Goal: Task Accomplishment & Management: Manage account settings

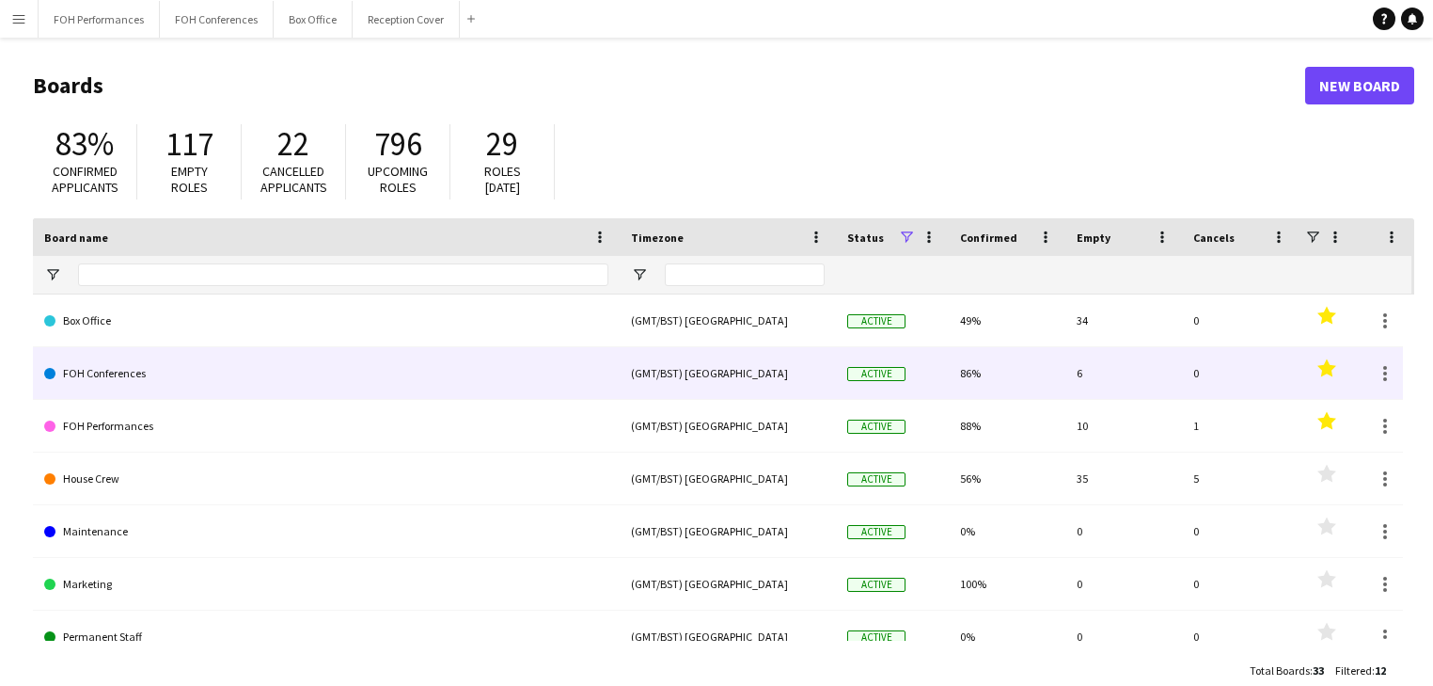
click at [117, 373] on link "FOH Conferences" at bounding box center [326, 373] width 564 height 53
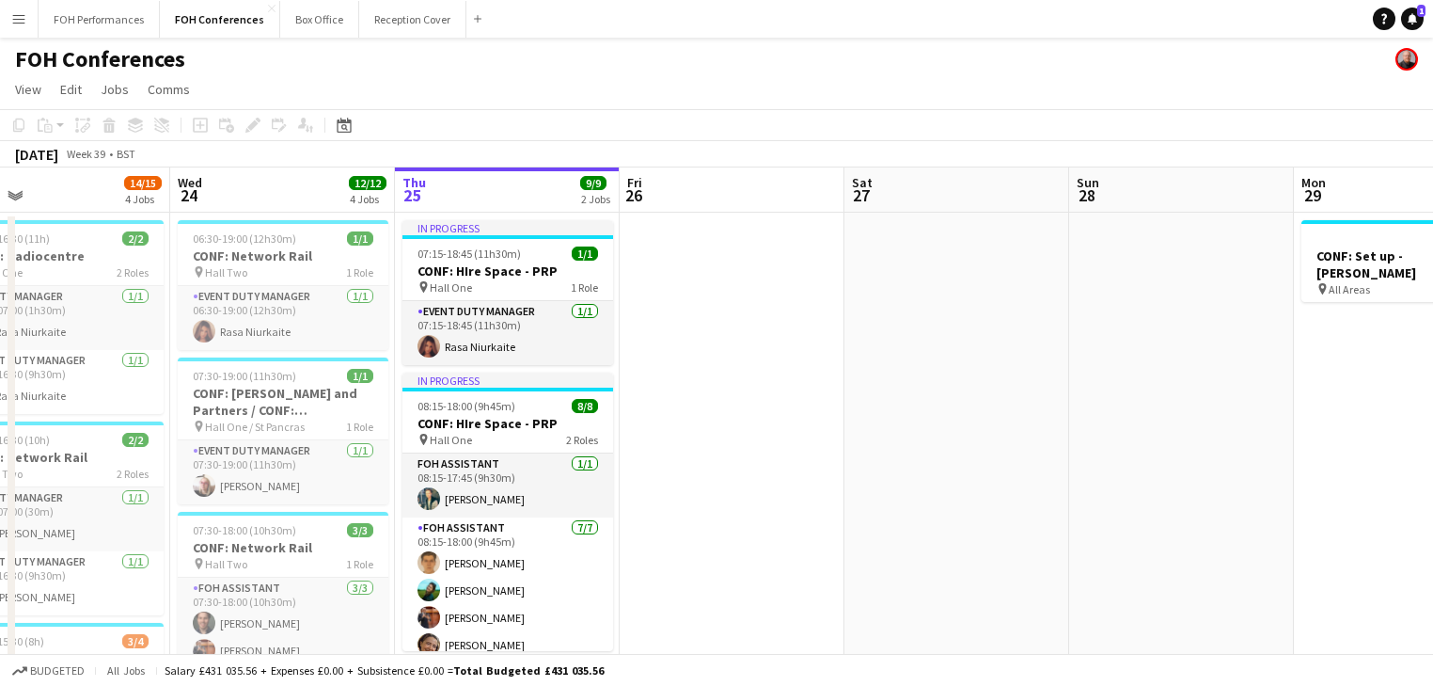
scroll to position [0, 503]
drag, startPoint x: 579, startPoint y: 417, endPoint x: 751, endPoint y: 431, distance: 171.8
click at [751, 431] on app-calendar-viewport "Sun 21 Mon 22 6/6 2 Jobs Tue 23 14/15 4 Jobs Wed 24 12/12 4 Jobs Thu 25 9/9 2 J…" at bounding box center [716, 683] width 1433 height 1032
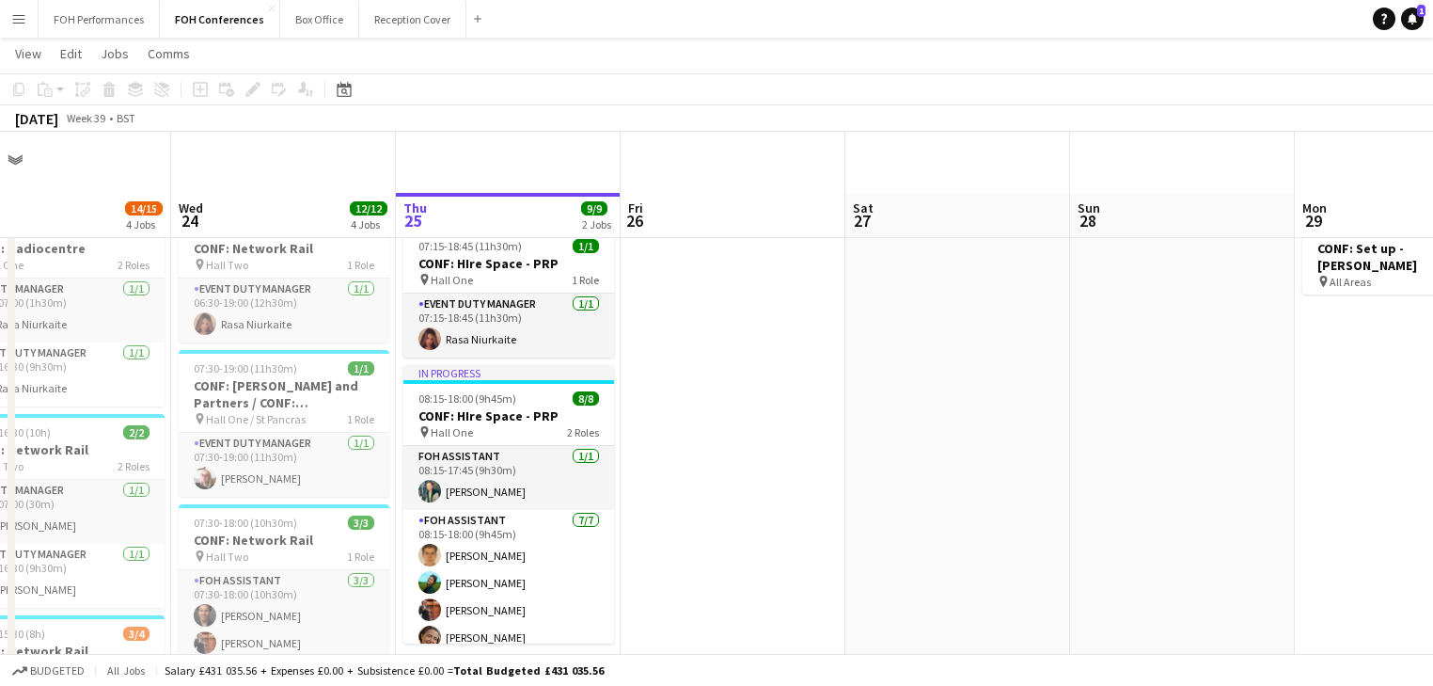
scroll to position [0, 0]
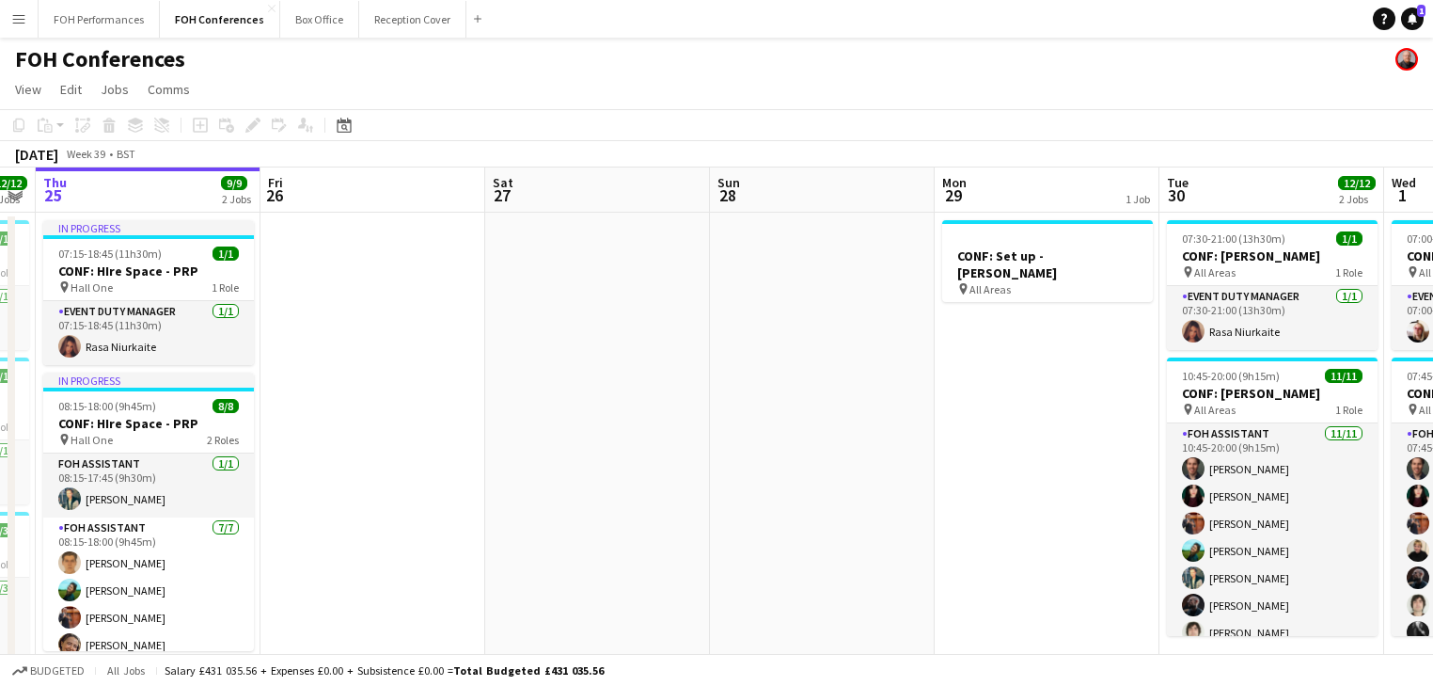
drag, startPoint x: 708, startPoint y: 421, endPoint x: 388, endPoint y: 402, distance: 321.3
click at [346, 393] on app-calendar-viewport "Sun 21 Mon 22 6/6 2 Jobs Tue 23 14/15 4 Jobs Wed 24 12/12 4 Jobs Thu 25 9/9 2 J…" at bounding box center [716, 683] width 1433 height 1032
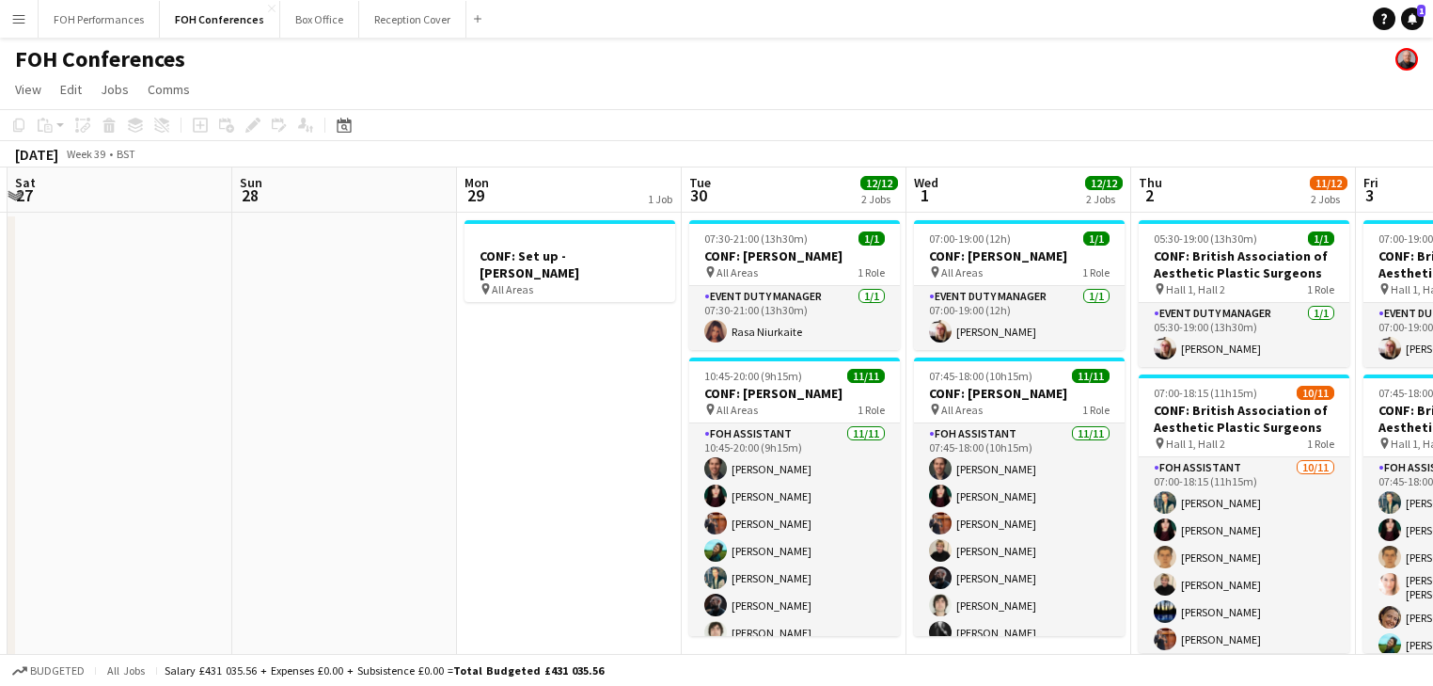
drag, startPoint x: 305, startPoint y: 415, endPoint x: 241, endPoint y: 403, distance: 65.1
click at [237, 403] on app-calendar-viewport "Wed 24 12/12 4 Jobs Thu 25 9/9 2 Jobs Fri 26 Sat 27 Sun 28 Mon 29 1 Job Tue 30 …" at bounding box center [716, 683] width 1433 height 1032
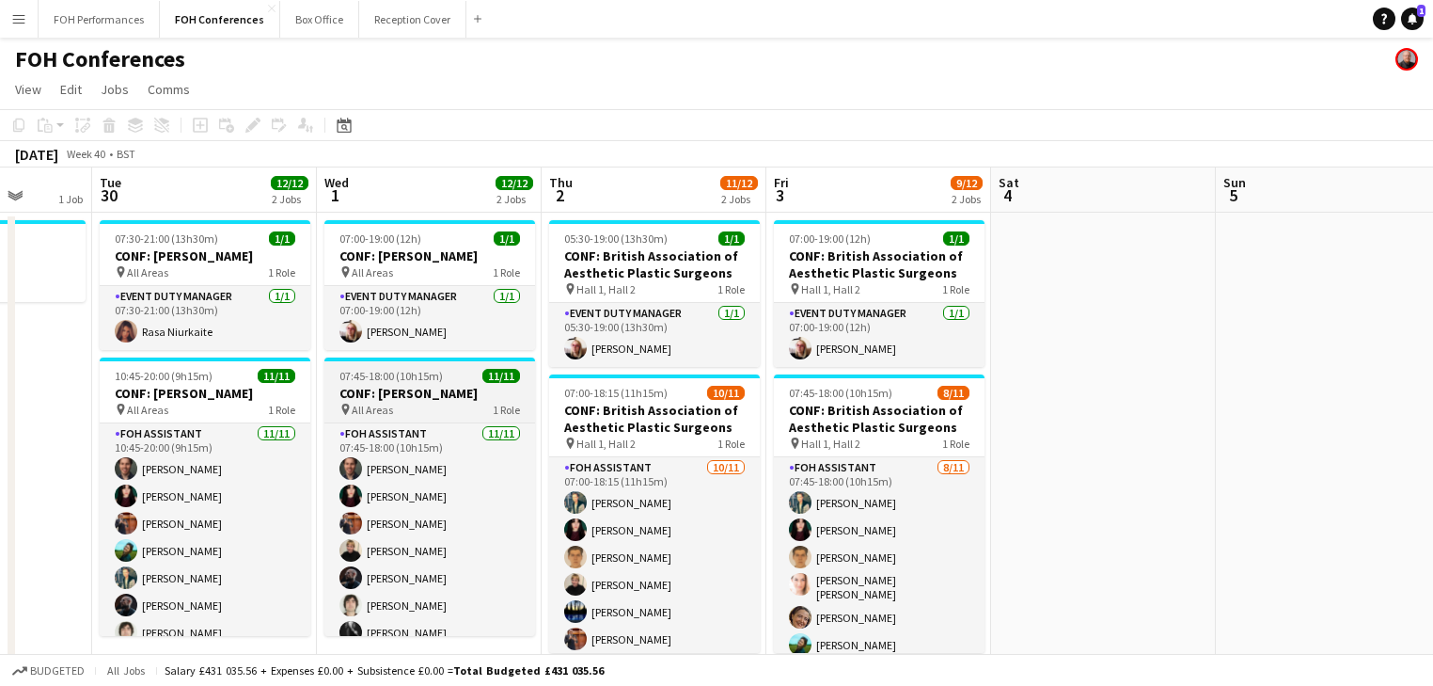
drag, startPoint x: 719, startPoint y: 473, endPoint x: 492, endPoint y: 400, distance: 238.3
click at [142, 372] on app-calendar-viewport "Fri 26 Sat 27 Sun 28 Mon 29 1 Job Tue 30 12/12 2 Jobs Wed 1 12/12 2 Jobs Thu 2 …" at bounding box center [716, 683] width 1433 height 1032
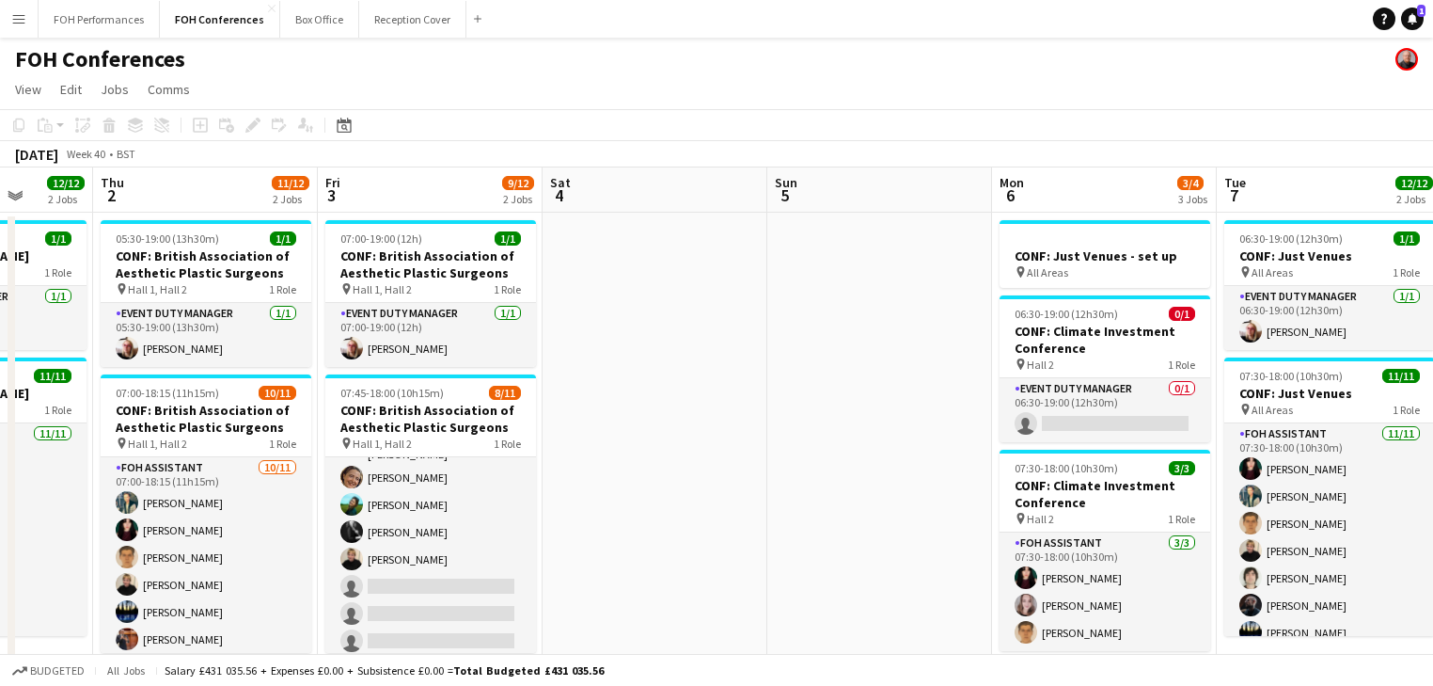
scroll to position [0, 799]
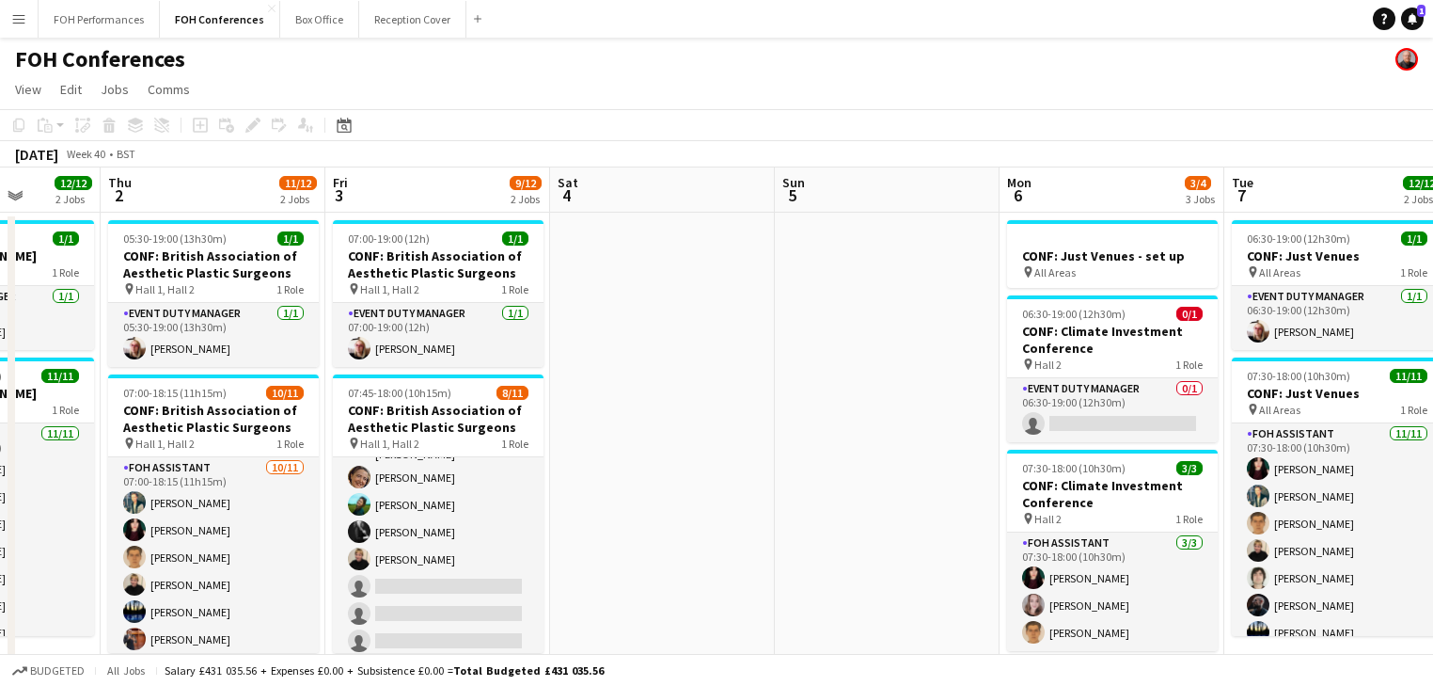
drag, startPoint x: 485, startPoint y: 416, endPoint x: 36, endPoint y: 345, distance: 455.1
click at [36, 345] on app-calendar-viewport "Sun 28 Mon 29 1 Job Tue 30 12/12 2 Jobs Wed 1 12/12 2 Jobs Thu 2 11/12 2 Jobs F…" at bounding box center [716, 683] width 1433 height 1032
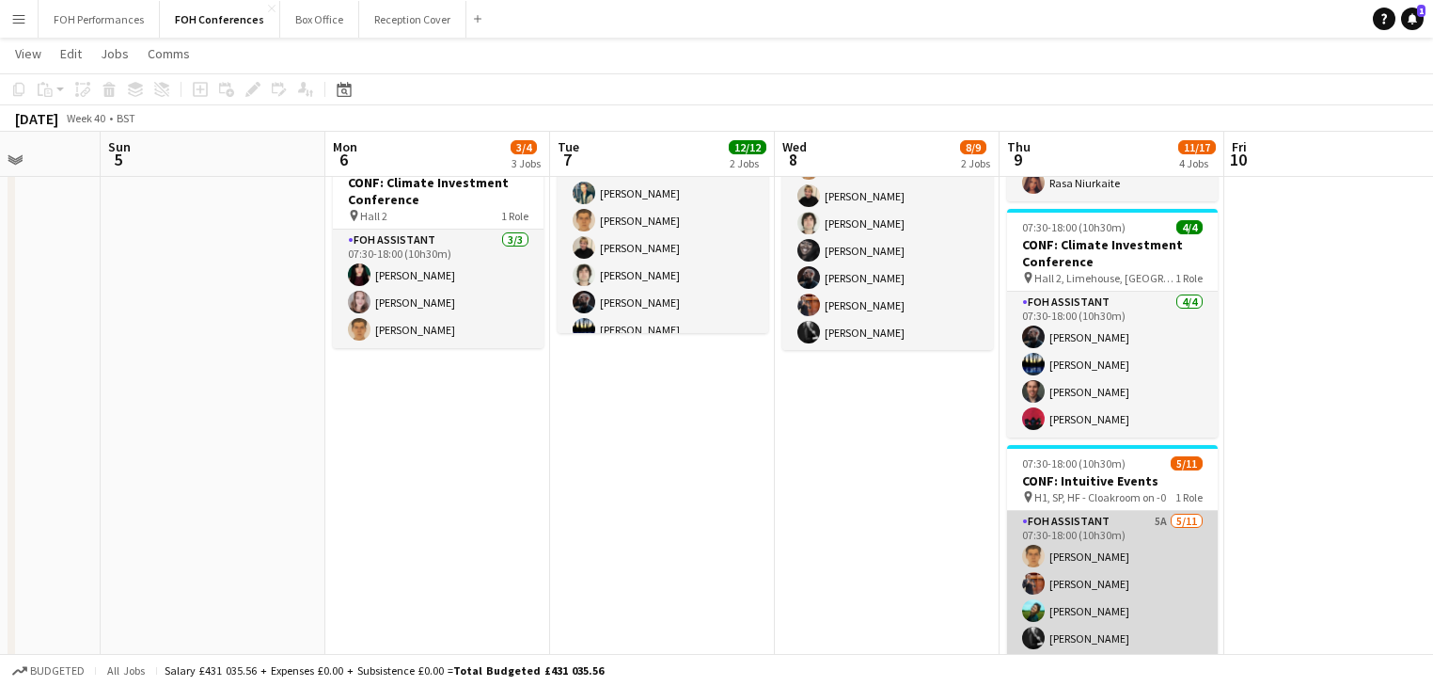
scroll to position [123, 0]
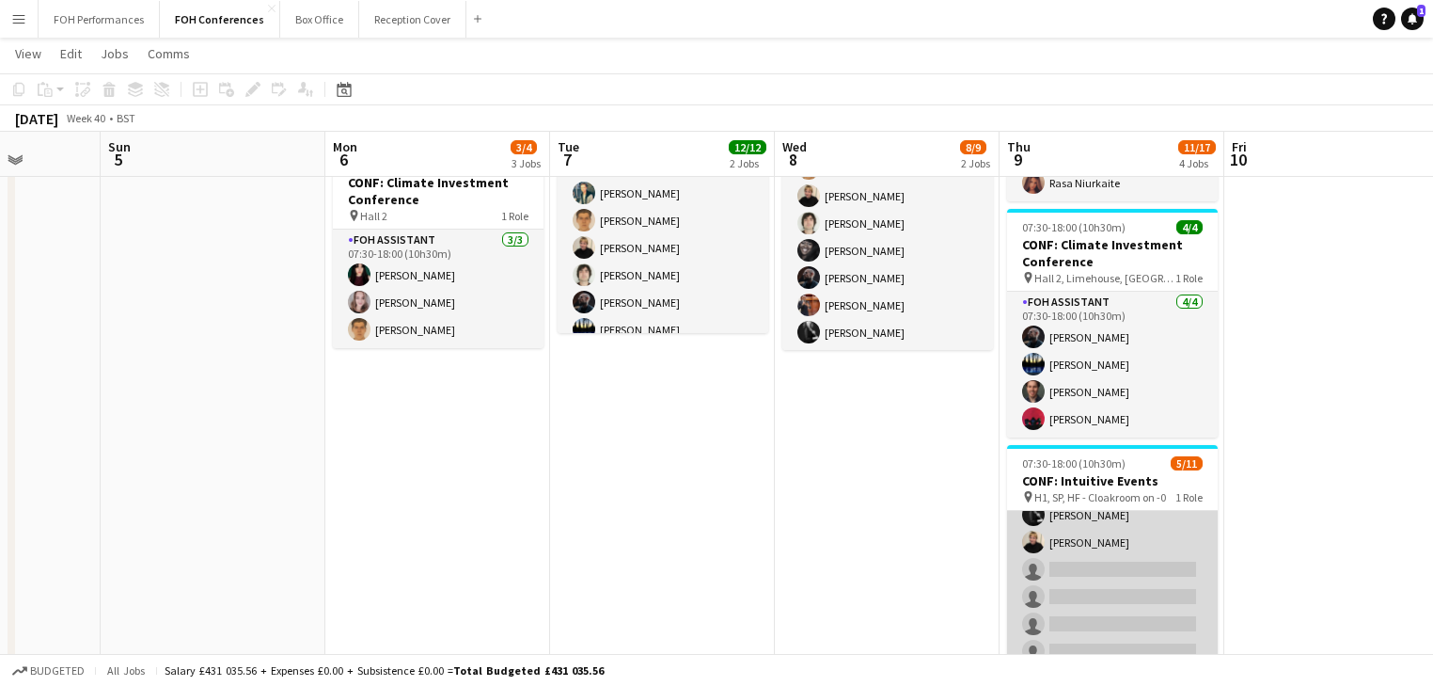
click at [1080, 564] on app-card-role "FOH Assistant 5A [DATE] 07:30-18:00 (10h30m) [PERSON_NAME] [PERSON_NAME] [PERSO…" at bounding box center [1112, 556] width 211 height 337
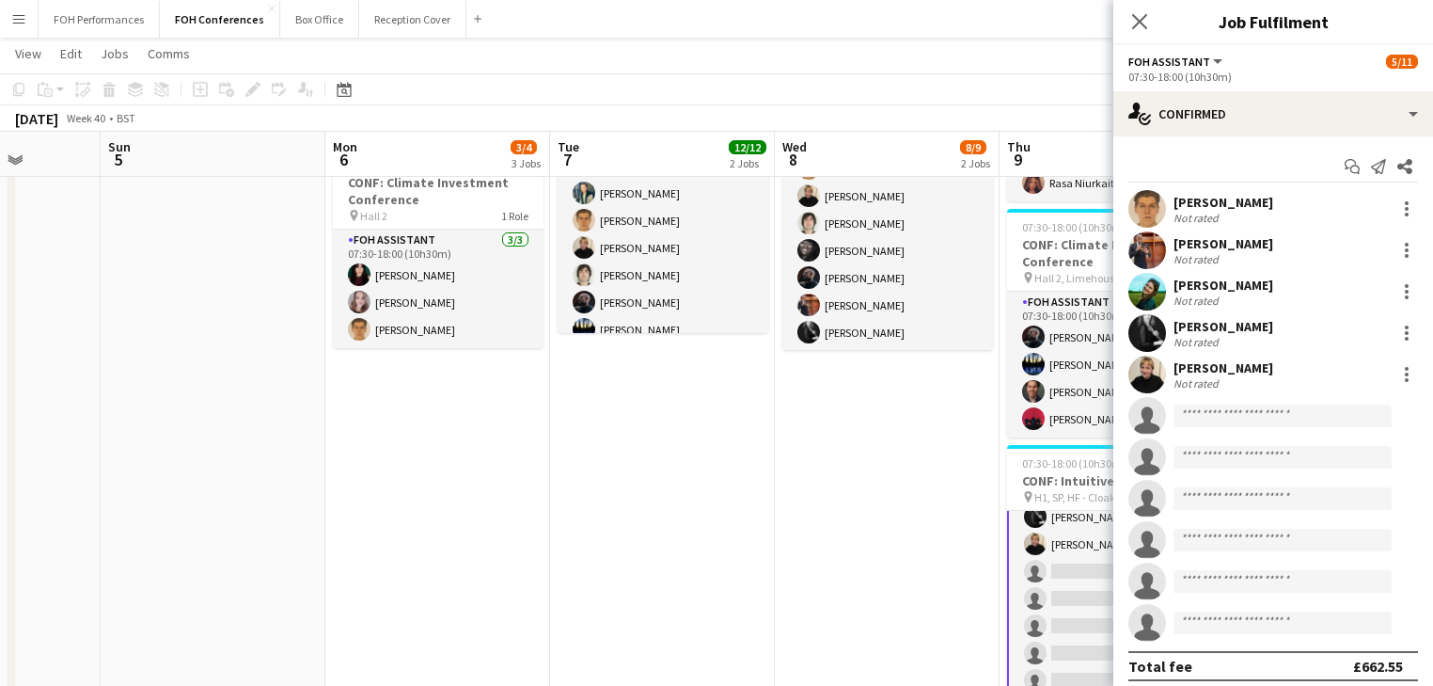
scroll to position [124, 0]
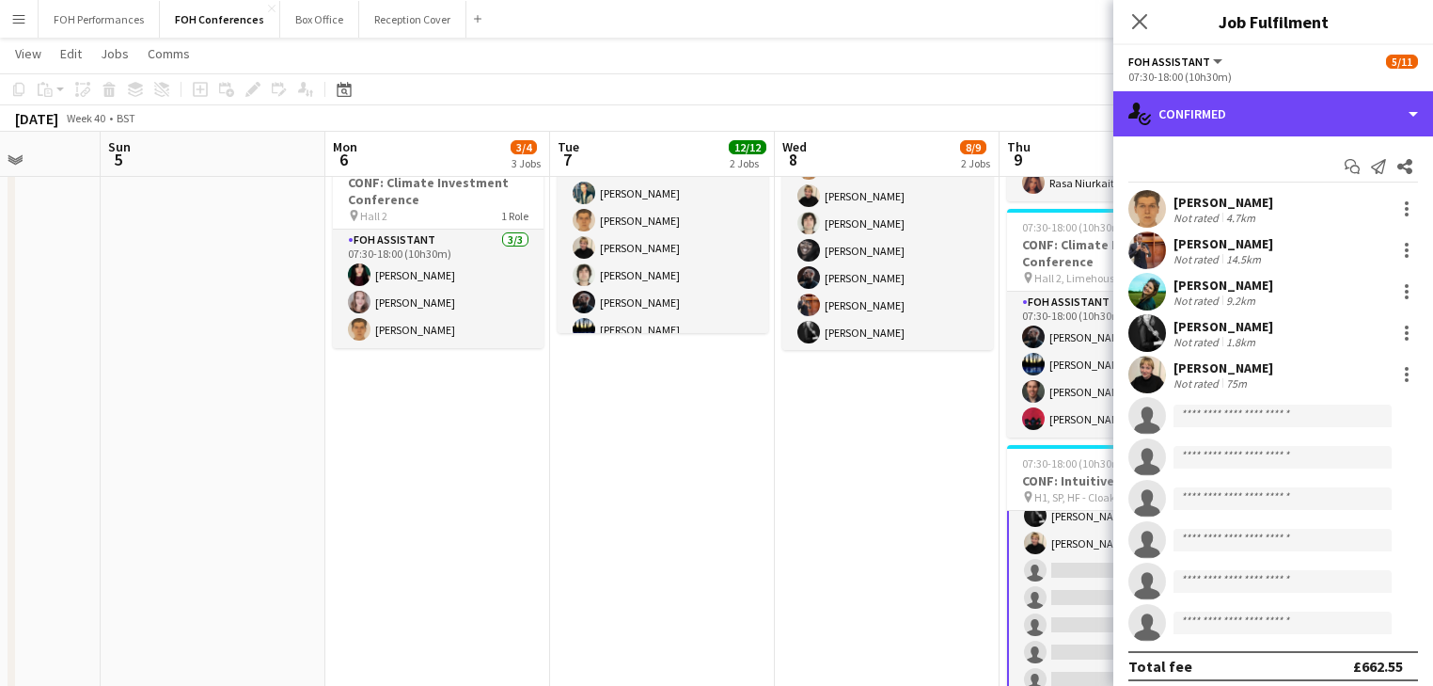
click at [1251, 112] on div "single-neutral-actions-check-2 Confirmed" at bounding box center [1274, 113] width 320 height 45
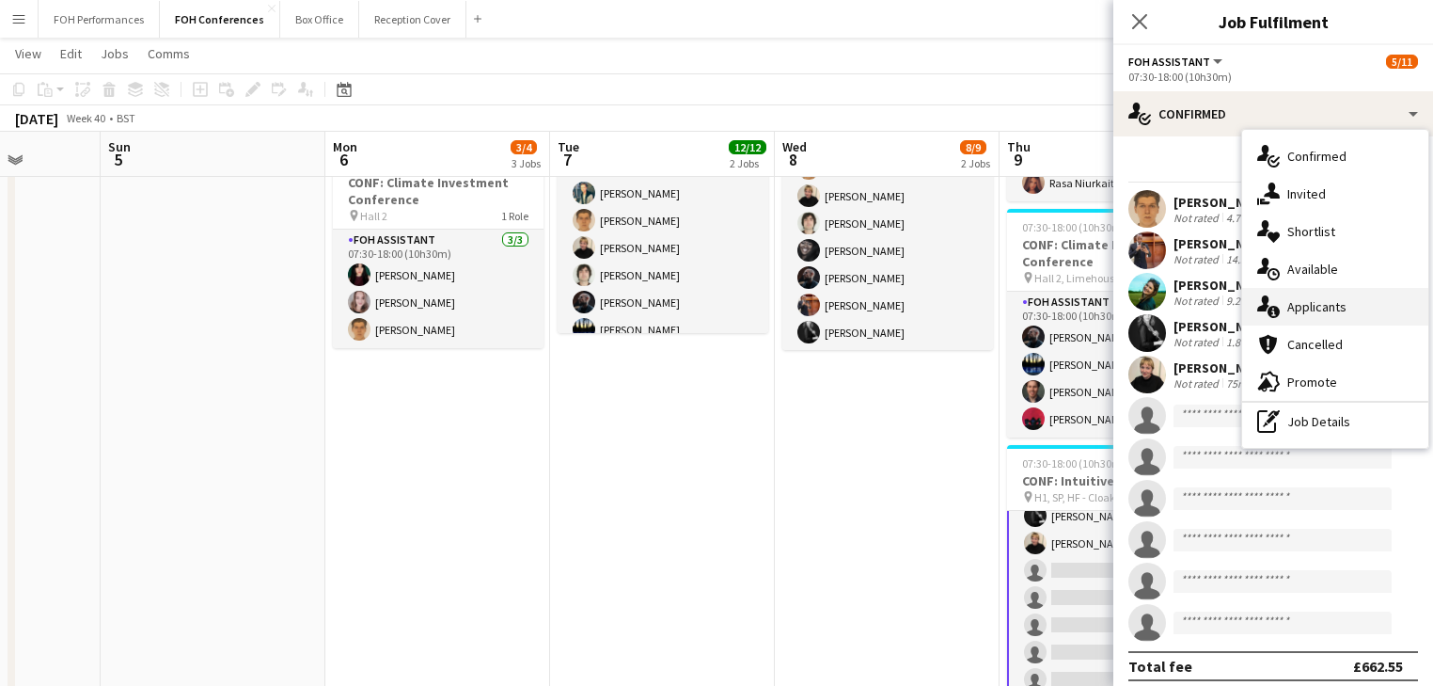
click at [1321, 297] on div "single-neutral-actions-information Applicants" at bounding box center [1335, 307] width 186 height 38
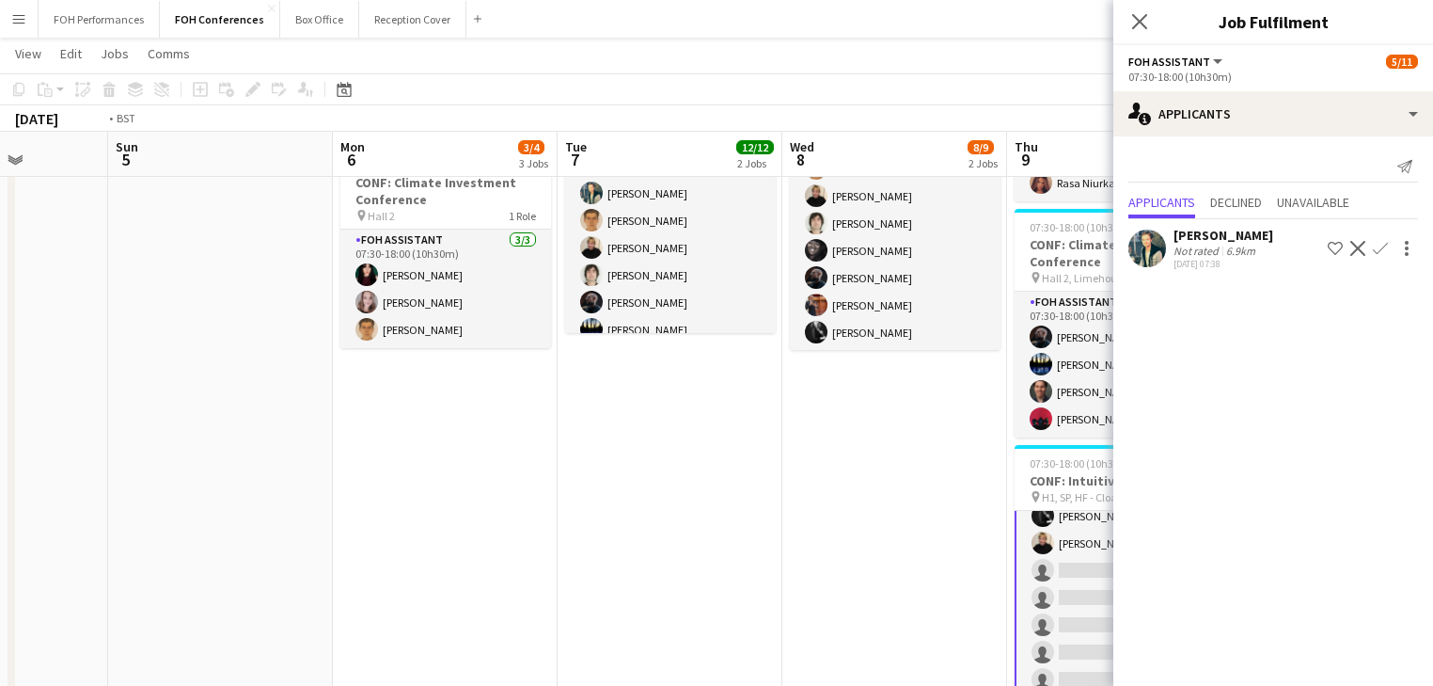
drag, startPoint x: 727, startPoint y: 421, endPoint x: 275, endPoint y: 309, distance: 466.0
click at [158, 324] on app-calendar-viewport "Wed 1 12/12 2 Jobs Thu 2 11/12 2 Jobs Fri 3 9/12 2 Jobs Sat 4 Sun 5 Mon 6 3/4 3…" at bounding box center [716, 334] width 1433 height 1124
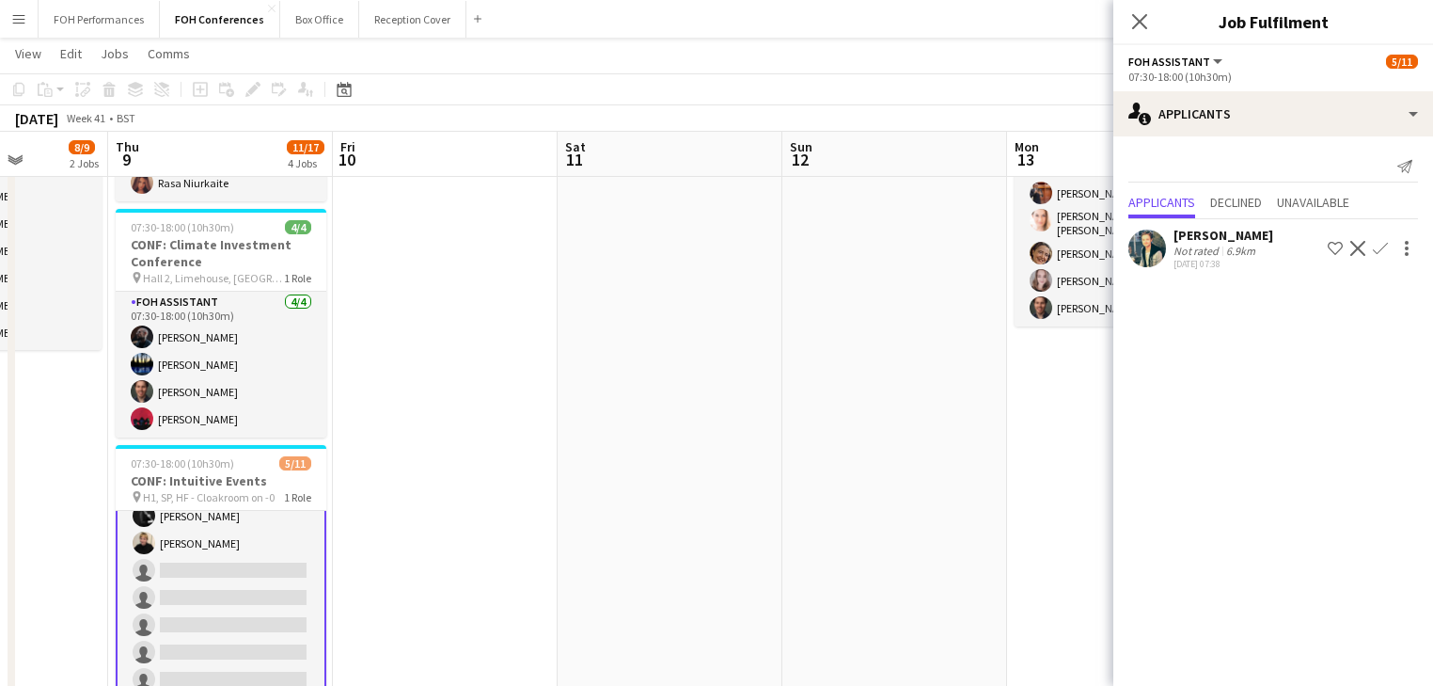
scroll to position [0, 504]
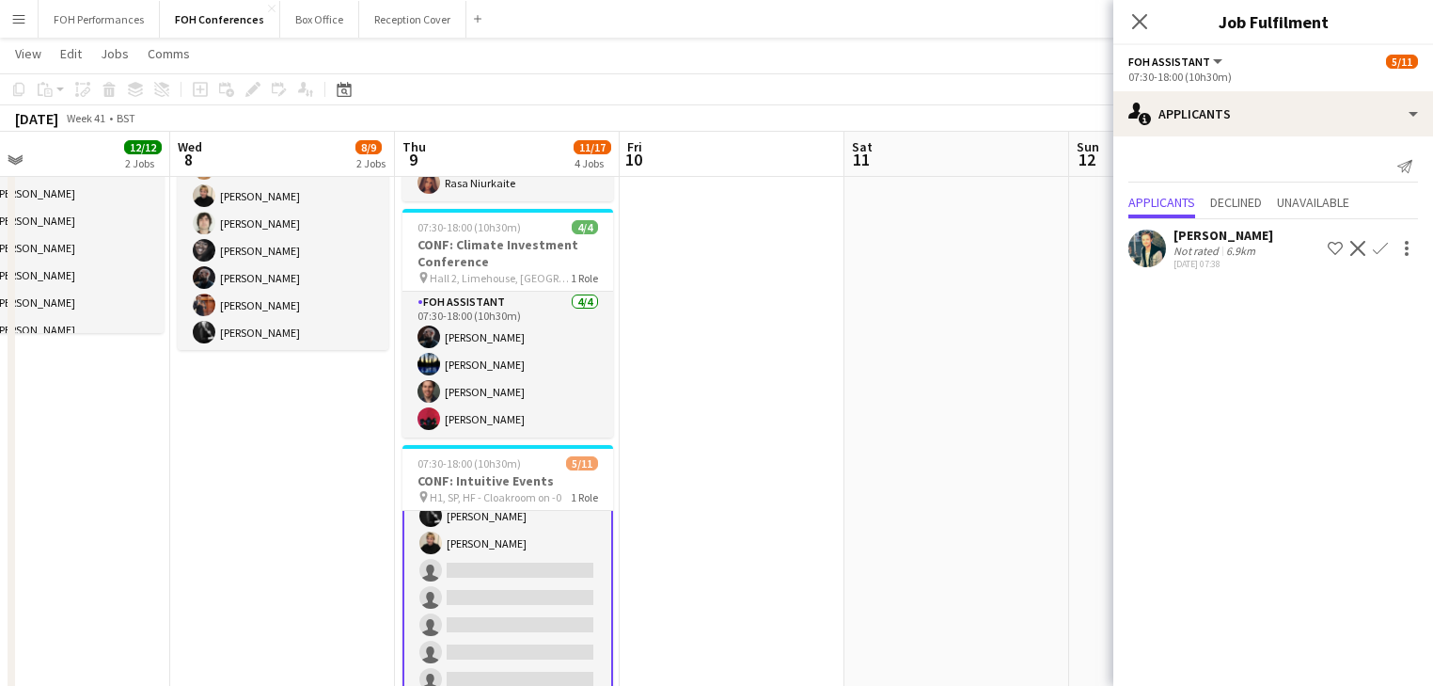
click at [1373, 247] on app-icon "Confirm" at bounding box center [1380, 248] width 15 height 15
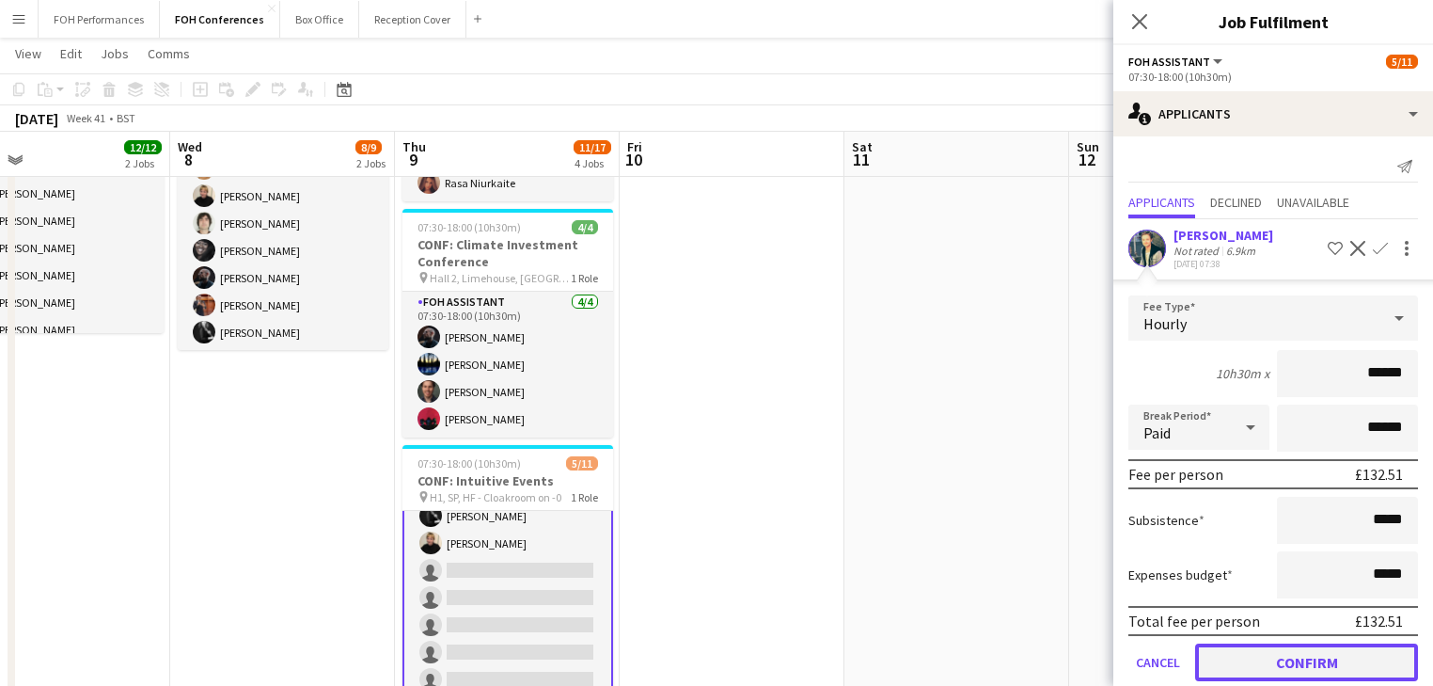
click at [1286, 661] on button "Confirm" at bounding box center [1306, 662] width 223 height 38
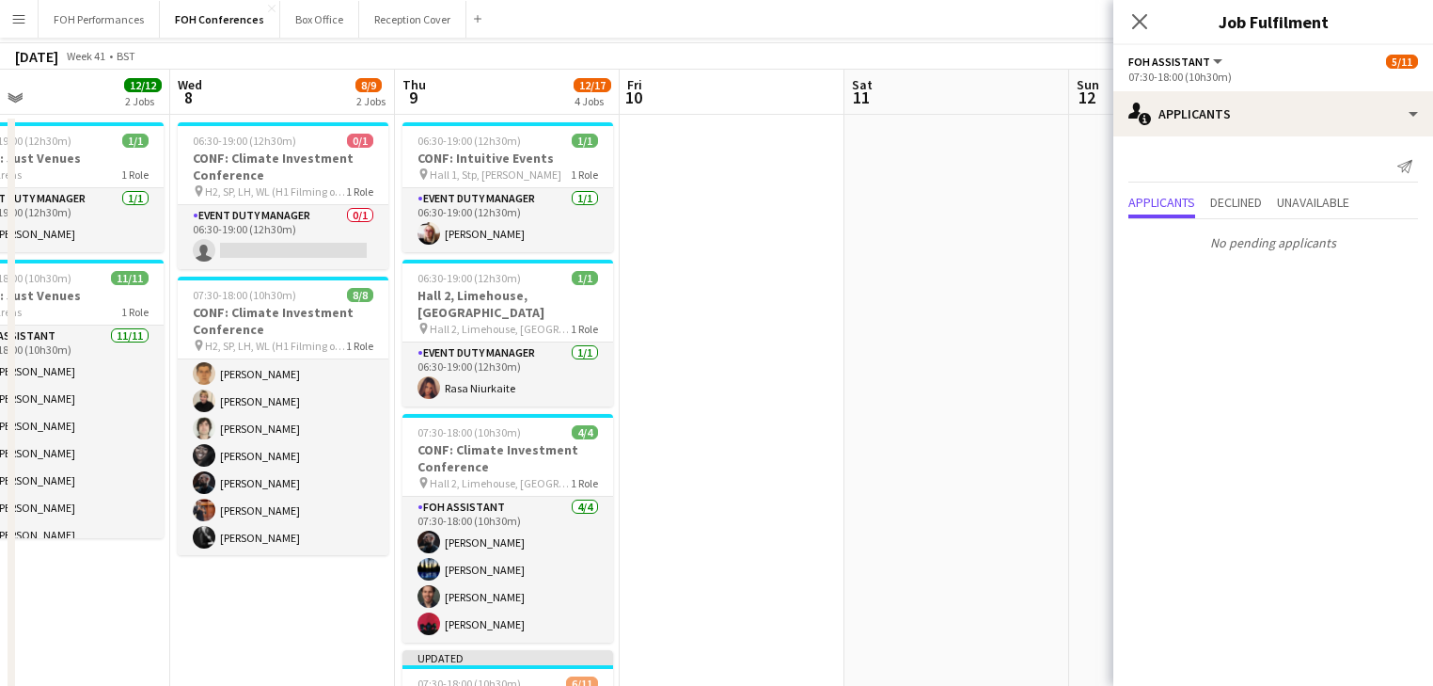
scroll to position [0, 0]
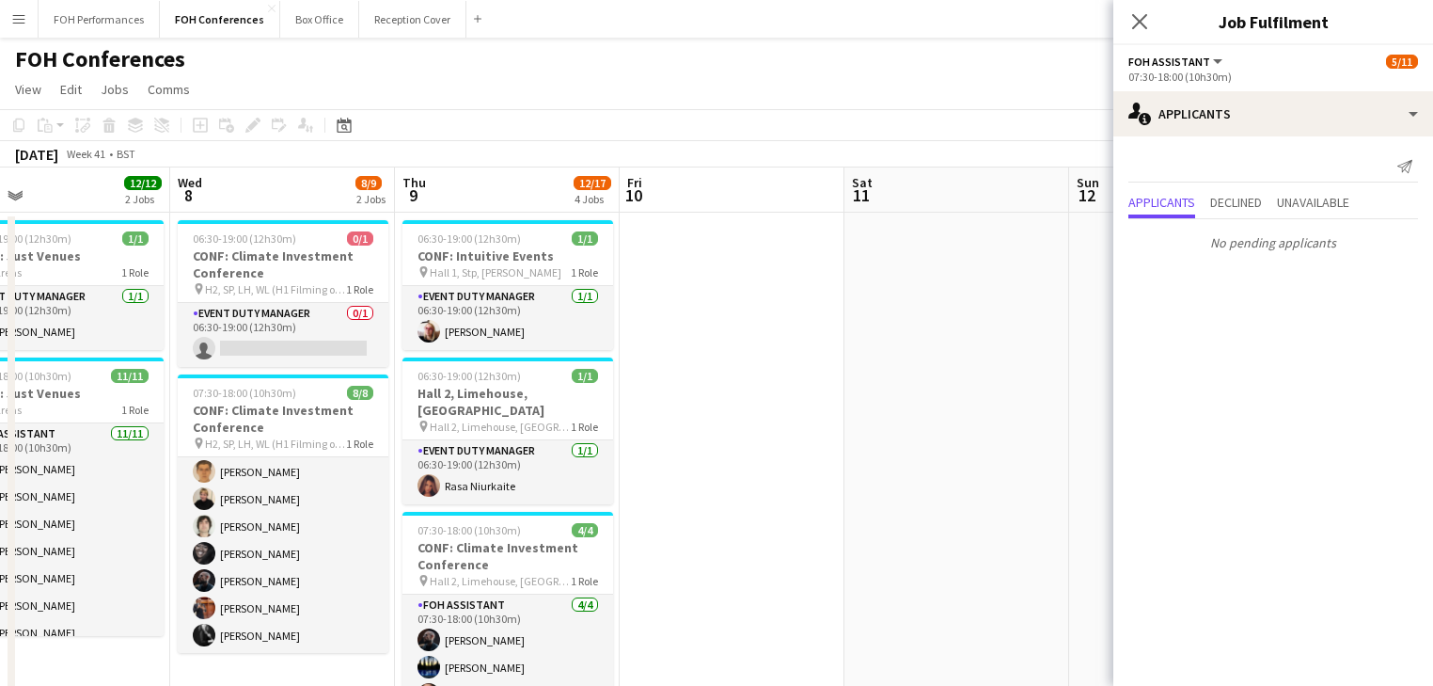
drag, startPoint x: 899, startPoint y: 418, endPoint x: 183, endPoint y: 325, distance: 721.7
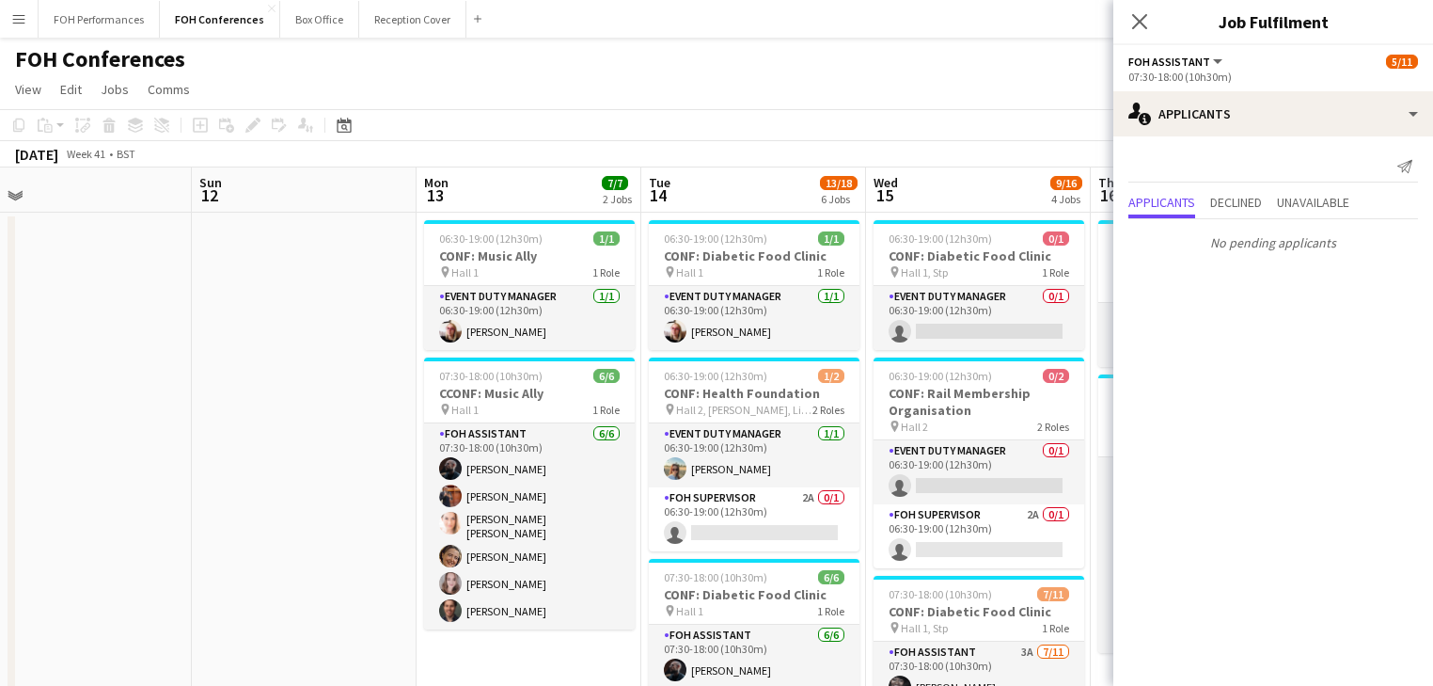
scroll to position [0, 775]
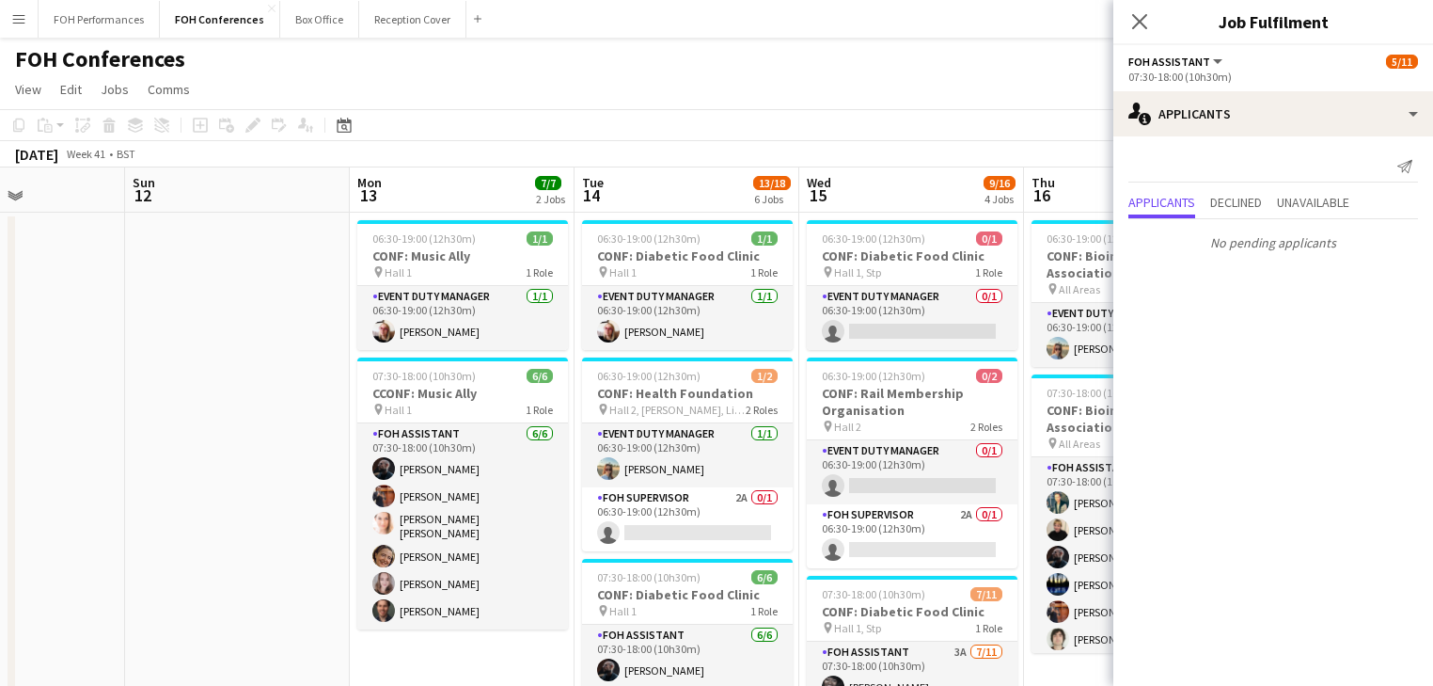
drag, startPoint x: 372, startPoint y: 369, endPoint x: 353, endPoint y: 361, distance: 20.3
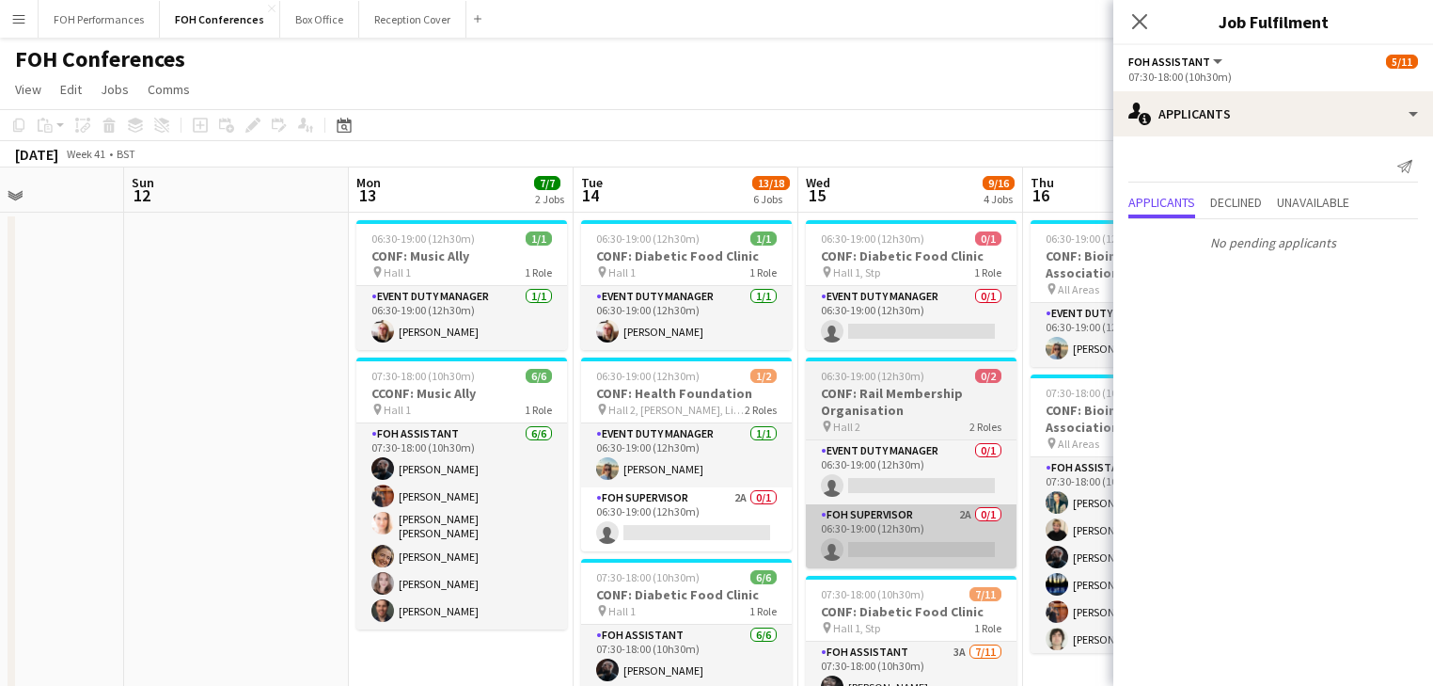
drag, startPoint x: 676, startPoint y: 530, endPoint x: 926, endPoint y: 560, distance: 250.9
click at [681, 530] on app-card-role "FOH Supervisor 2A 0/1 06:30-19:00 (12h30m) single-neutral-actions" at bounding box center [686, 519] width 211 height 64
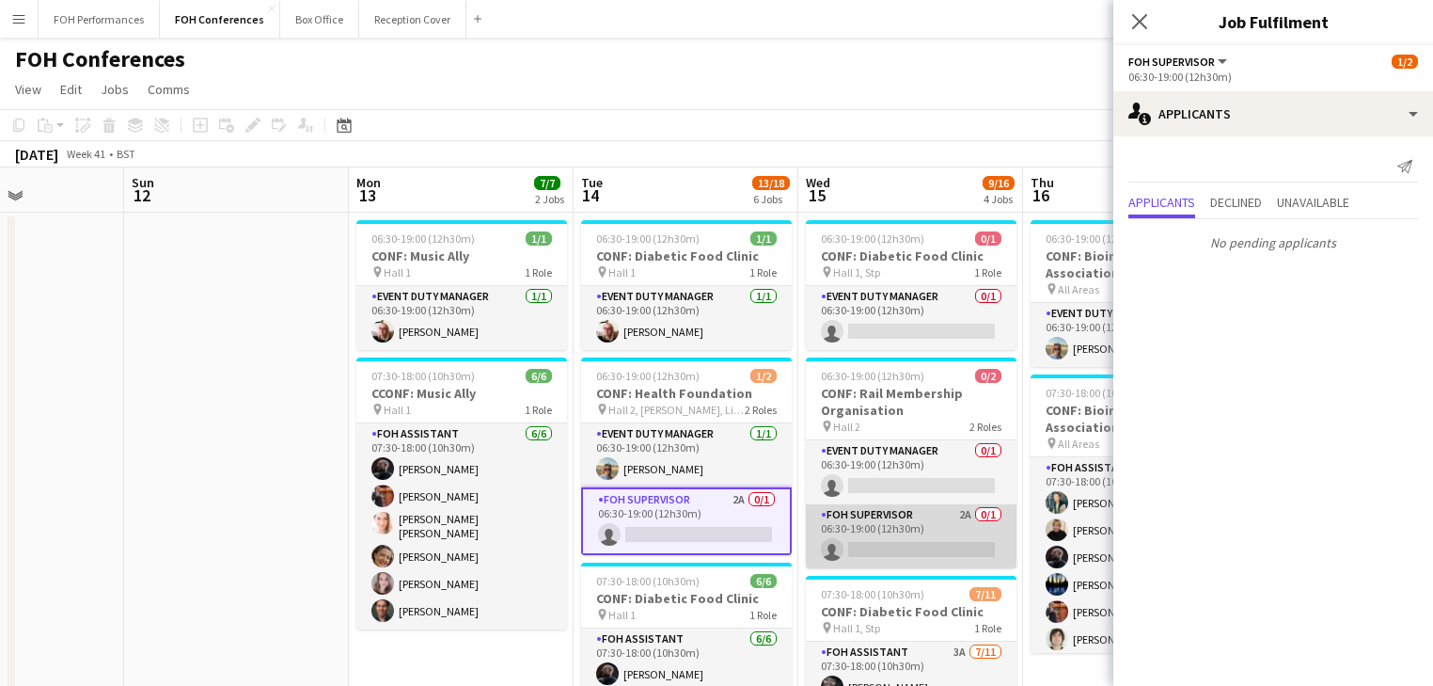
scroll to position [123, 0]
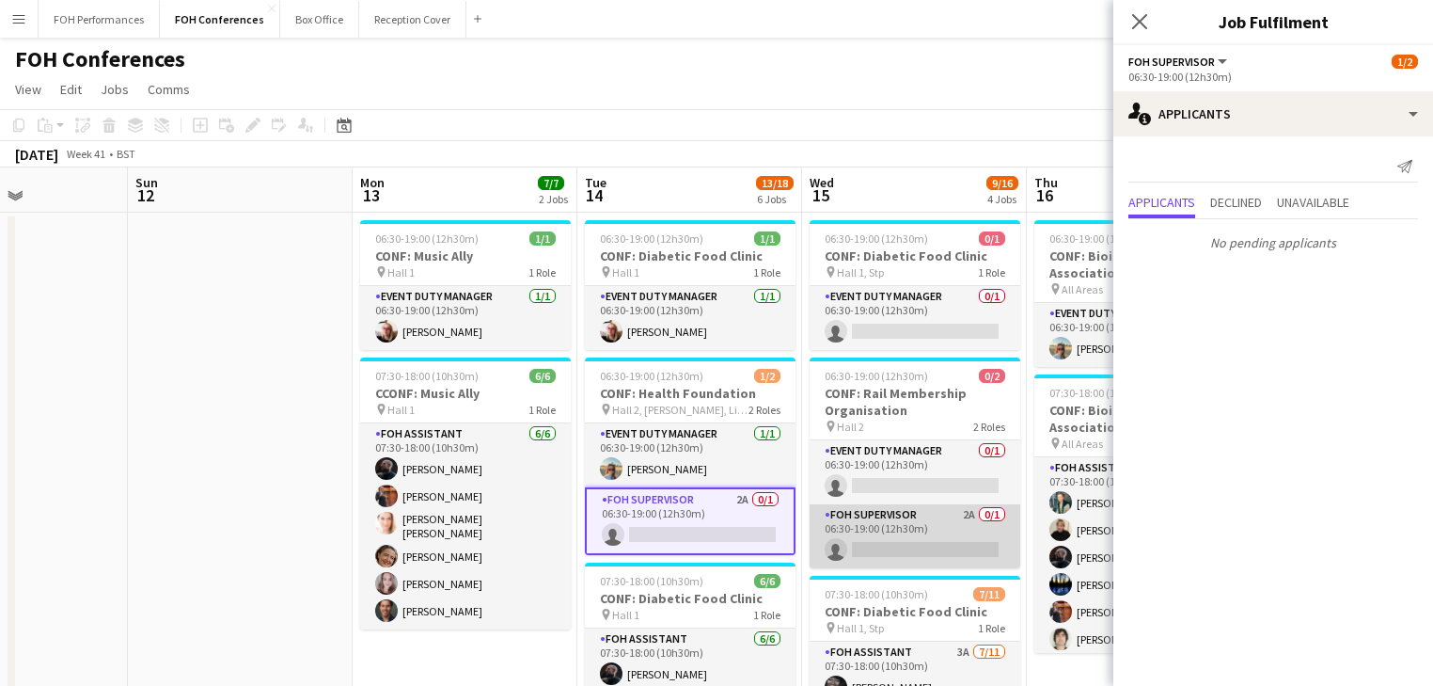
click at [934, 544] on app-card-role "FOH Supervisor 2A 0/1 06:30-19:00 (12h30m) single-neutral-actions" at bounding box center [915, 536] width 211 height 64
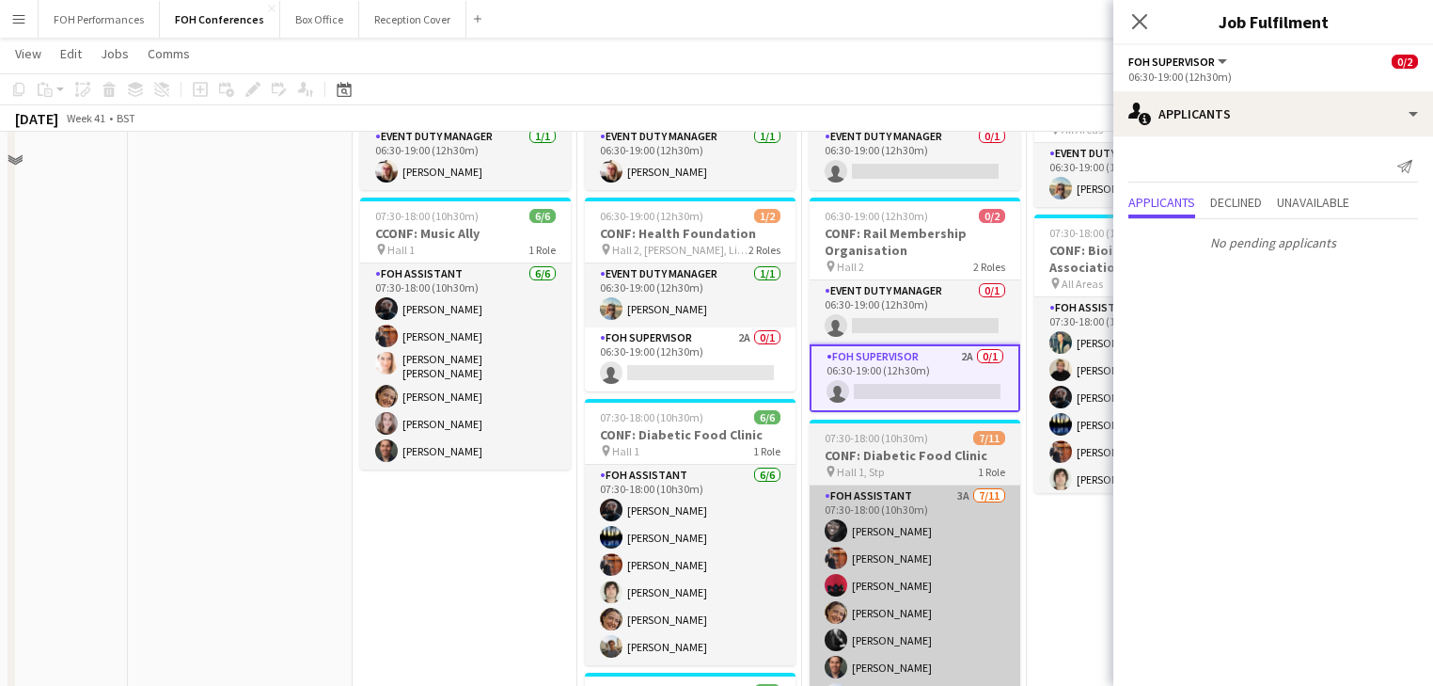
scroll to position [200, 0]
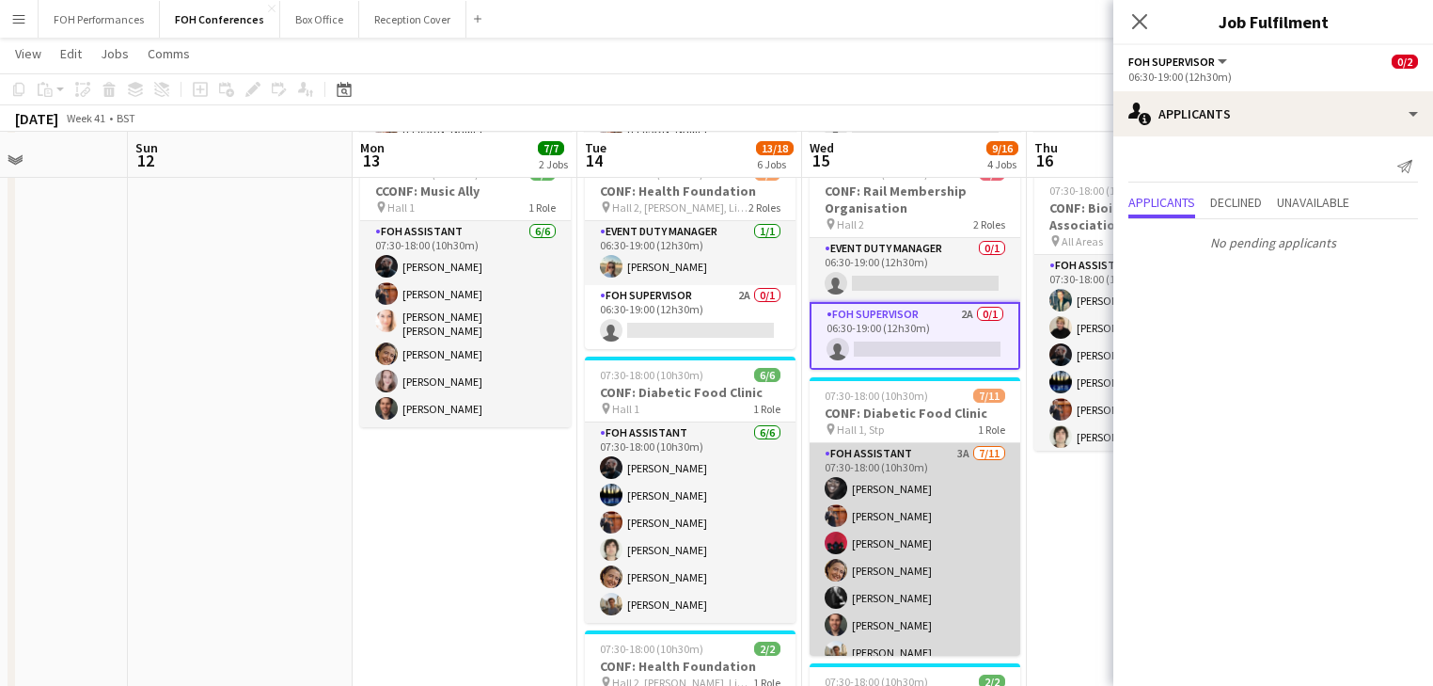
click at [936, 563] on app-card-role "FOH Assistant 3A [DATE] 07:30-18:00 (10h30m) [PERSON_NAME] [PERSON_NAME] [PERSO…" at bounding box center [915, 611] width 211 height 337
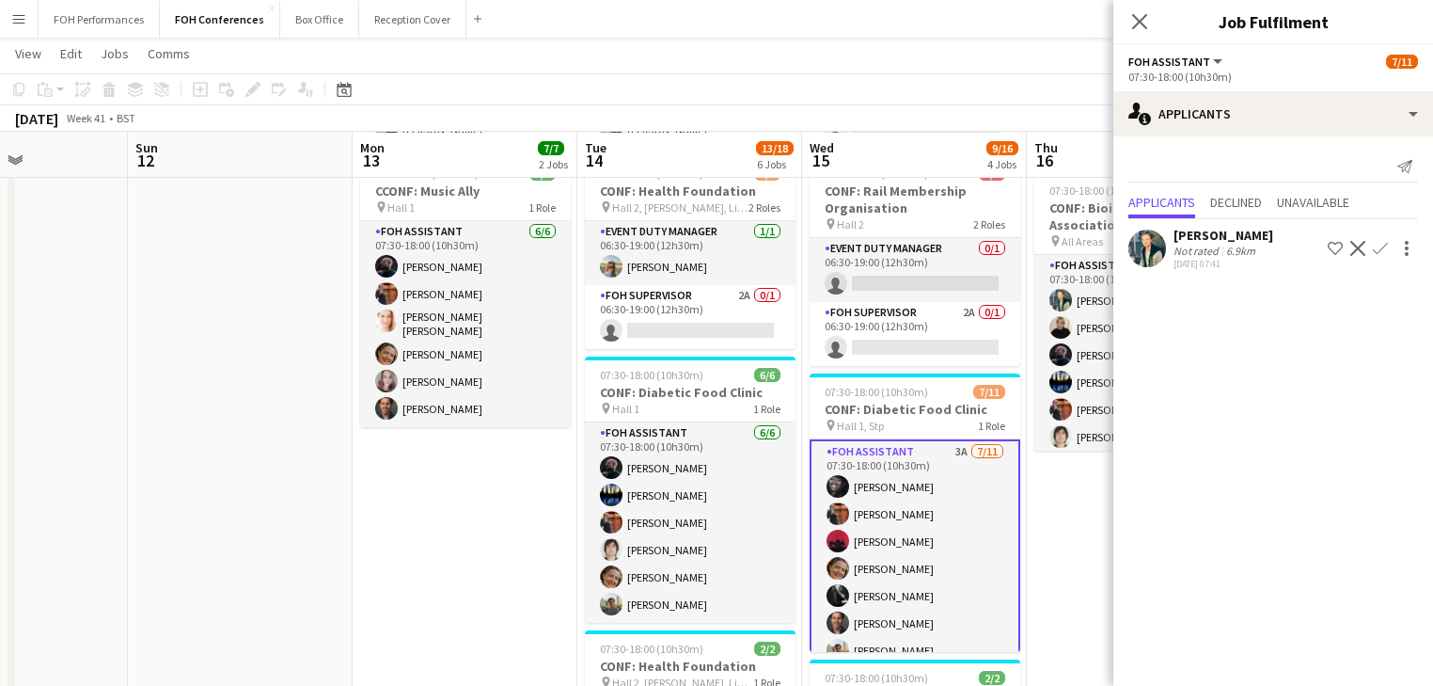
click at [1381, 253] on app-icon "Confirm" at bounding box center [1380, 248] width 15 height 15
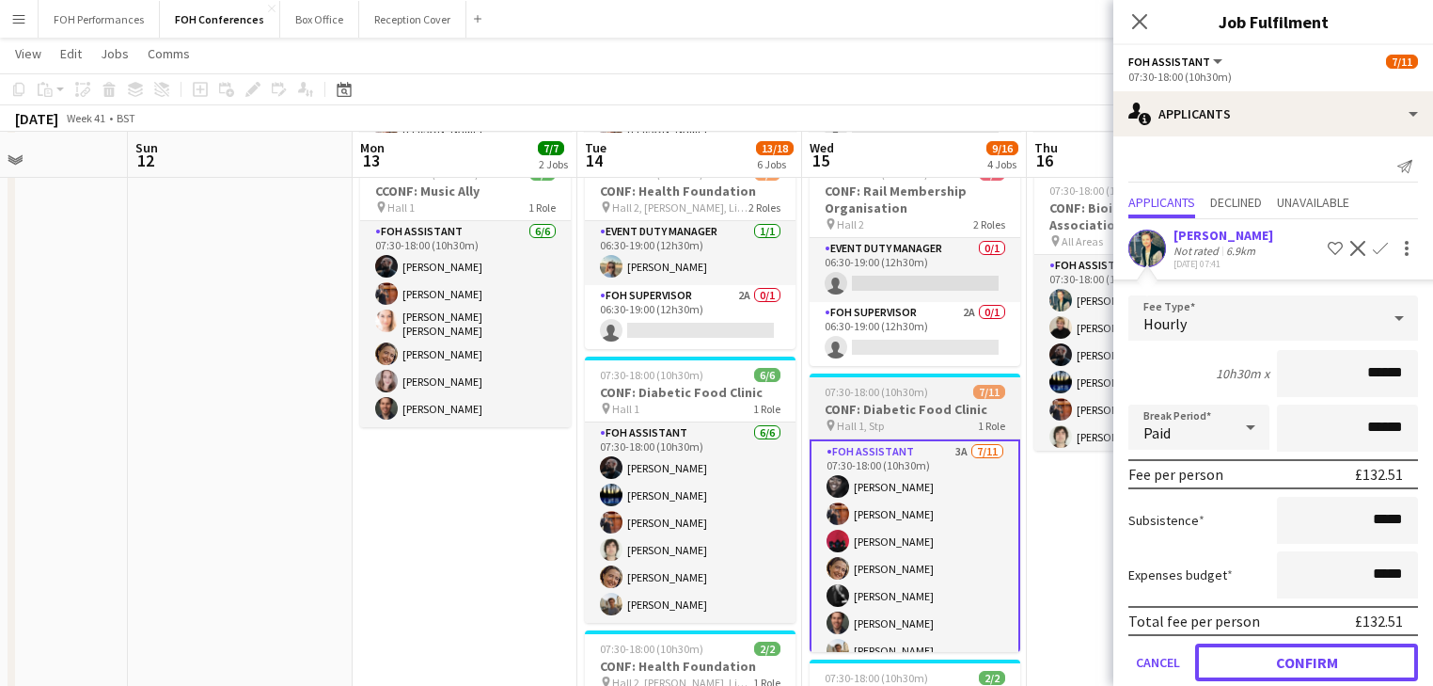
click at [1288, 655] on button "Confirm" at bounding box center [1306, 662] width 223 height 38
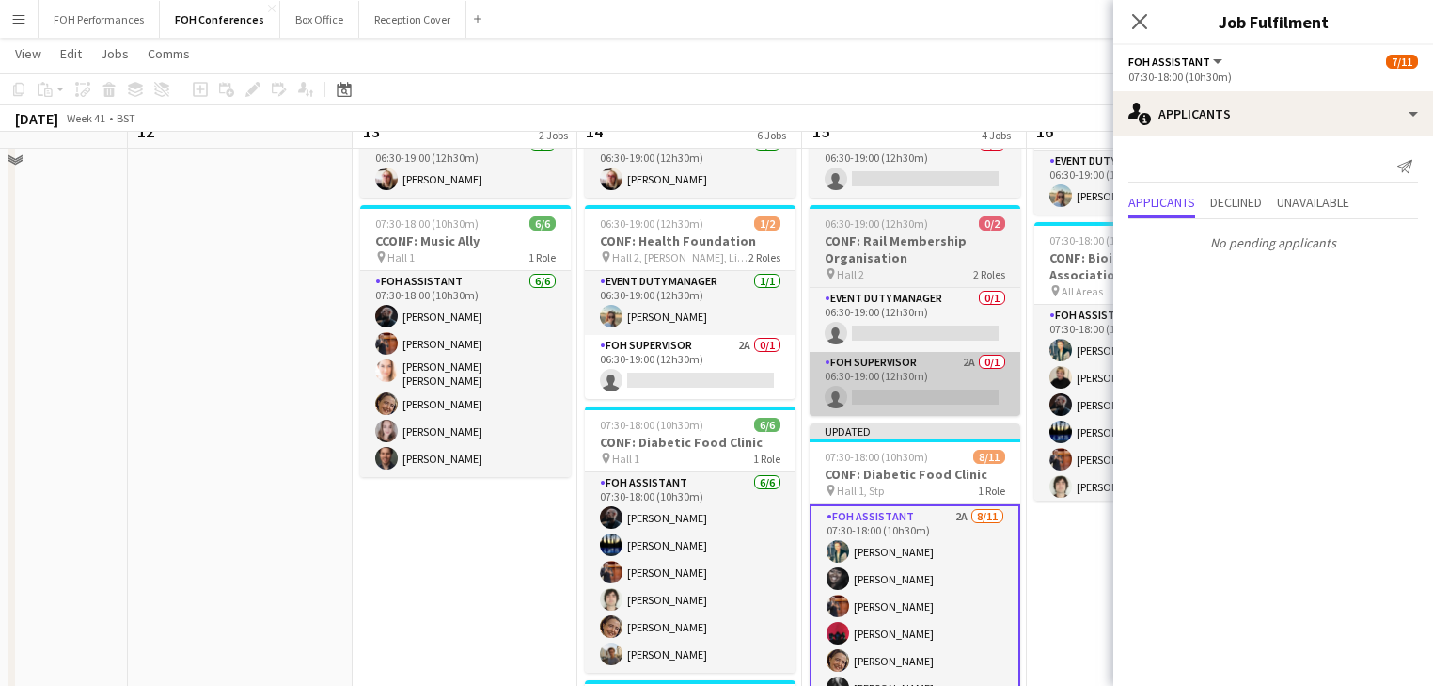
scroll to position [0, 0]
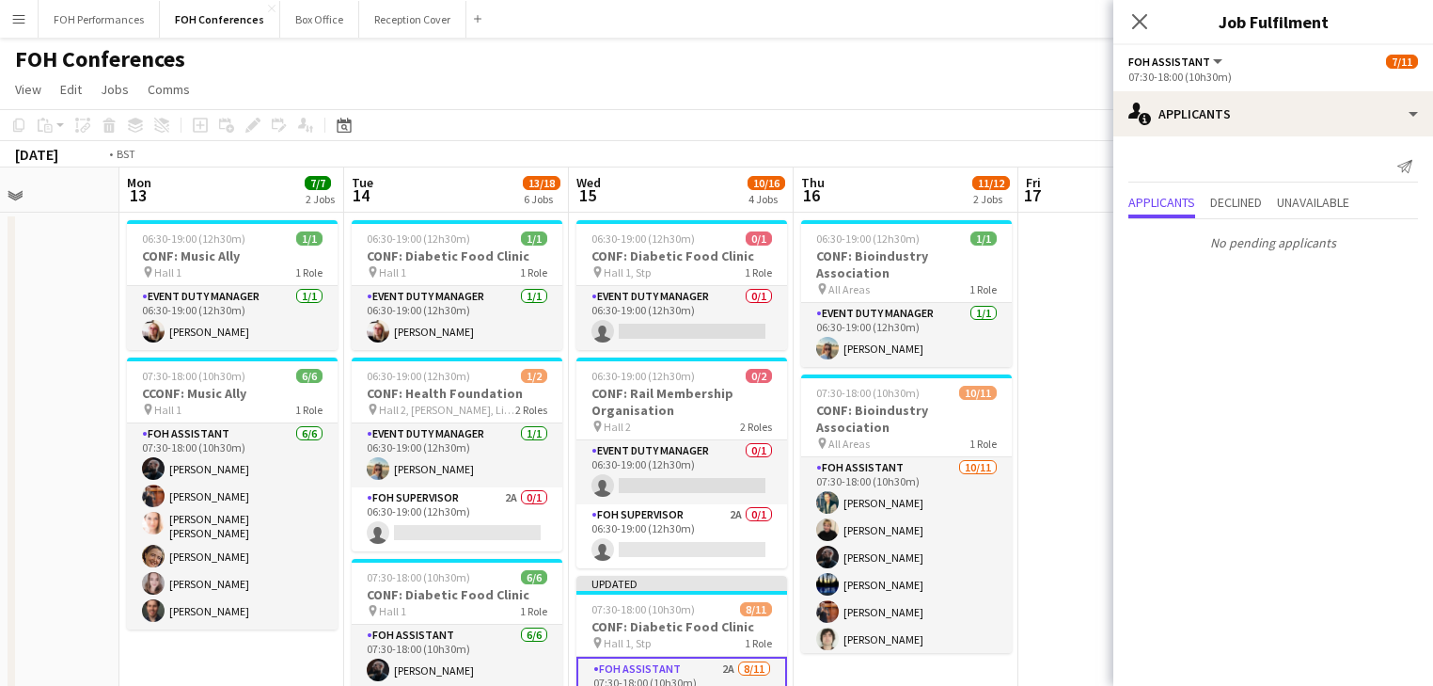
drag, startPoint x: 982, startPoint y: 498, endPoint x: 285, endPoint y: 422, distance: 701.1
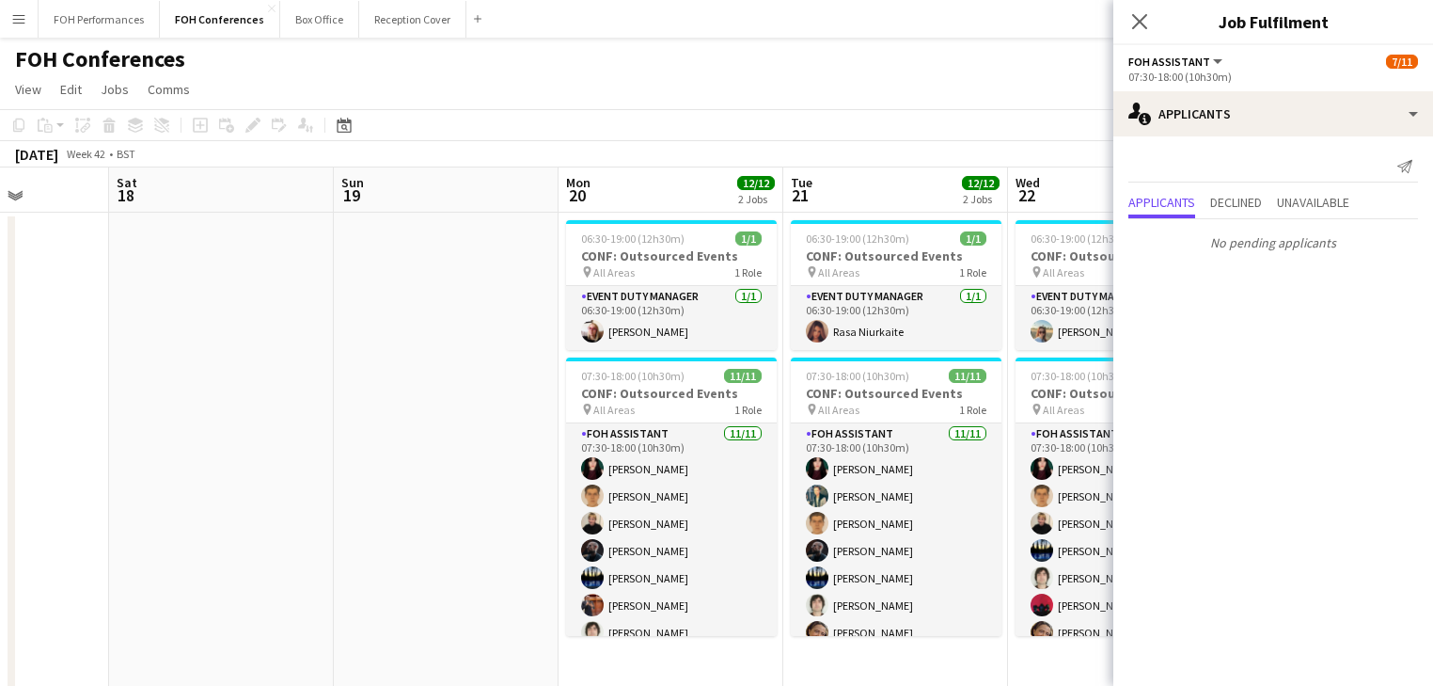
drag, startPoint x: 767, startPoint y: 440, endPoint x: -182, endPoint y: 342, distance: 954.0
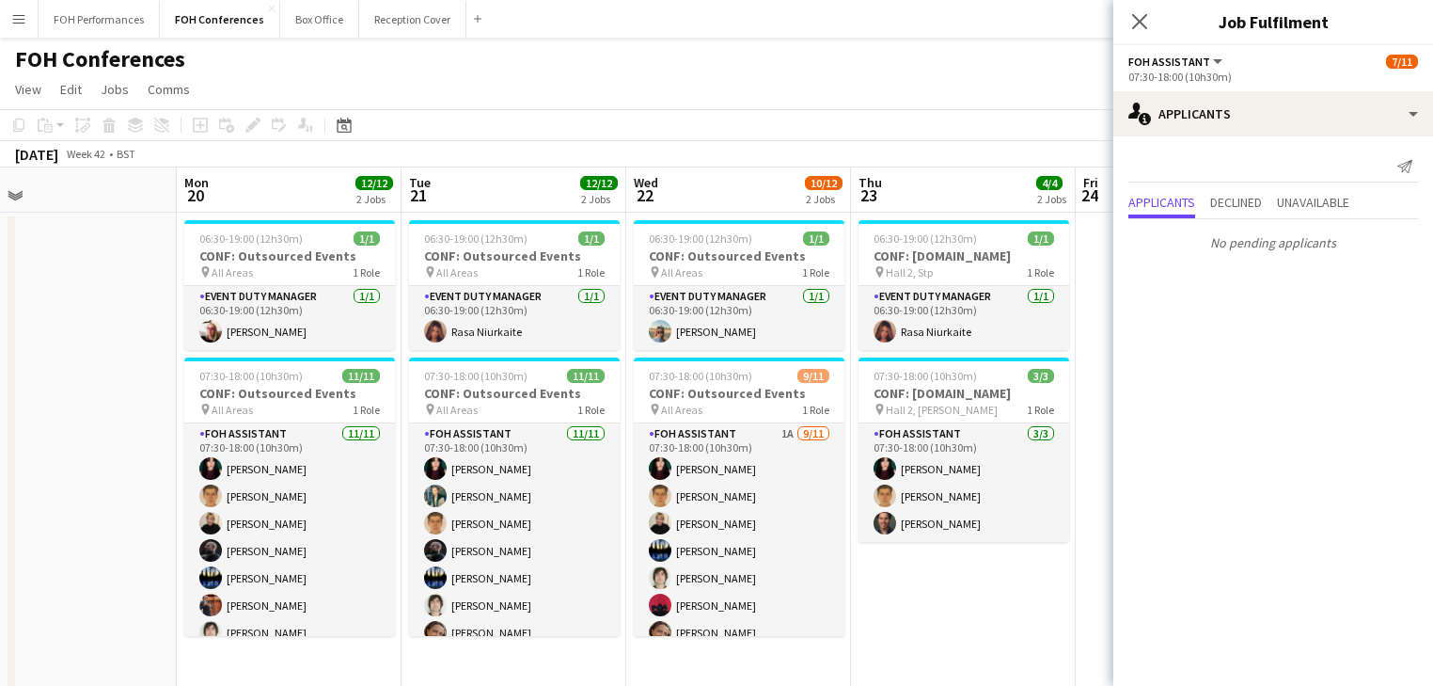
drag, startPoint x: 42, startPoint y: 408, endPoint x: -119, endPoint y: 370, distance: 165.4
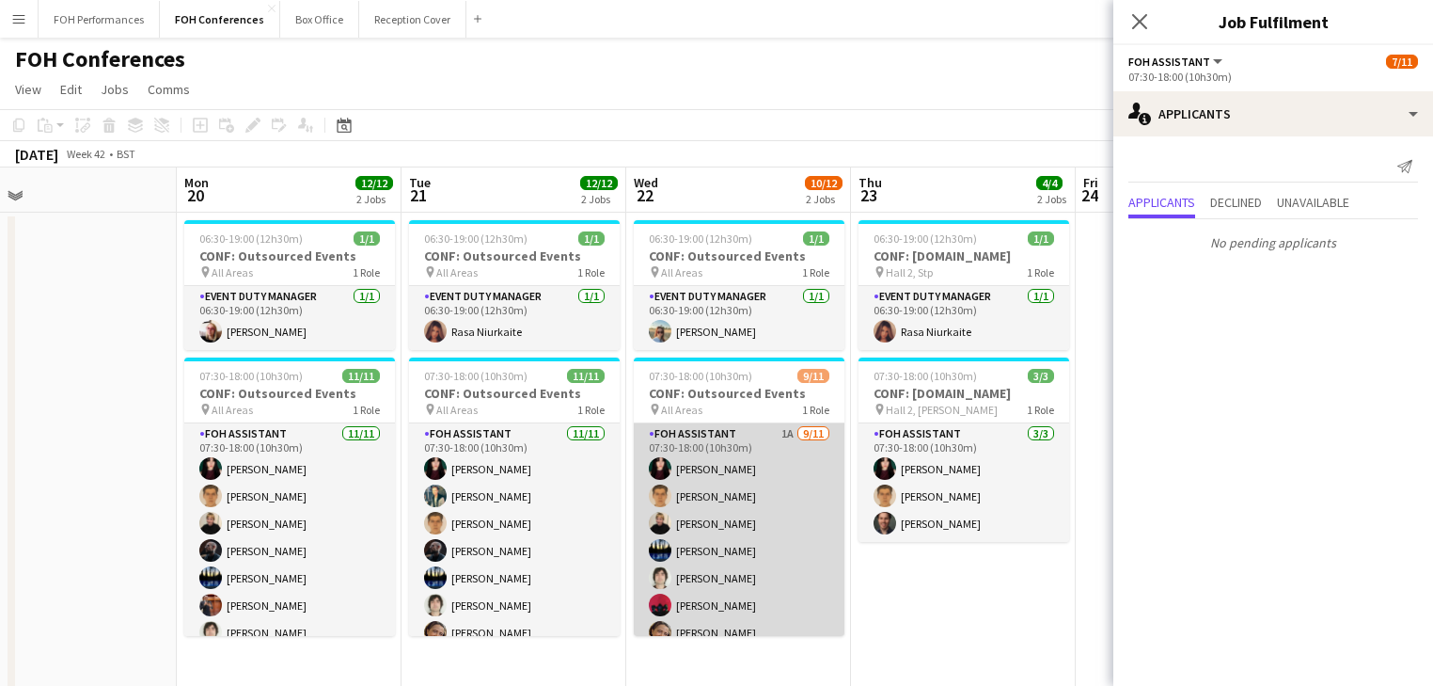
click at [734, 560] on app-card-role "FOH Assistant 1A [DATE] 07:30-18:00 (10h30m) [PERSON_NAME] [PERSON_NAME] [PERSO…" at bounding box center [739, 591] width 211 height 337
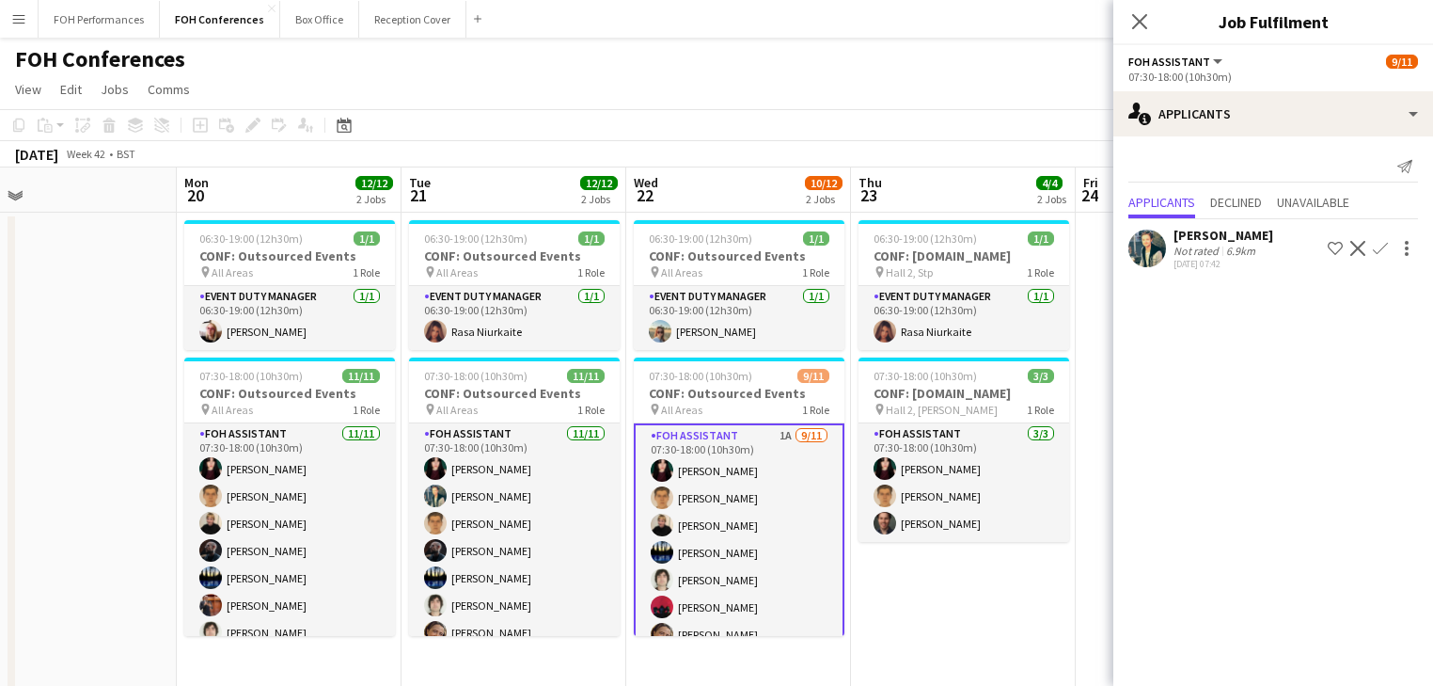
click at [1373, 248] on app-icon "Confirm" at bounding box center [1380, 248] width 15 height 15
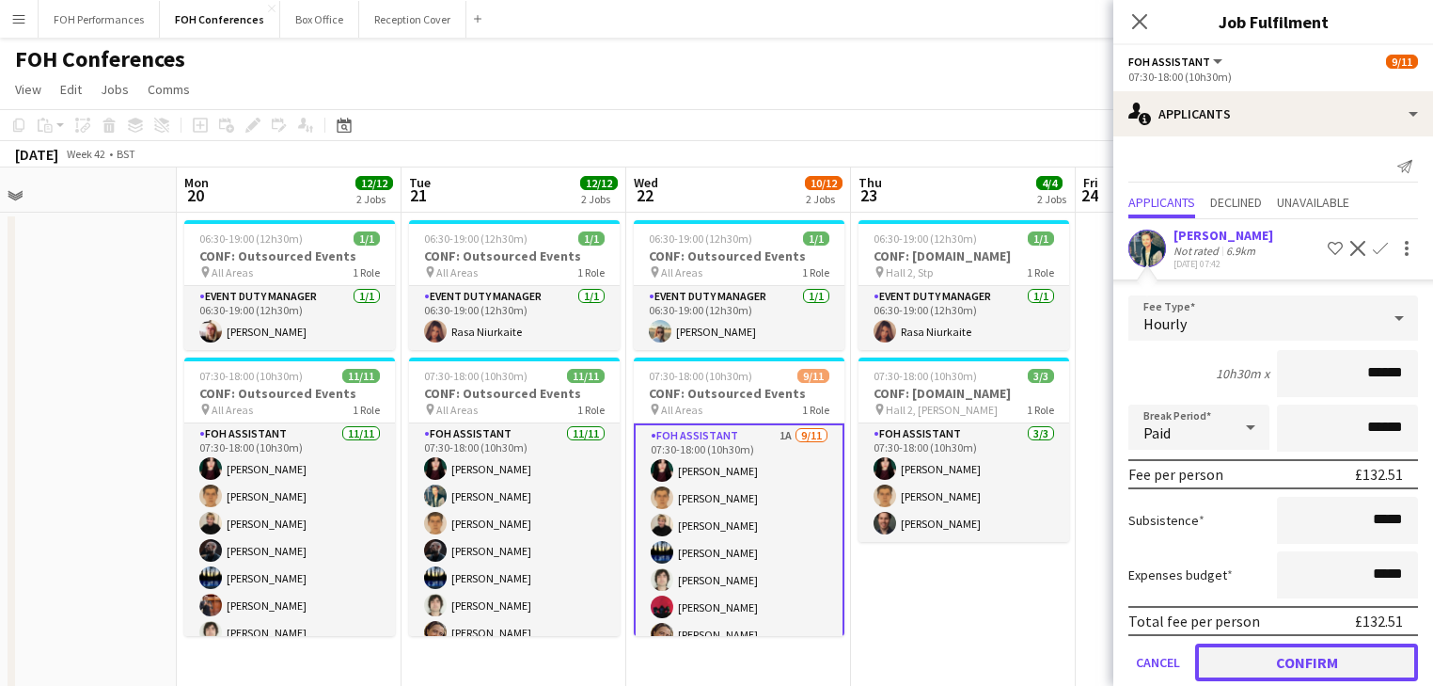
click at [1304, 654] on button "Confirm" at bounding box center [1306, 662] width 223 height 38
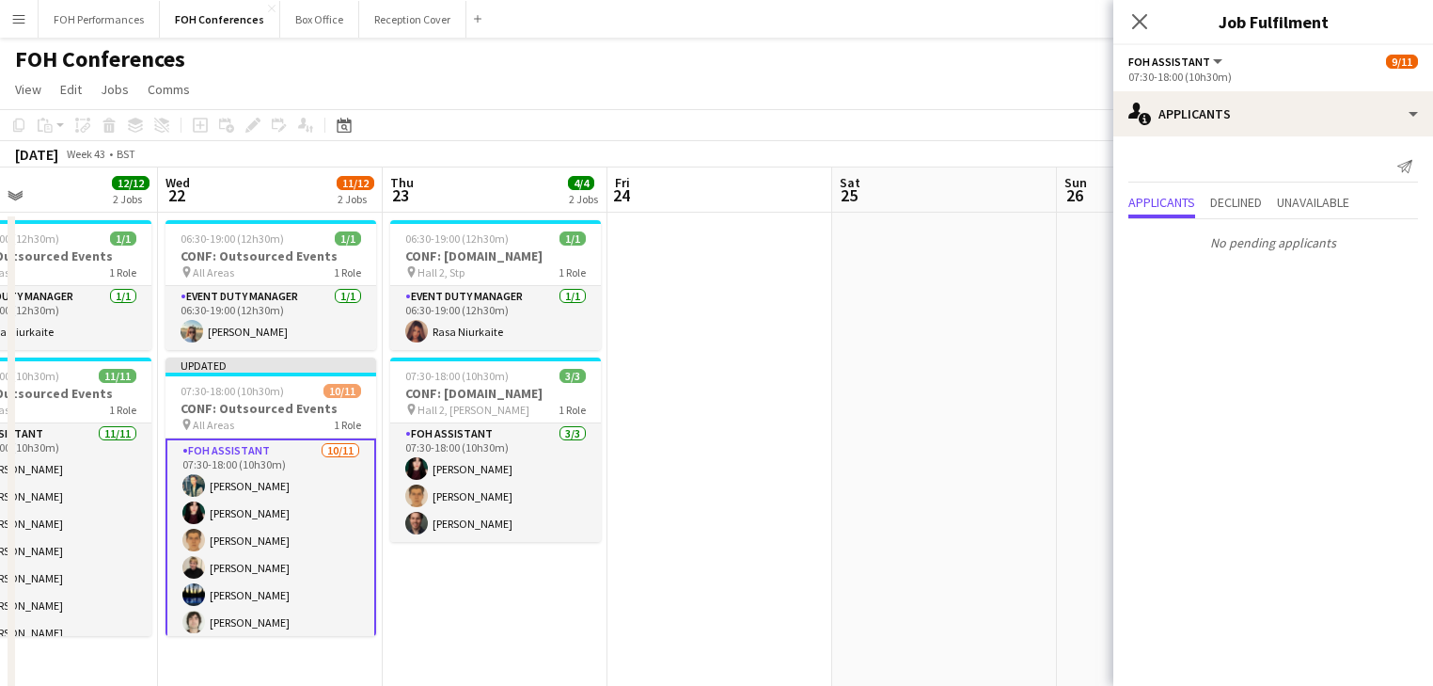
drag, startPoint x: 758, startPoint y: 569, endPoint x: 474, endPoint y: 529, distance: 286.9
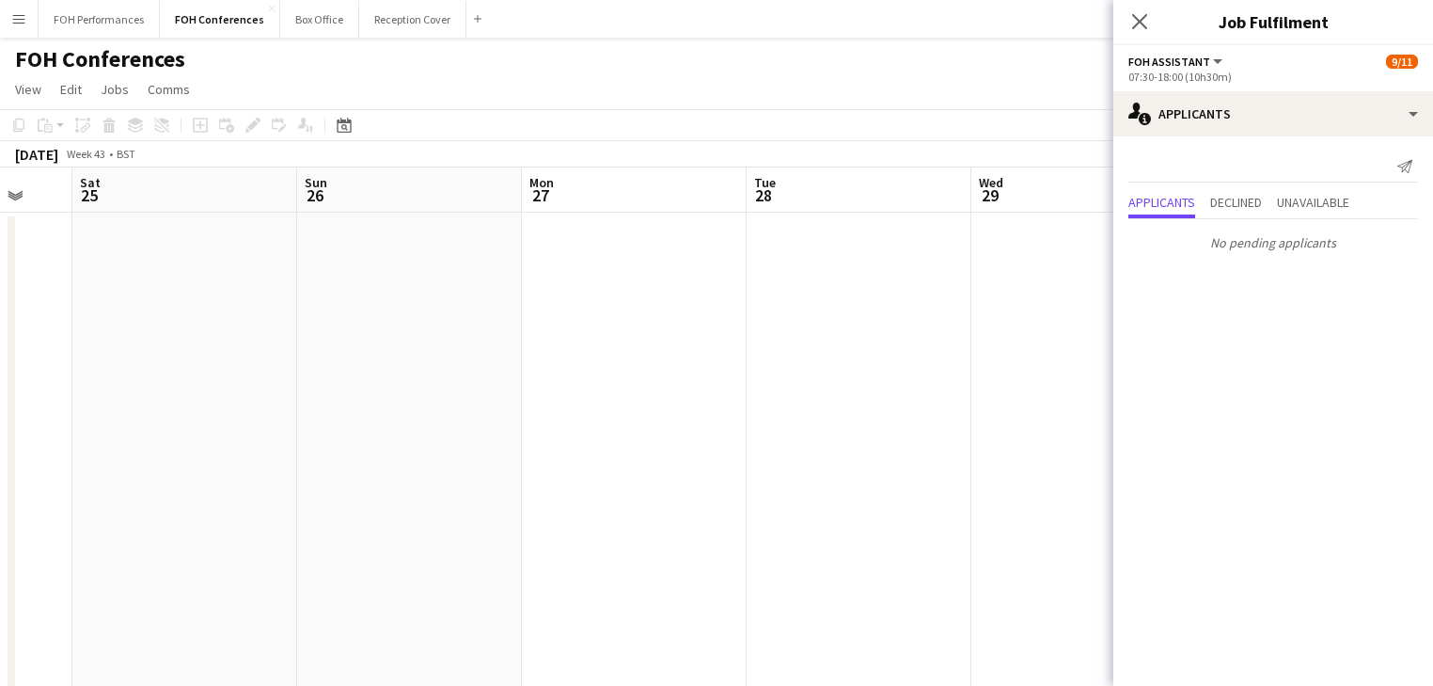
drag, startPoint x: 858, startPoint y: 525, endPoint x: 183, endPoint y: 440, distance: 679.7
drag, startPoint x: 758, startPoint y: 470, endPoint x: 316, endPoint y: 418, distance: 445.2
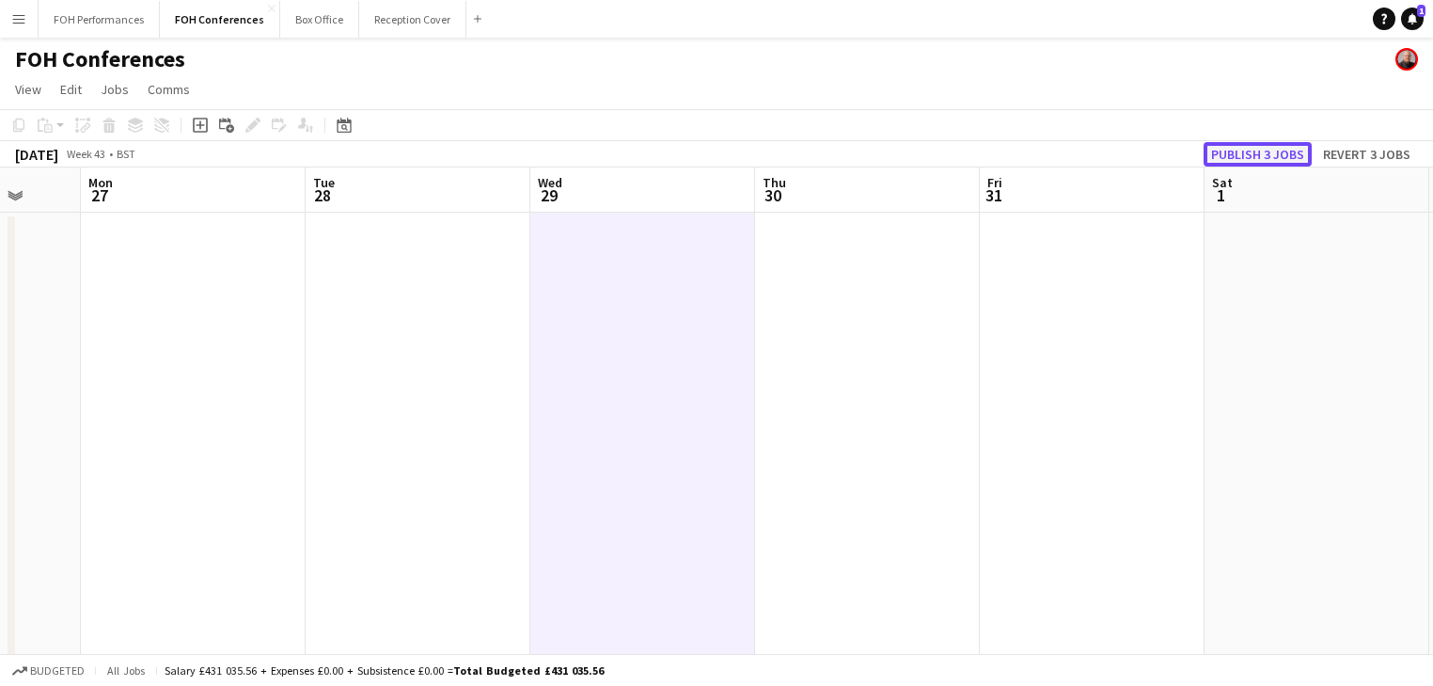
click at [1258, 157] on button "Publish 3 jobs" at bounding box center [1258, 154] width 108 height 24
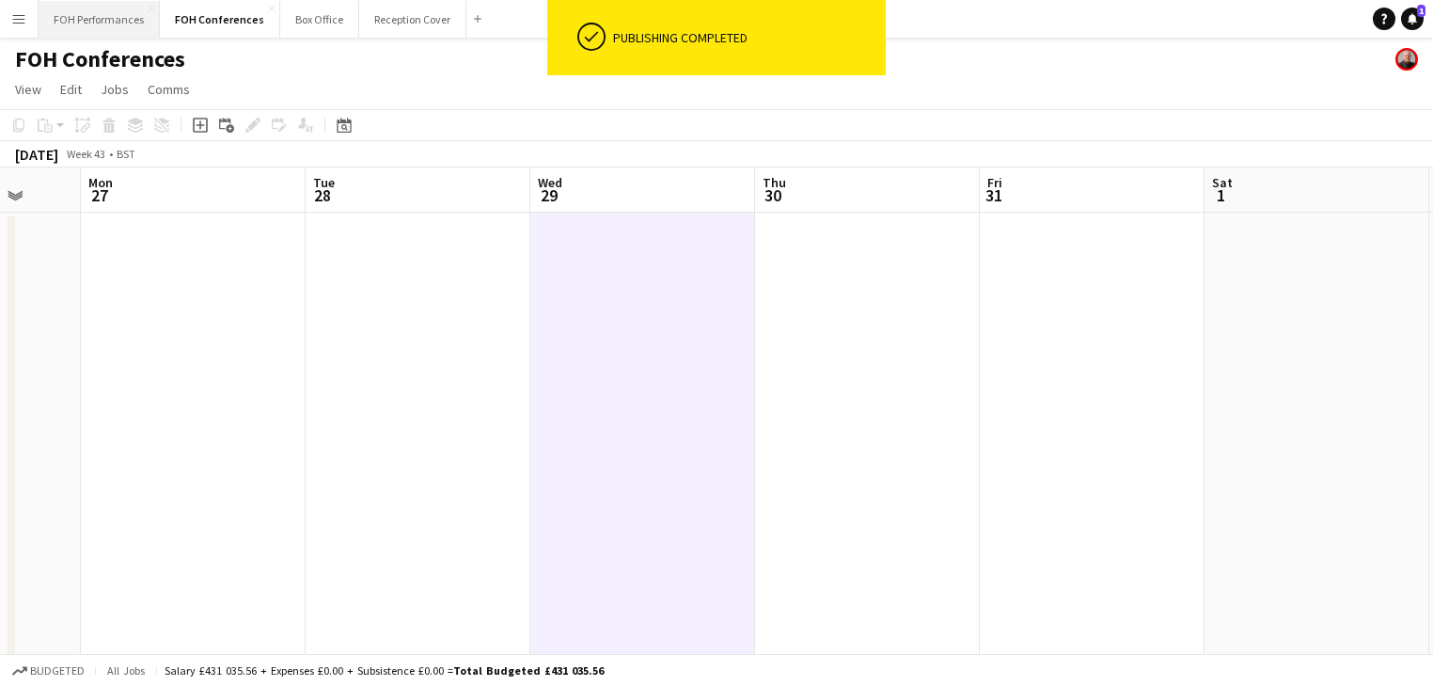
click at [105, 28] on button "FOH Performances Close" at bounding box center [99, 19] width 121 height 37
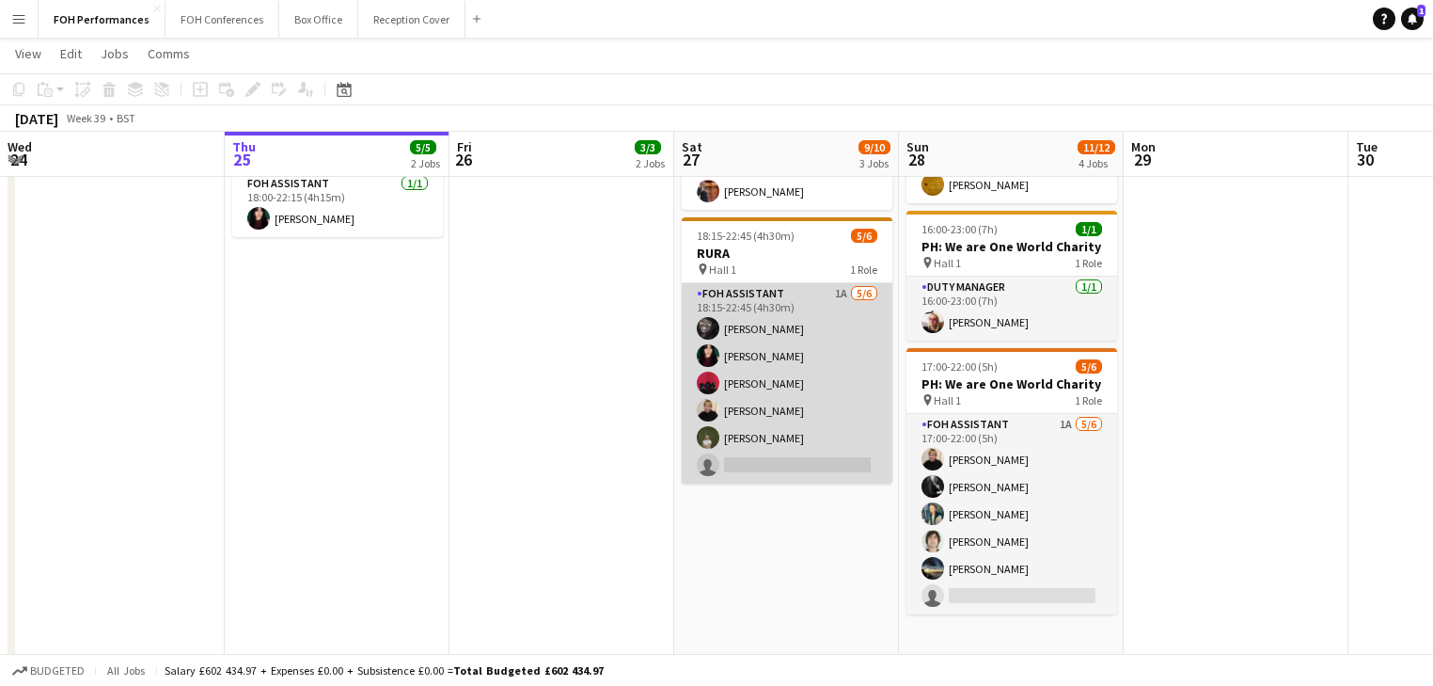
click at [800, 400] on app-card-role "FOH Assistant 1A [DATE] 18:15-22:45 (4h30m) [PERSON_NAME] [PERSON_NAME] [PERSON…" at bounding box center [787, 383] width 211 height 200
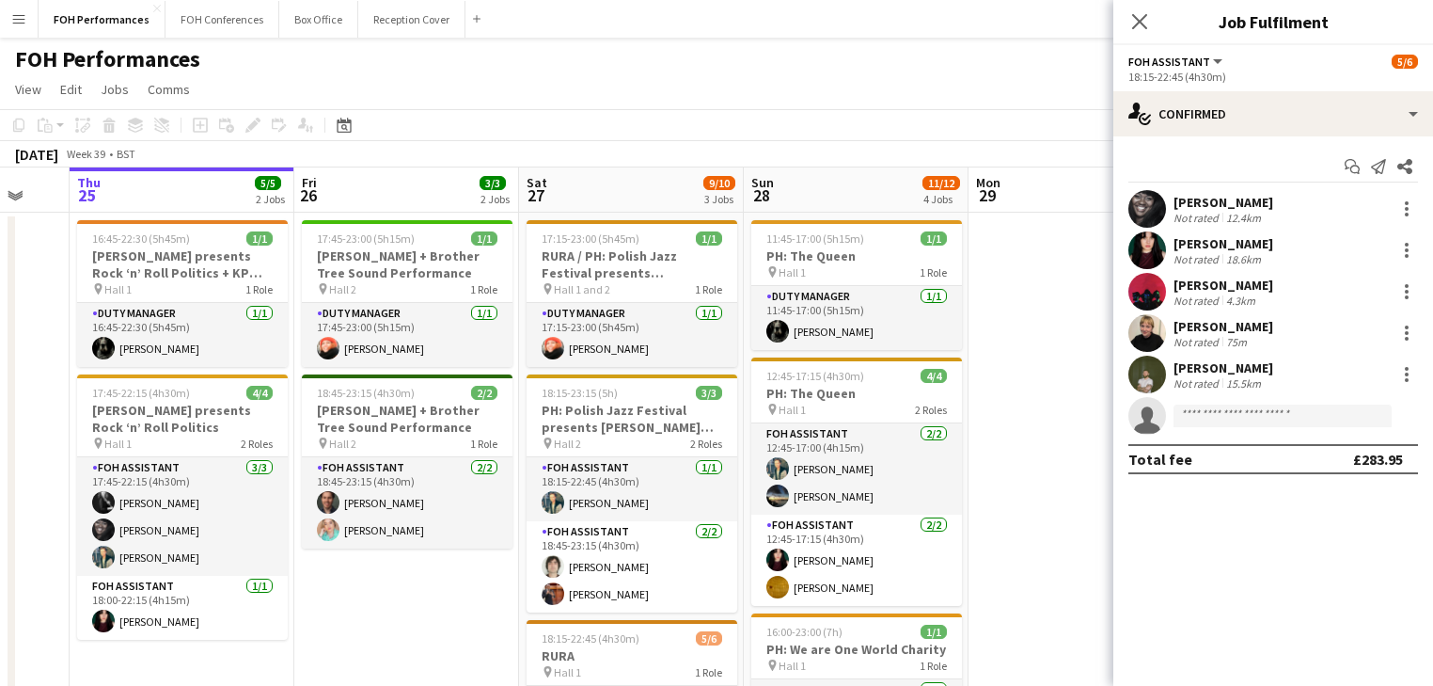
drag, startPoint x: 696, startPoint y: 448, endPoint x: 59, endPoint y: 356, distance: 643.4
click at [59, 356] on app-calendar-viewport "Mon 22 1/1 1 Job Tue 23 Wed 24 Thu 25 5/5 2 Jobs Fri 26 3/3 2 Jobs Sat 27 9/10 …" at bounding box center [716, 627] width 1433 height 921
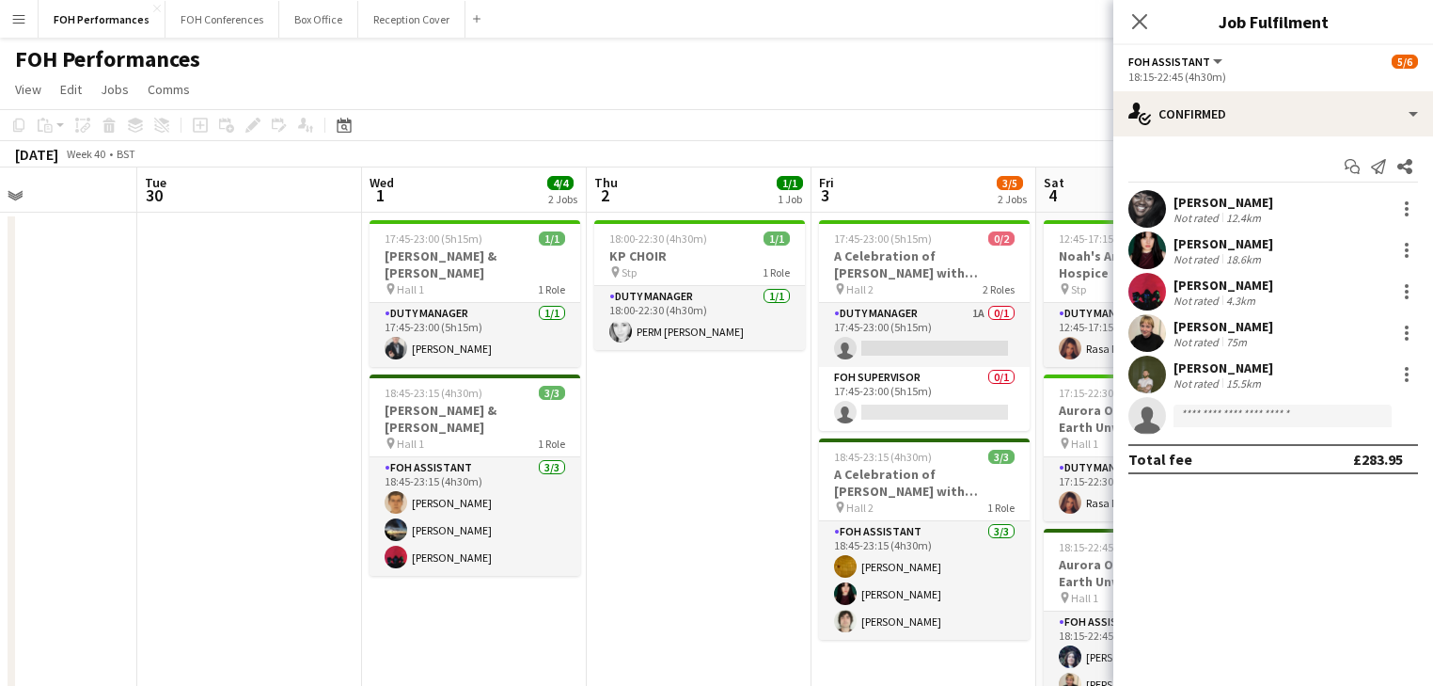
drag, startPoint x: 711, startPoint y: 435, endPoint x: 136, endPoint y: 365, distance: 579.0
click at [136, 365] on app-calendar-viewport "Fri 26 3/3 2 Jobs Sat 27 9/10 3 Jobs Sun 28 11/12 4 Jobs Mon 29 Tue 30 Wed 1 4/…" at bounding box center [716, 627] width 1433 height 921
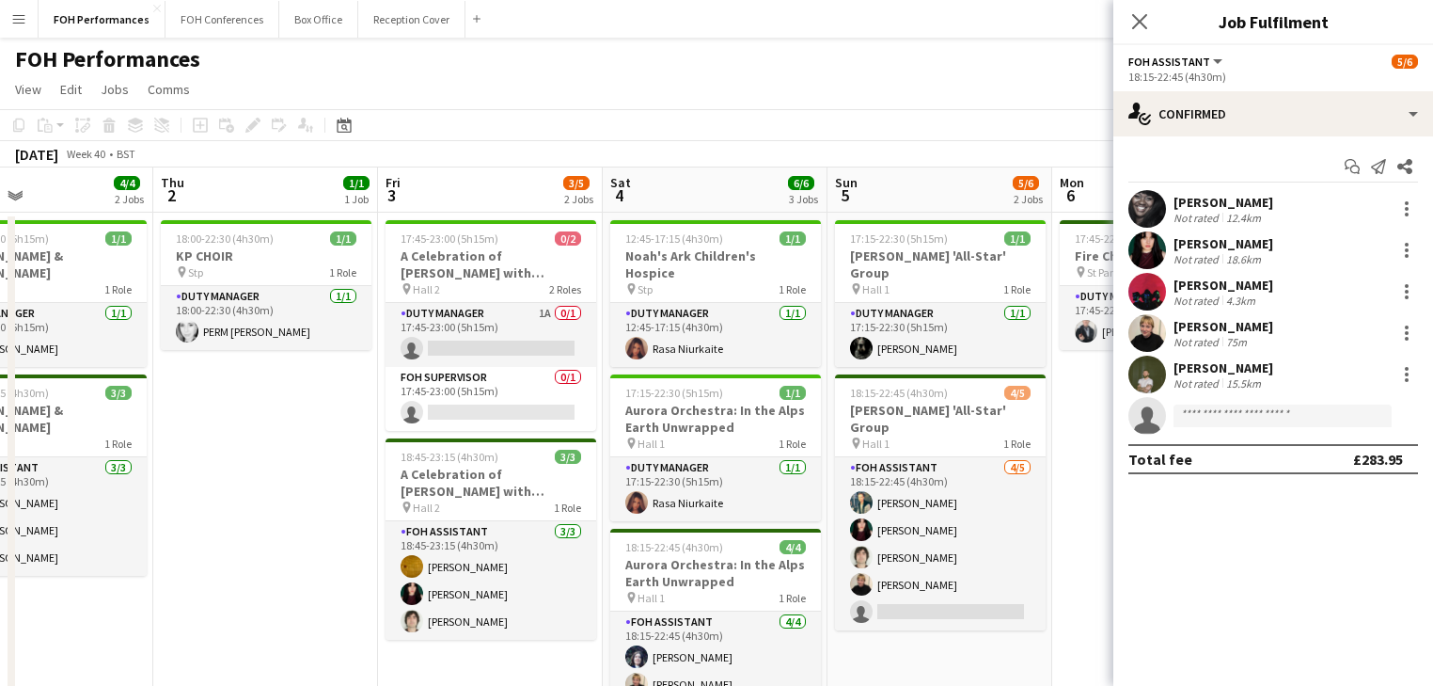
drag, startPoint x: 557, startPoint y: 463, endPoint x: 135, endPoint y: 405, distance: 425.3
click at [134, 406] on app-calendar-viewport "Sun 28 11/12 4 Jobs Mon 29 Tue 30 Wed 1 4/4 2 Jobs Thu 2 1/1 1 Job Fri 3 3/5 2 …" at bounding box center [716, 627] width 1433 height 921
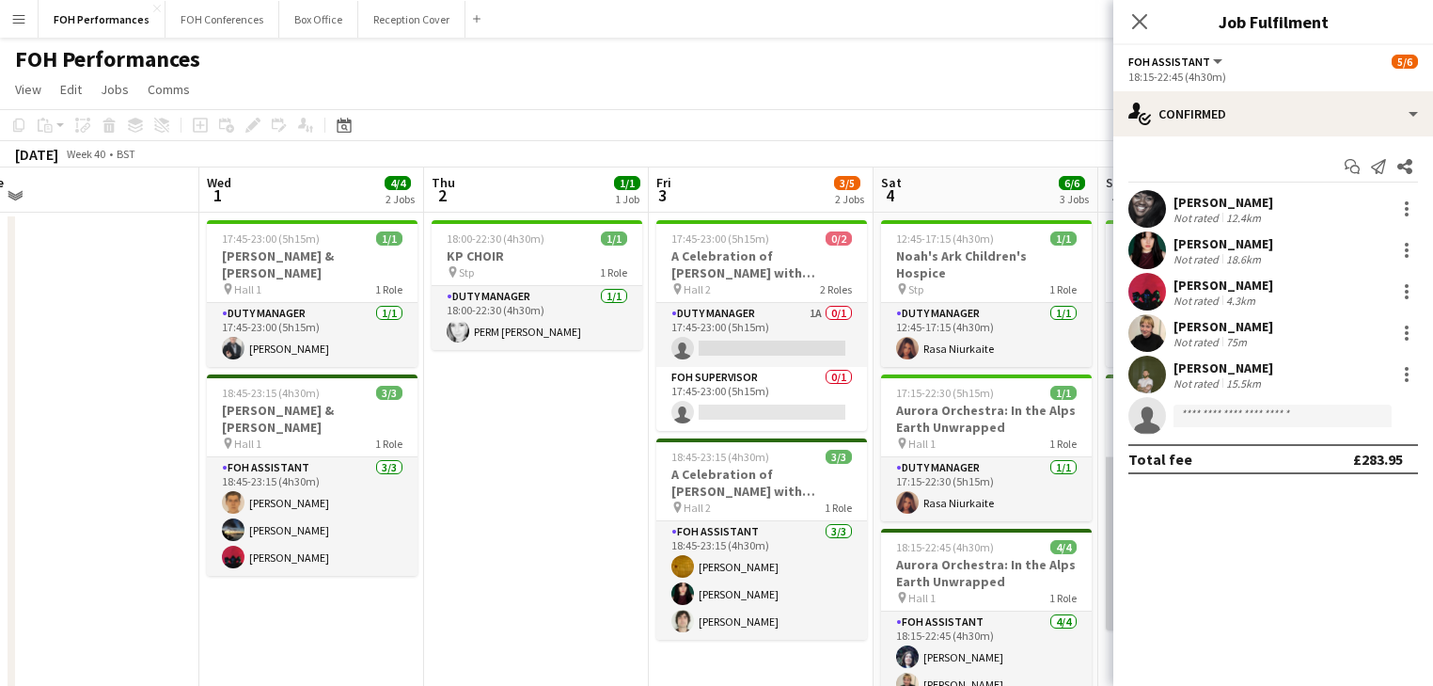
drag, startPoint x: 737, startPoint y: 500, endPoint x: 696, endPoint y: 477, distance: 47.6
click at [632, 481] on app-calendar-viewport "Sun 28 11/12 4 Jobs Mon 29 Tue 30 Wed 1 4/4 2 Jobs Thu 2 1/1 1 Job Fri 3 3/5 2 …" at bounding box center [716, 627] width 1433 height 921
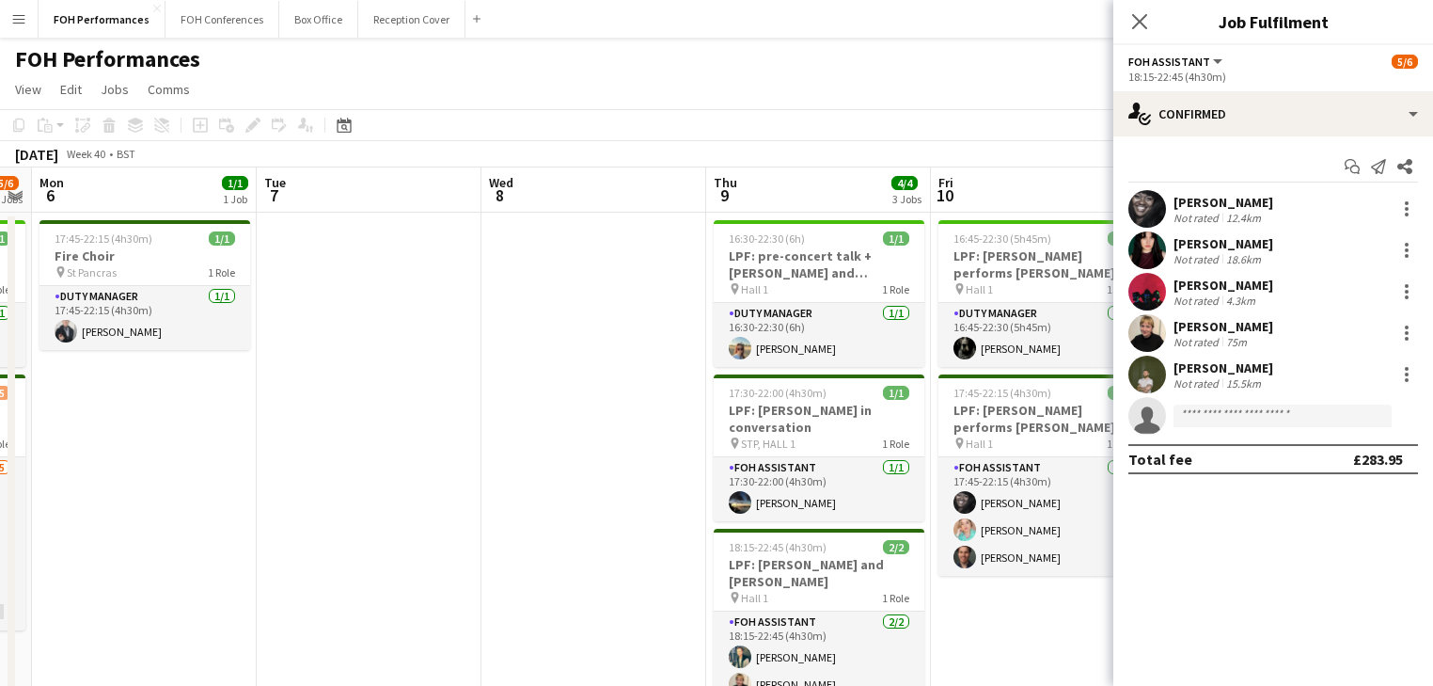
drag, startPoint x: 871, startPoint y: 467, endPoint x: 60, endPoint y: 356, distance: 818.3
click at [31, 356] on app-calendar-viewport "Thu 2 1/1 1 Job Fri 3 3/5 2 Jobs Sat 4 6/6 3 Jobs Sun 5 5/6 2 Jobs Mon 6 1/1 1 …" at bounding box center [716, 627] width 1433 height 921
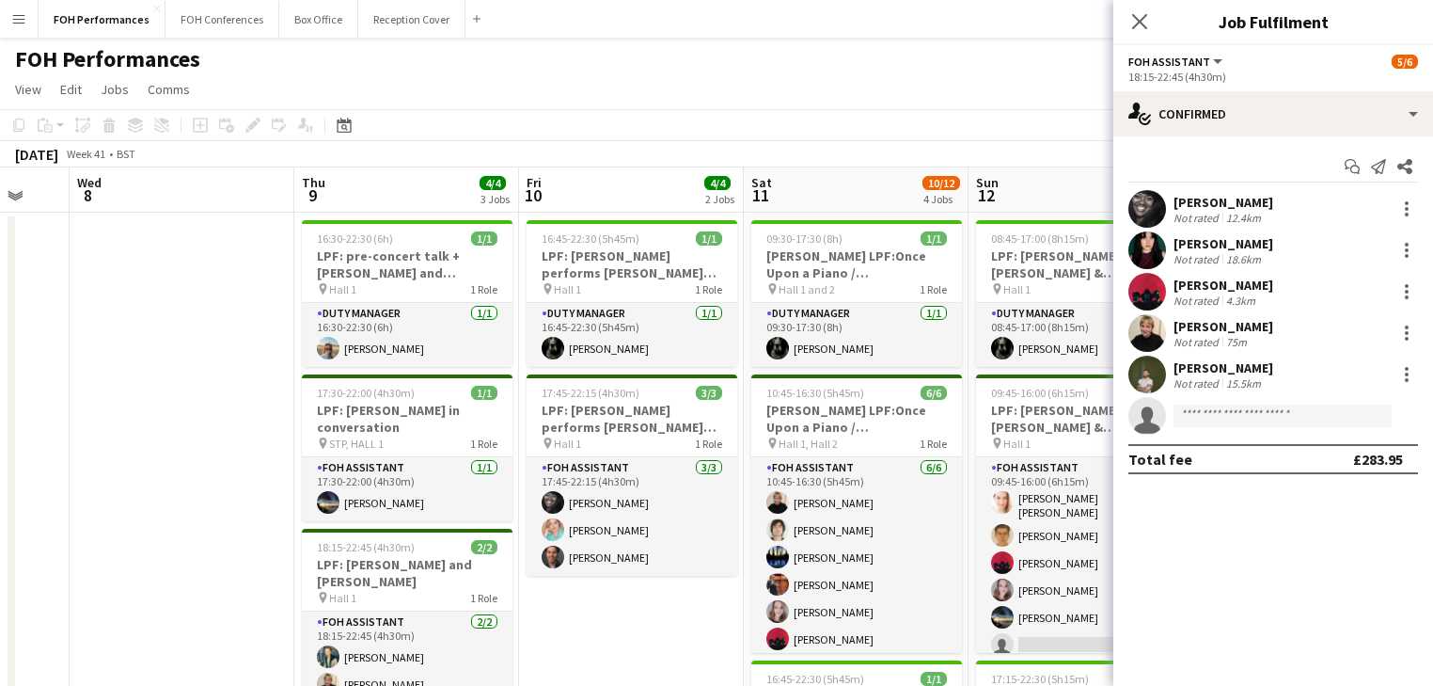
drag, startPoint x: -27, startPoint y: 364, endPoint x: -112, endPoint y: 353, distance: 85.4
click at [0, 353] on html "Menu Boards Boards Boards All jobs Status Workforce Workforce My Workforce Recr…" at bounding box center [716, 560] width 1433 height 1120
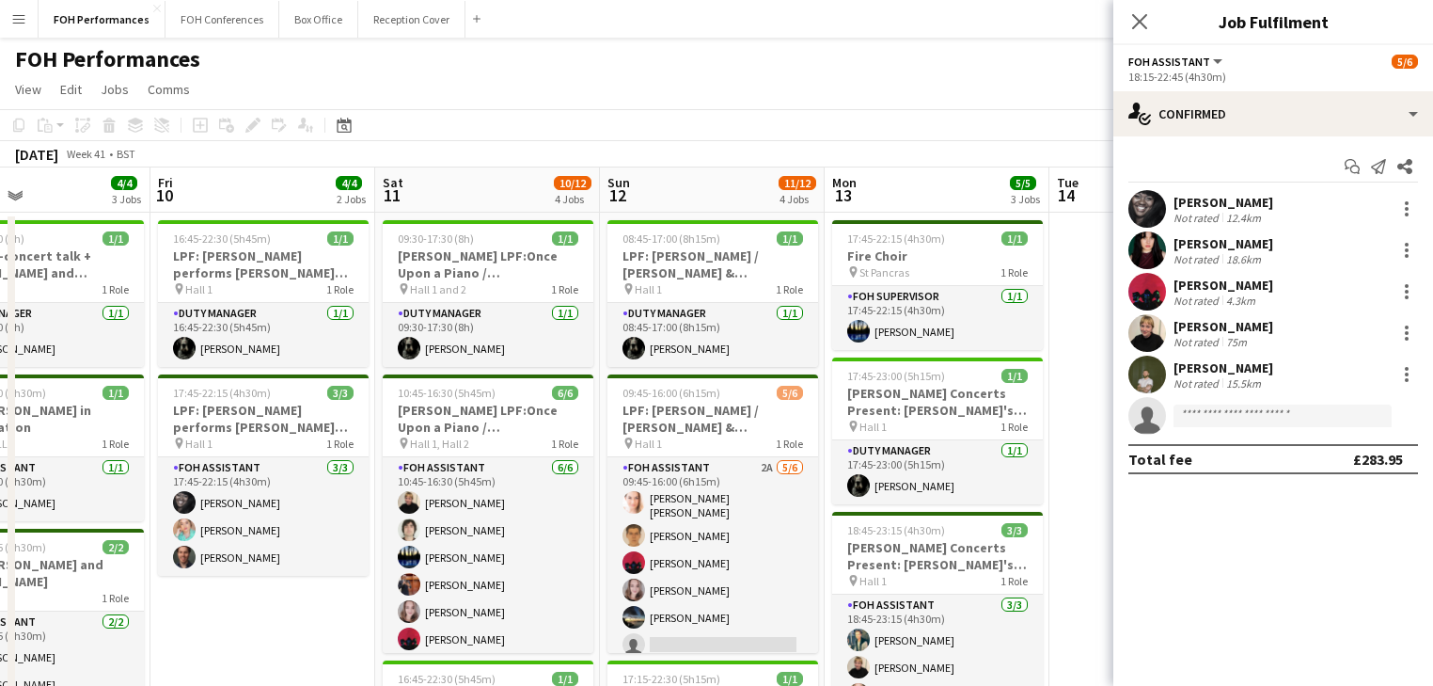
drag, startPoint x: 226, startPoint y: 420, endPoint x: 170, endPoint y: 413, distance: 56.0
click at [170, 413] on app-calendar-viewport "Mon 6 1/1 1 Job Tue 7 Wed 8 Thu 9 4/4 3 Jobs Fri 10 4/4 2 Jobs Sat 11 10/12 4 J…" at bounding box center [716, 627] width 1433 height 921
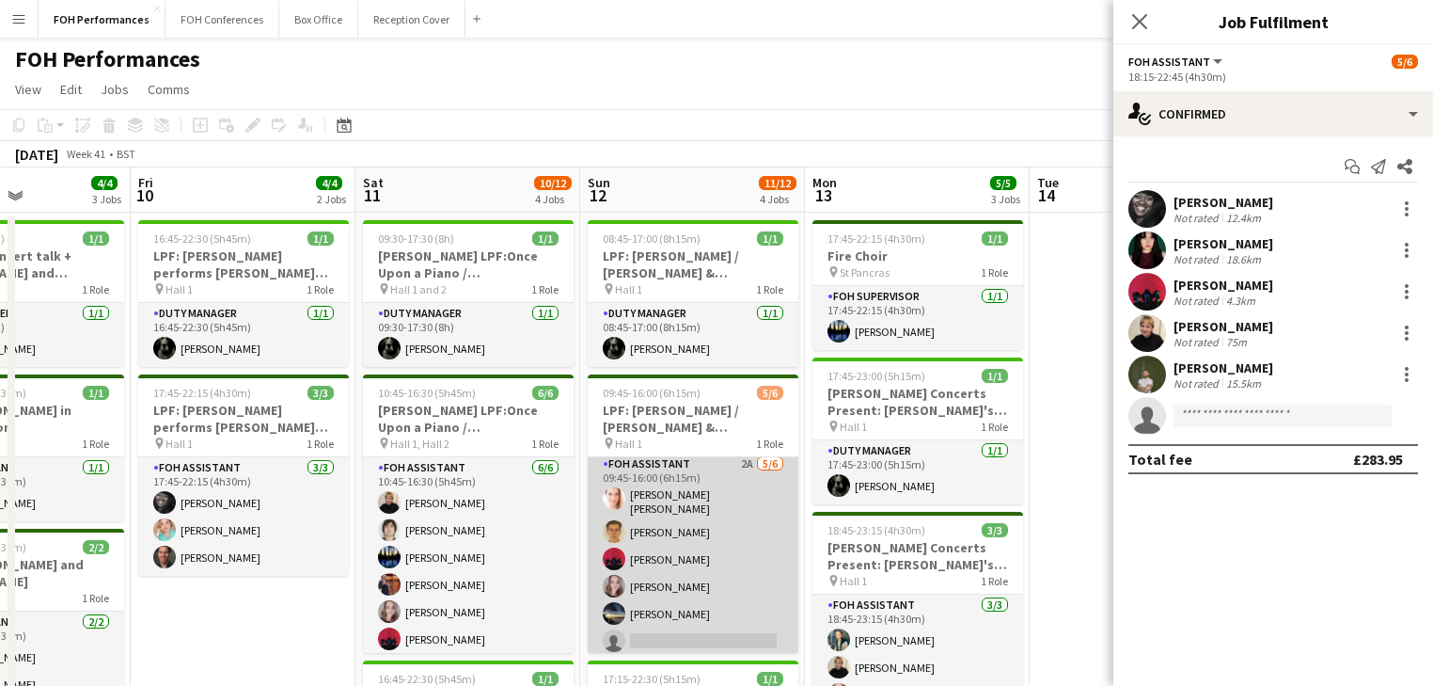
click at [723, 546] on app-card-role "FOH Assistant 2A [DATE] 09:45-16:00 (6h15m) [PERSON_NAME] [PERSON_NAME] [PERSON…" at bounding box center [693, 556] width 211 height 206
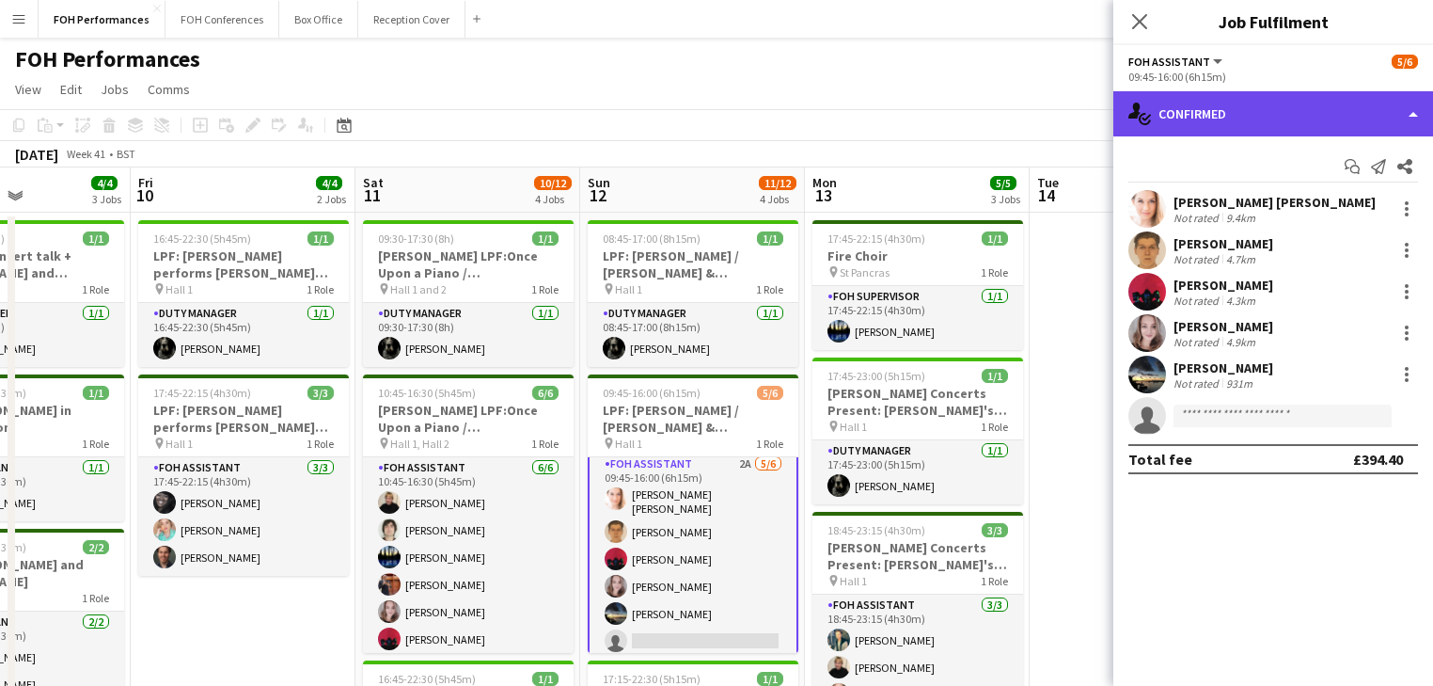
click at [1254, 103] on div "single-neutral-actions-check-2 Confirmed" at bounding box center [1274, 113] width 320 height 45
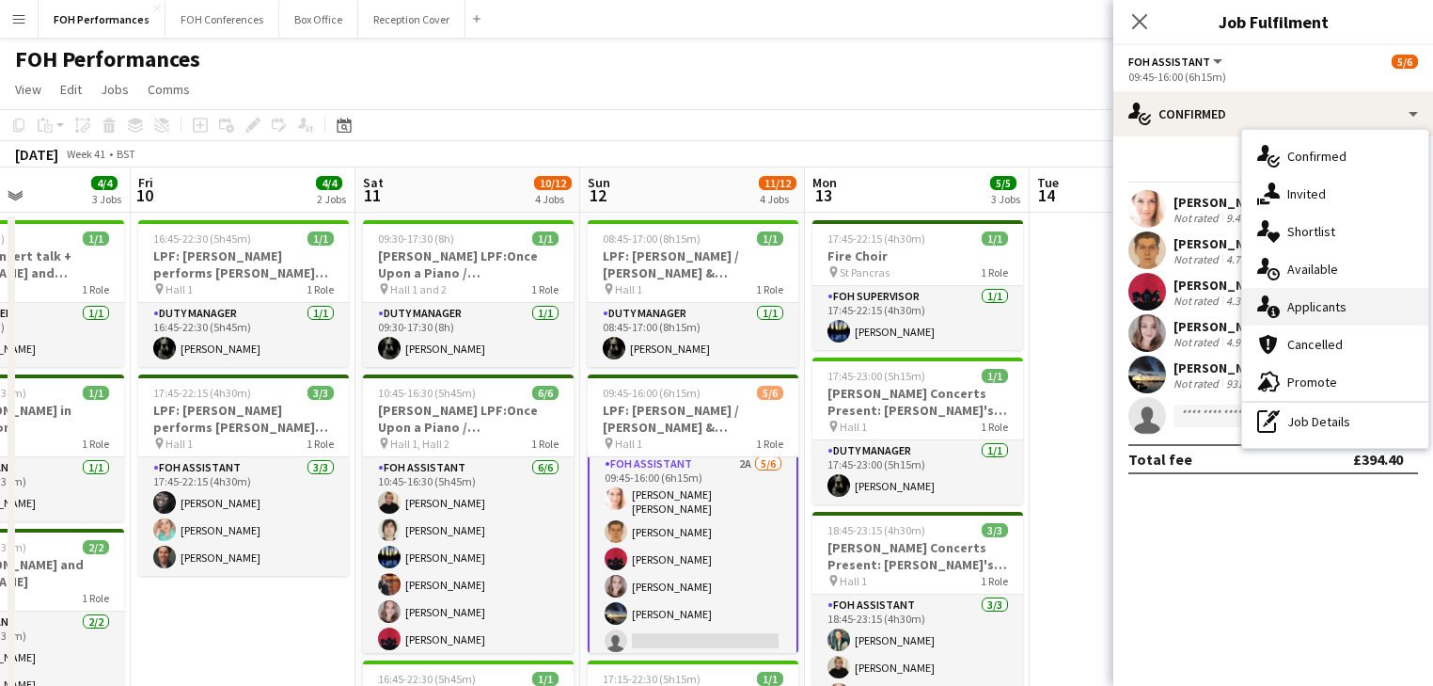
click at [1325, 309] on span "Applicants" at bounding box center [1317, 306] width 59 height 17
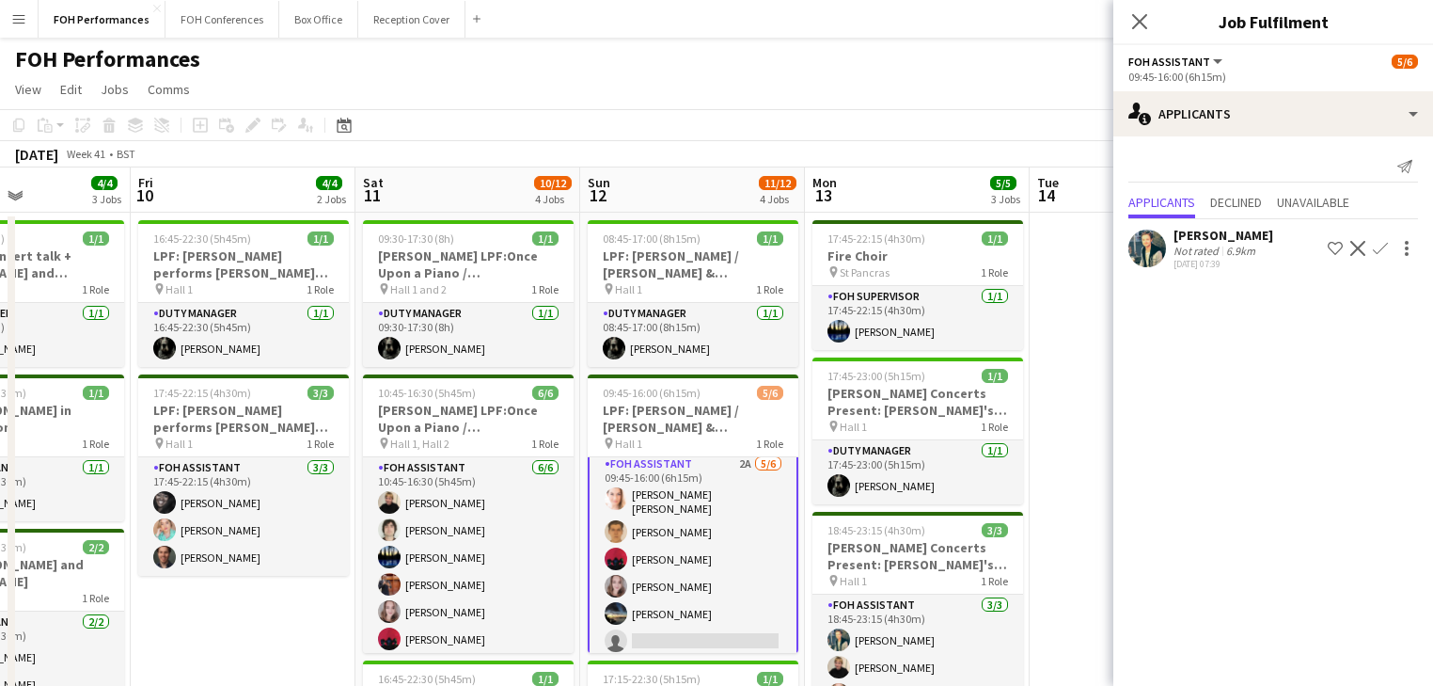
click at [1380, 252] on app-icon "Confirm" at bounding box center [1380, 248] width 15 height 15
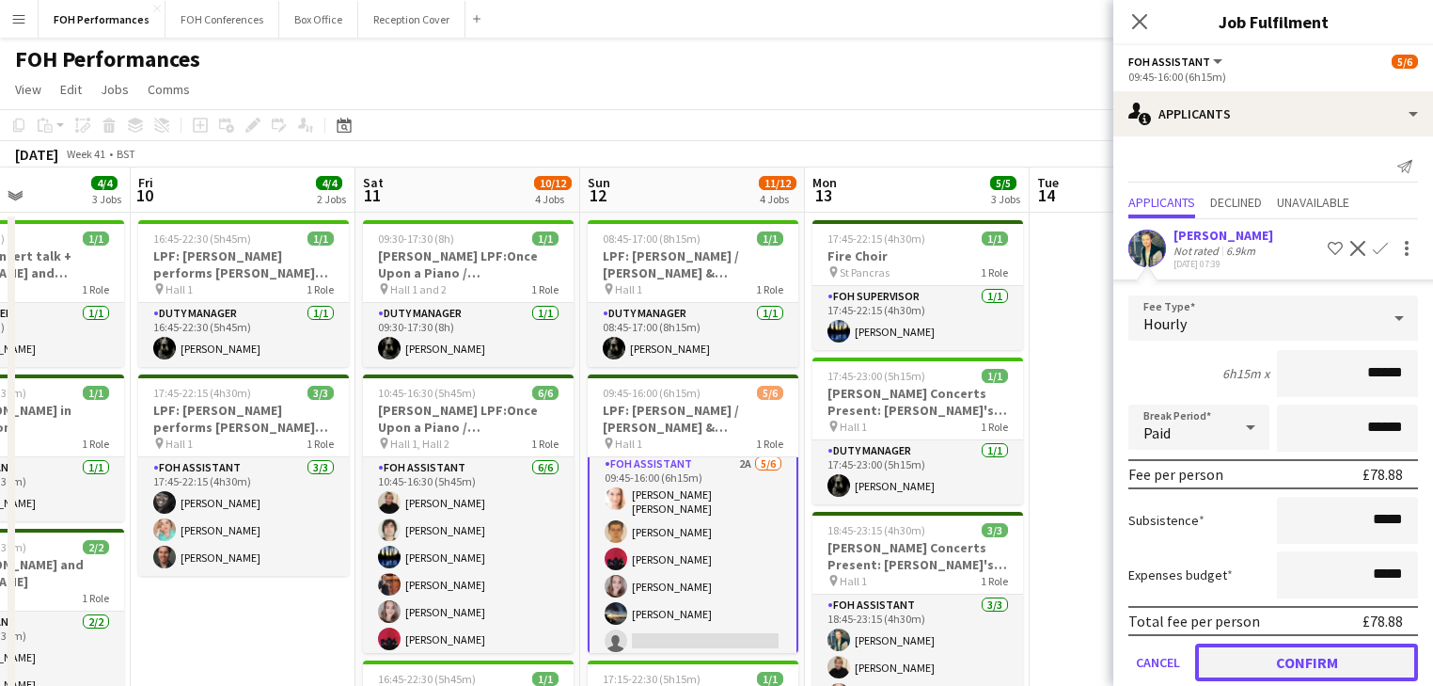
click at [1269, 658] on button "Confirm" at bounding box center [1306, 662] width 223 height 38
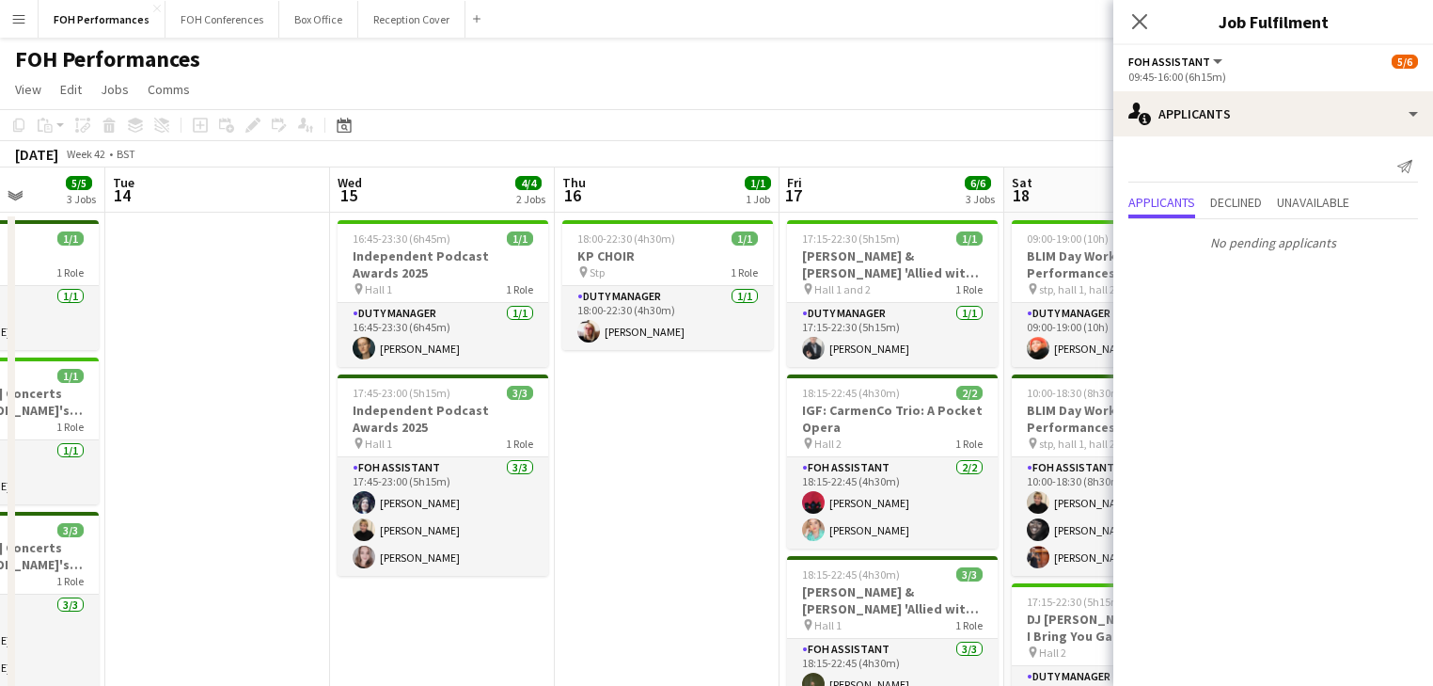
drag, startPoint x: 944, startPoint y: 483, endPoint x: 50, endPoint y: 399, distance: 898.5
click at [50, 399] on app-calendar-viewport "Fri 10 4/4 2 Jobs Sat 11 10/12 4 Jobs Sun 12 12/12 4 Jobs Mon 13 5/5 3 Jobs Tue…" at bounding box center [716, 627] width 1433 height 921
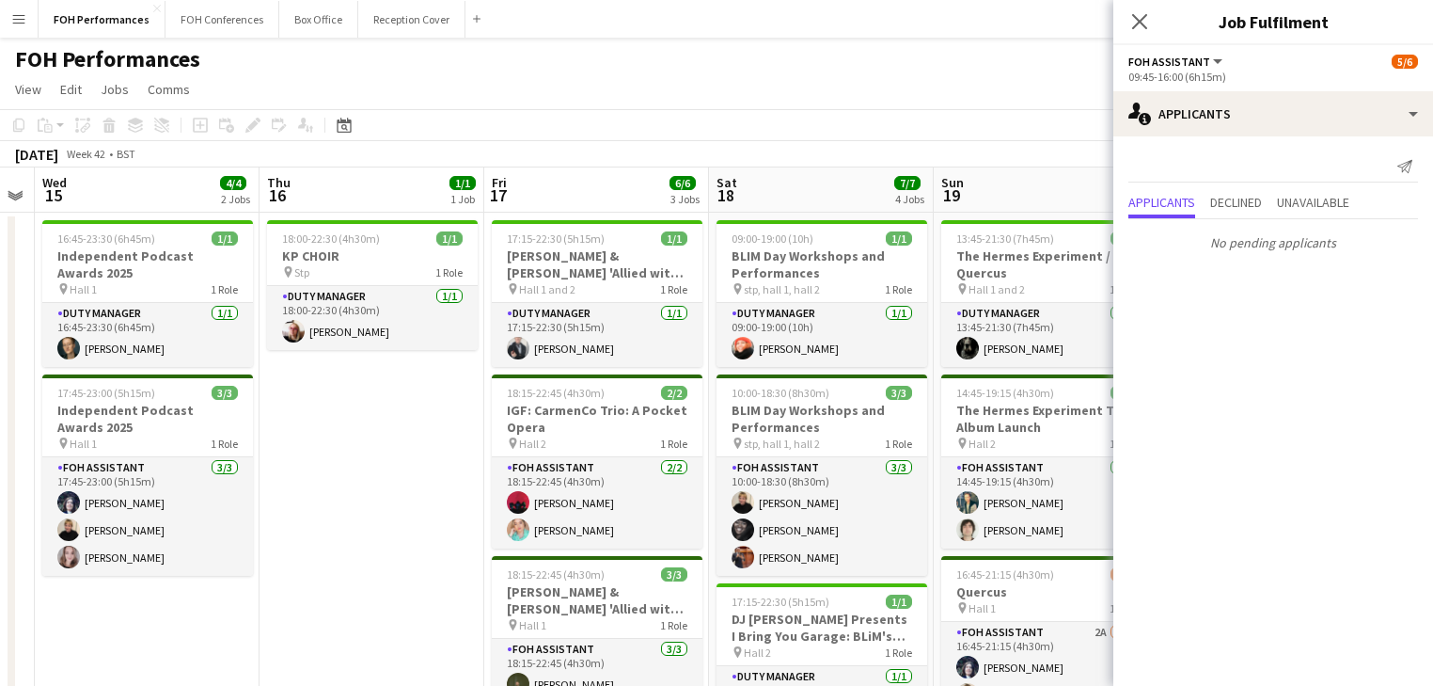
drag, startPoint x: 558, startPoint y: 483, endPoint x: 48, endPoint y: 391, distance: 517.9
click at [36, 391] on app-calendar-viewport "Sun 12 12/12 4 Jobs Mon 13 5/5 3 Jobs Tue 14 Wed 15 4/4 2 Jobs Thu 16 1/1 1 Job…" at bounding box center [716, 627] width 1433 height 921
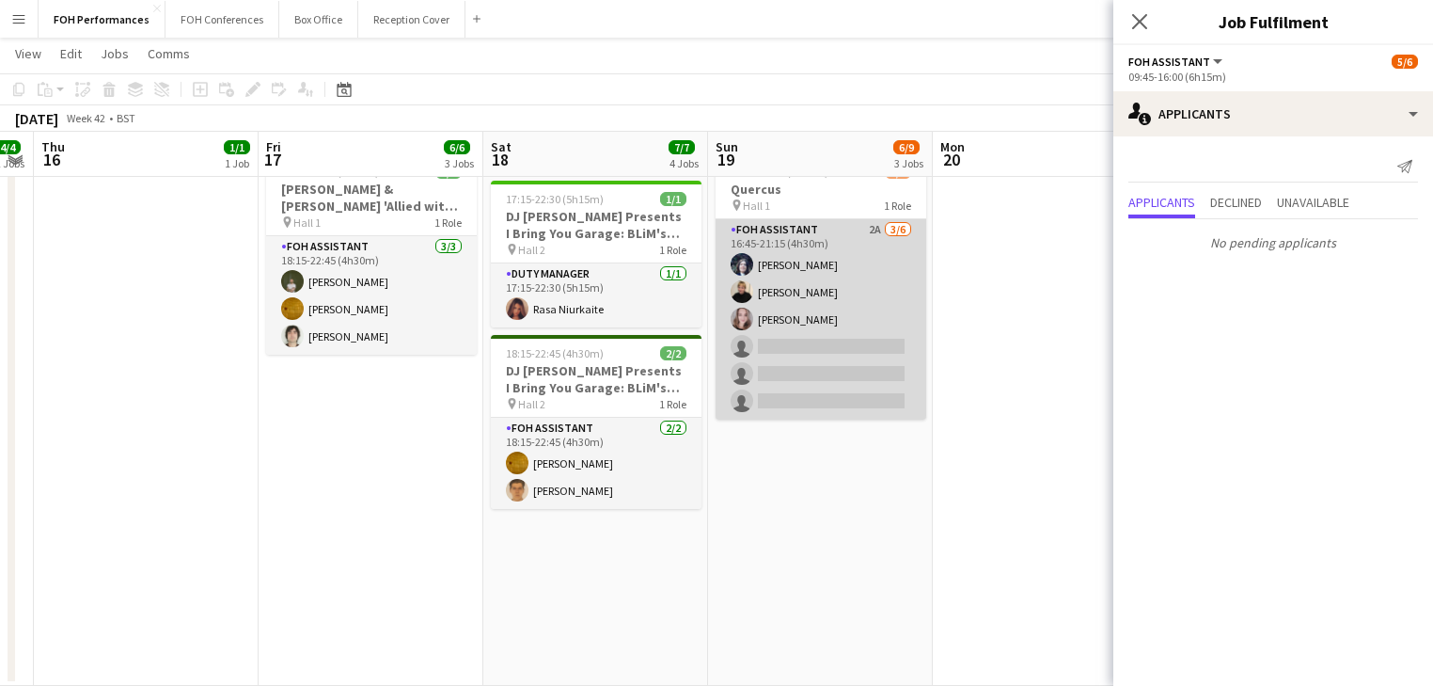
click at [859, 330] on app-card-role "FOH Assistant 2A [DATE] 16:45-21:15 (4h30m) [PERSON_NAME] [PERSON_NAME] [PERSON…" at bounding box center [821, 319] width 211 height 200
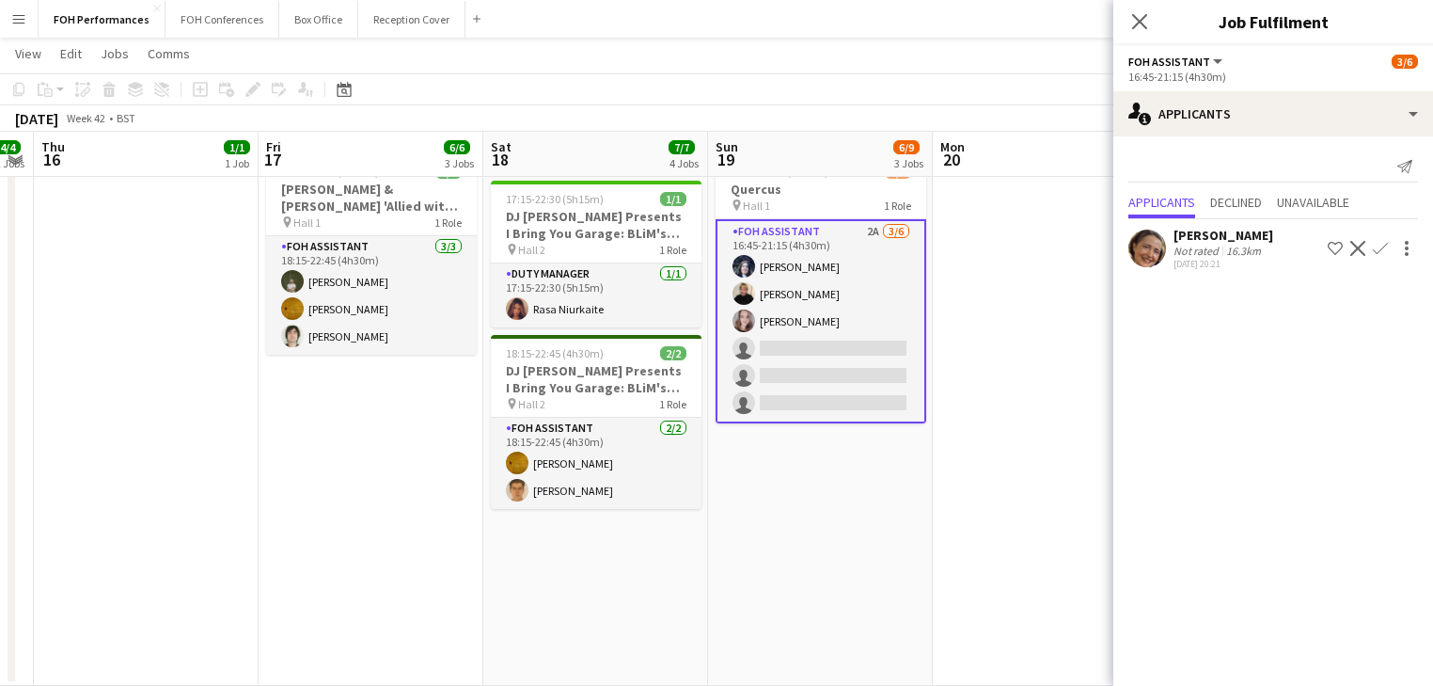
click at [1379, 245] on app-icon "Confirm" at bounding box center [1380, 248] width 15 height 15
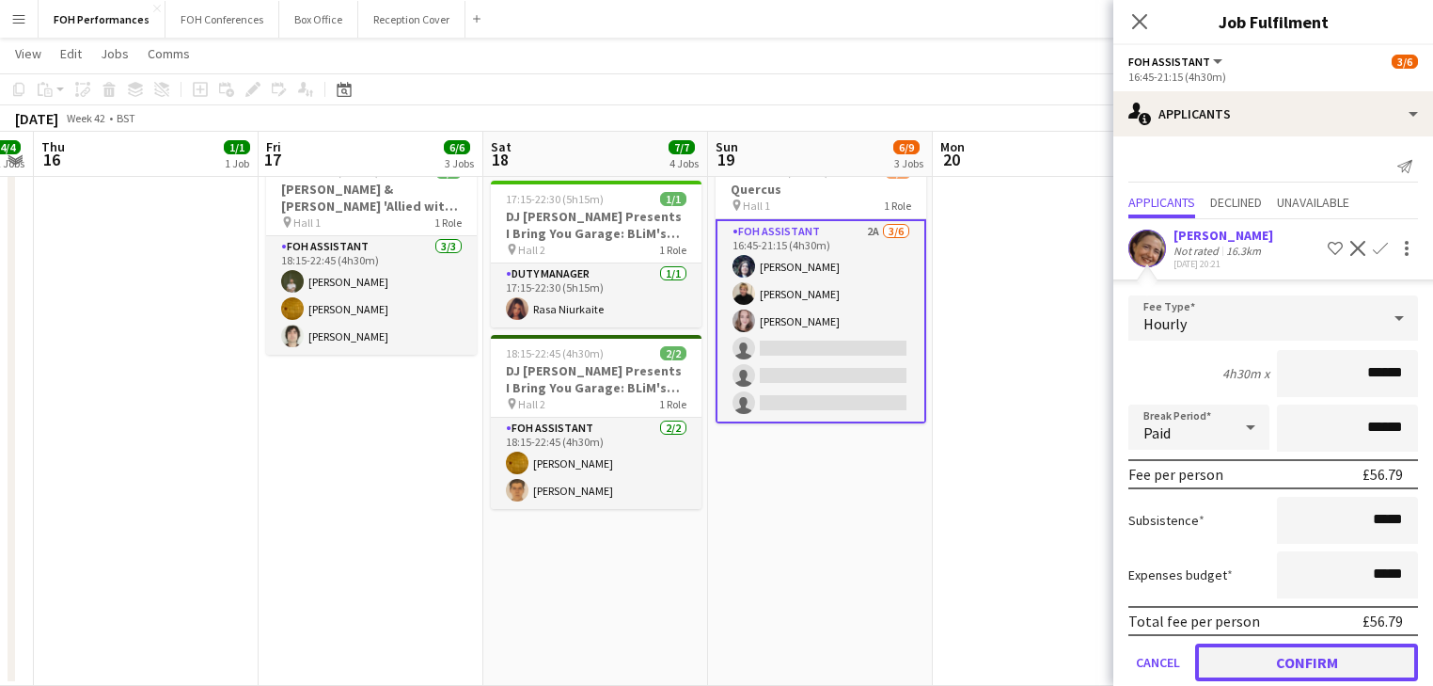
click at [1294, 672] on button "Confirm" at bounding box center [1306, 662] width 223 height 38
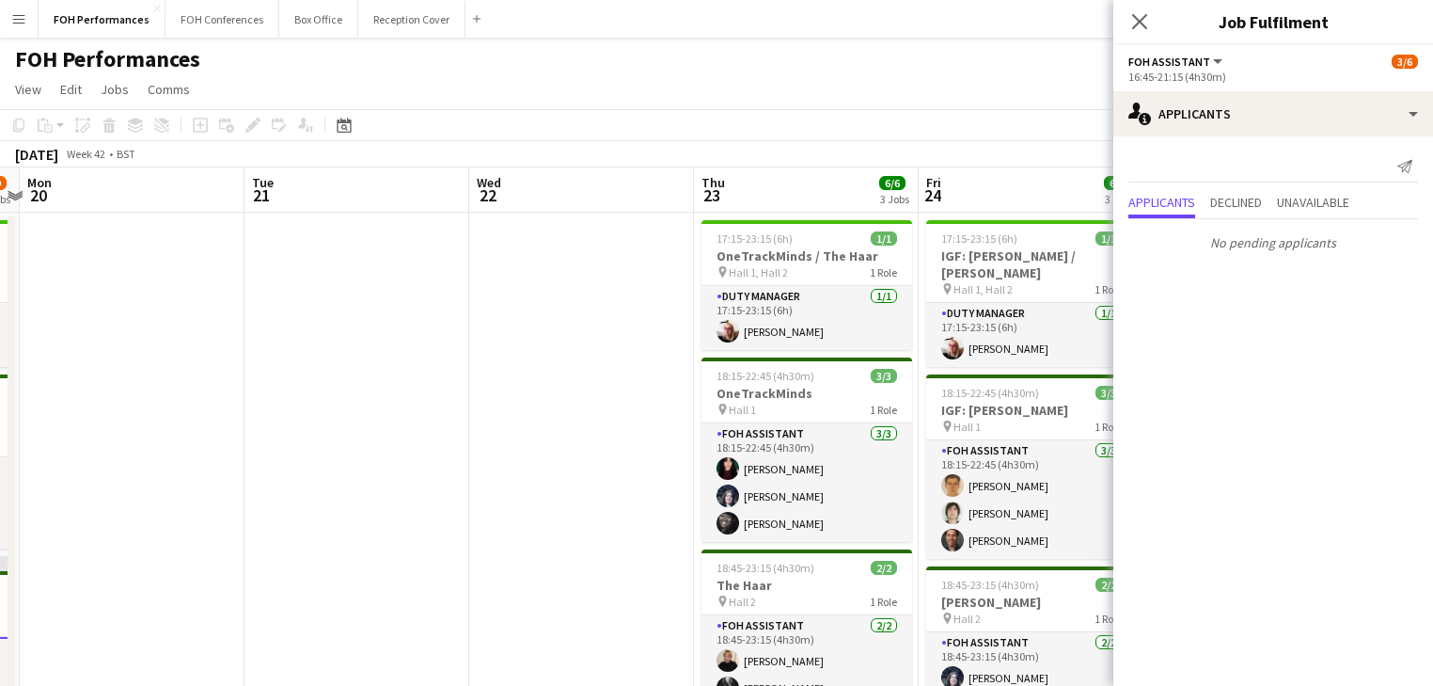
drag, startPoint x: 987, startPoint y: 502, endPoint x: 61, endPoint y: 365, distance: 935.6
click at [61, 365] on app-calendar-viewport "Thu 16 1/1 1 Job Fri 17 6/6 3 Jobs Sat 18 7/7 4 Jobs Sun 19 7/9 3 Jobs Mon 20 T…" at bounding box center [716, 627] width 1433 height 921
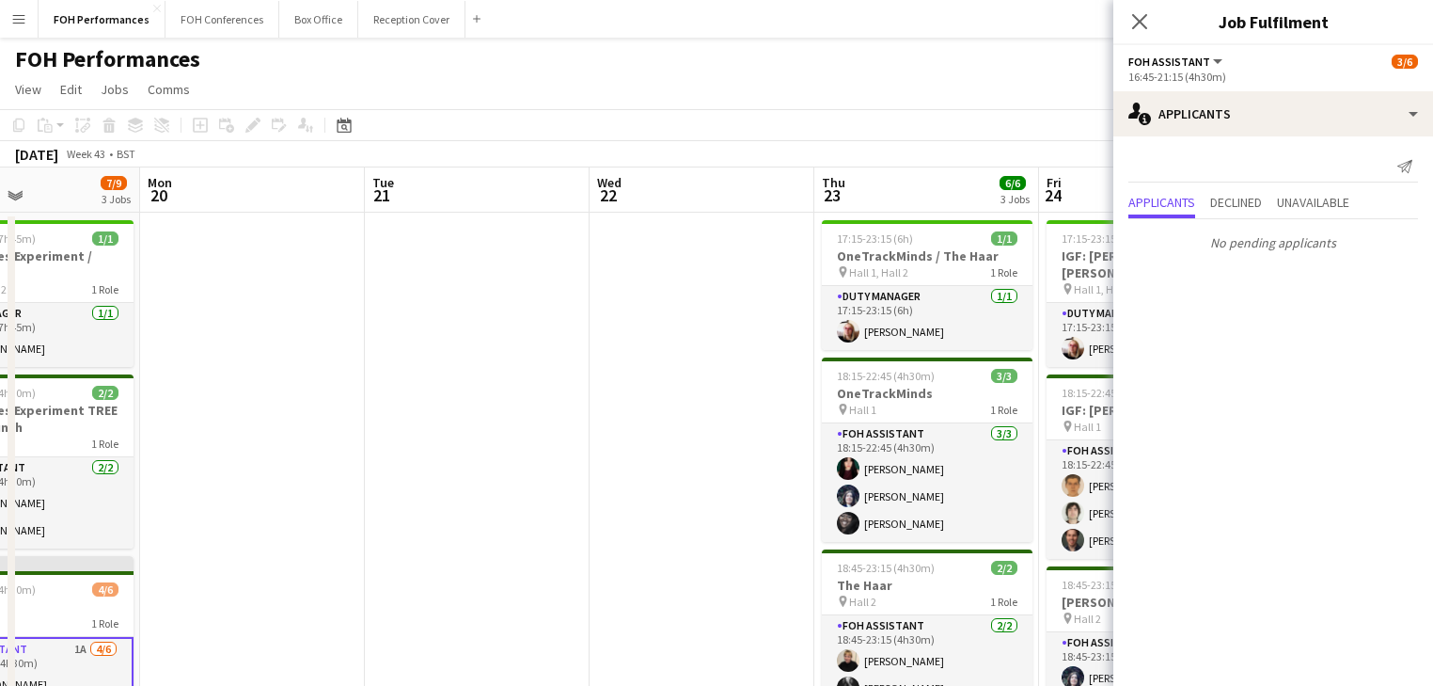
drag, startPoint x: 317, startPoint y: 392, endPoint x: -98, endPoint y: 327, distance: 419.8
click at [0, 327] on html "Menu Boards Boards Boards All jobs Status Workforce Workforce My Workforce Recr…" at bounding box center [716, 676] width 1433 height 1353
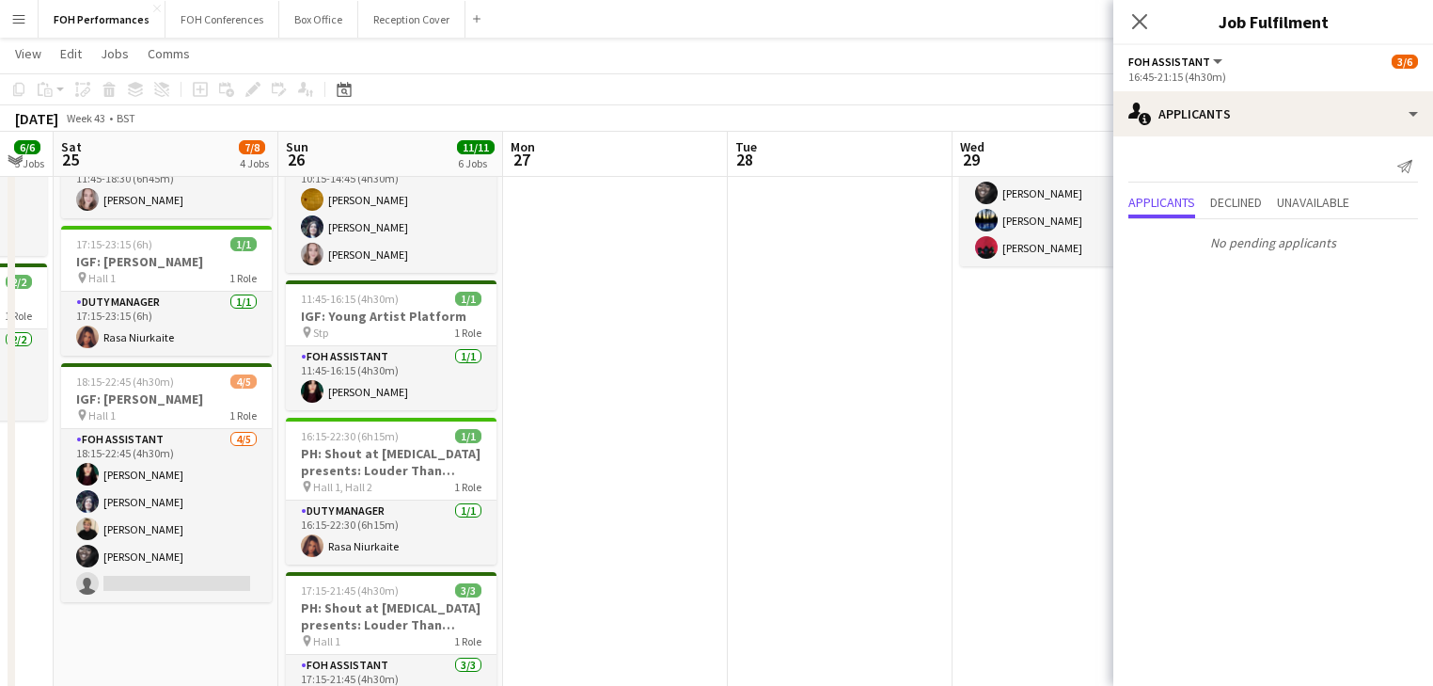
drag, startPoint x: 779, startPoint y: 524, endPoint x: 22, endPoint y: 418, distance: 764.6
click at [22, 418] on app-calendar-viewport "Tue 21 Wed 22 Thu 23 6/6 3 Jobs Fri 24 6/6 3 Jobs Sat 25 7/8 4 Jobs Sun 26 11/1…" at bounding box center [716, 394] width 1433 height 1245
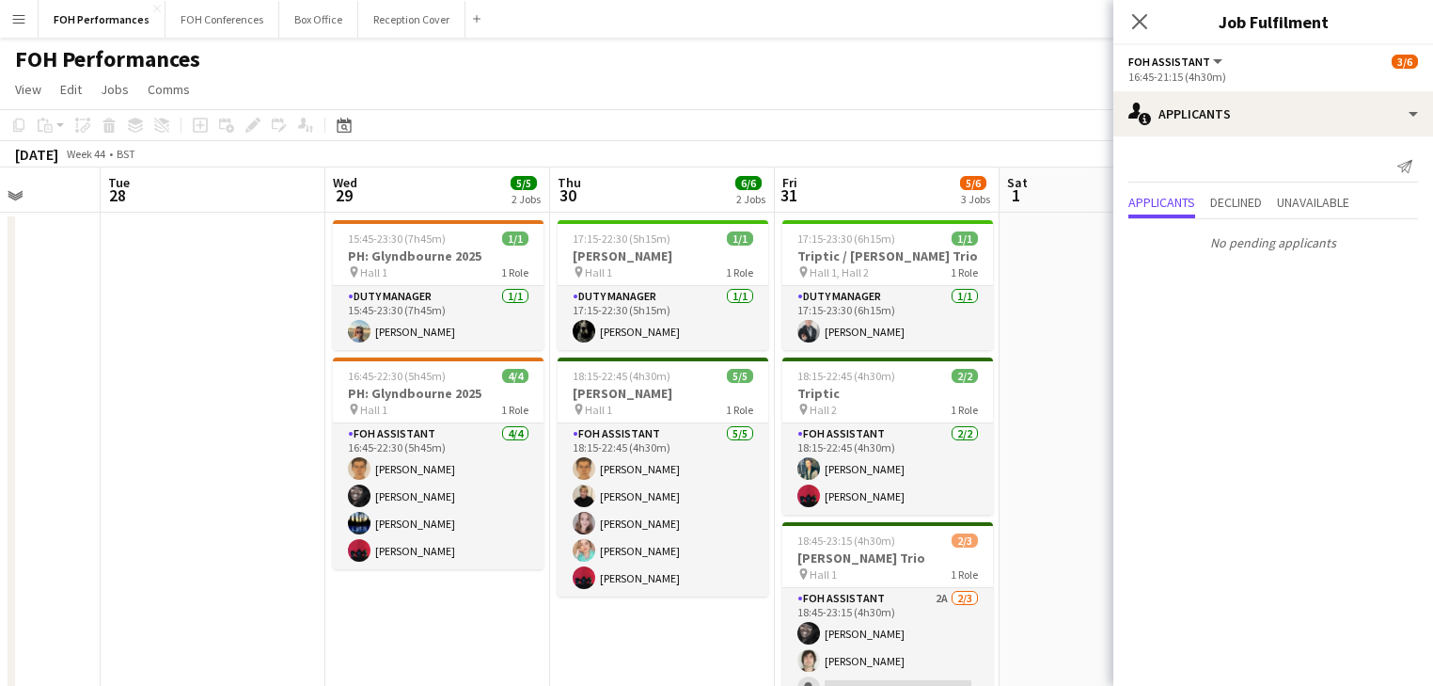
drag, startPoint x: 707, startPoint y: 460, endPoint x: 73, endPoint y: 357, distance: 642.2
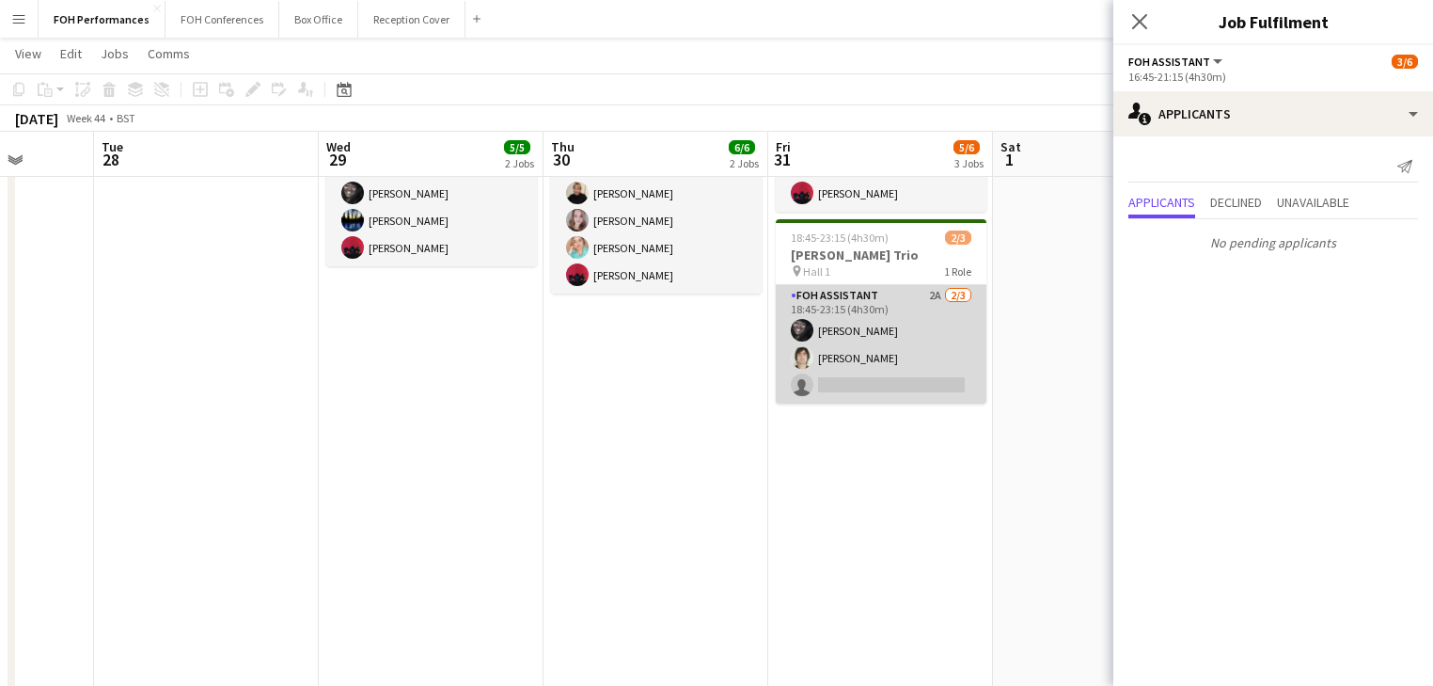
click at [887, 357] on app-card-role "FOH Assistant 2A [DATE] 18:45-23:15 (4h30m) [PERSON_NAME] [PERSON_NAME] single-…" at bounding box center [881, 344] width 211 height 119
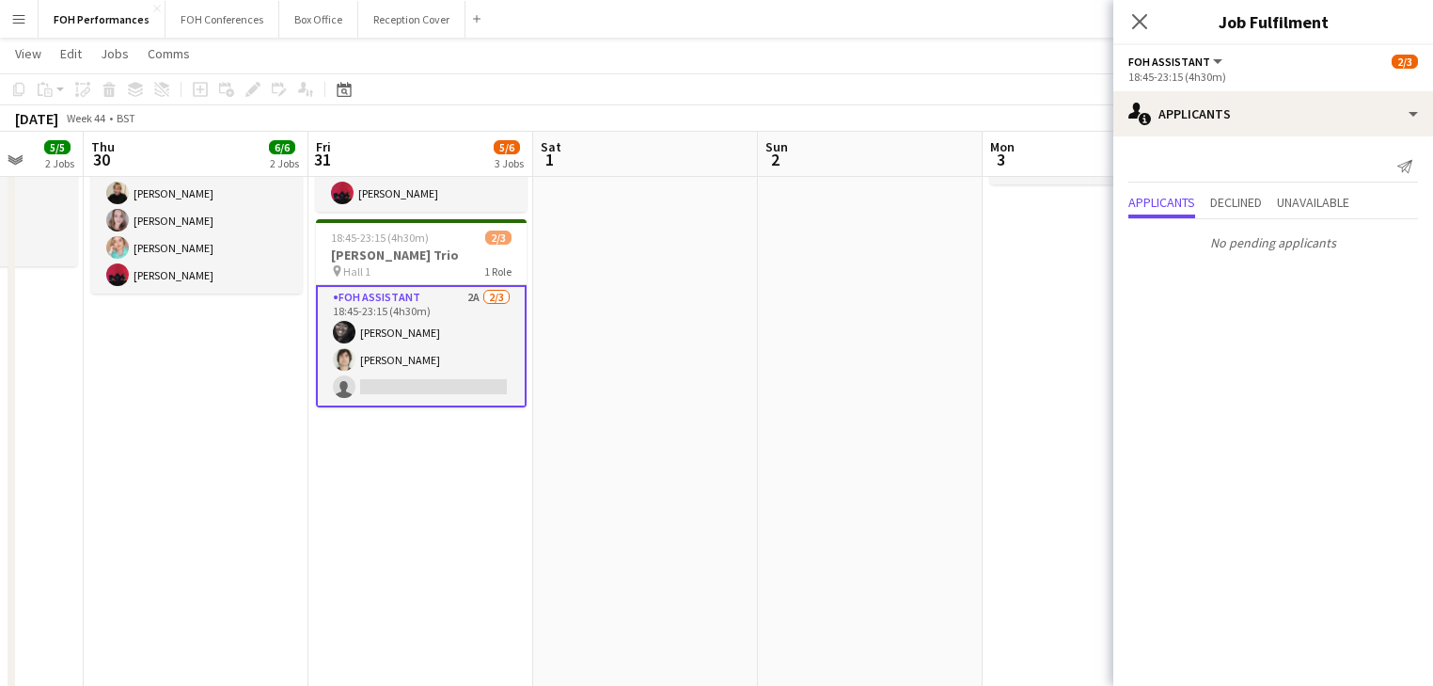
drag, startPoint x: 1037, startPoint y: 336, endPoint x: 583, endPoint y: 329, distance: 454.3
click at [549, 345] on app-calendar-viewport "Mon 27 Tue 28 Wed 29 5/5 2 Jobs Thu 30 6/6 2 Jobs Fri 31 5/6 3 Jobs Sat 1 Sun 2…" at bounding box center [716, 394] width 1433 height 1245
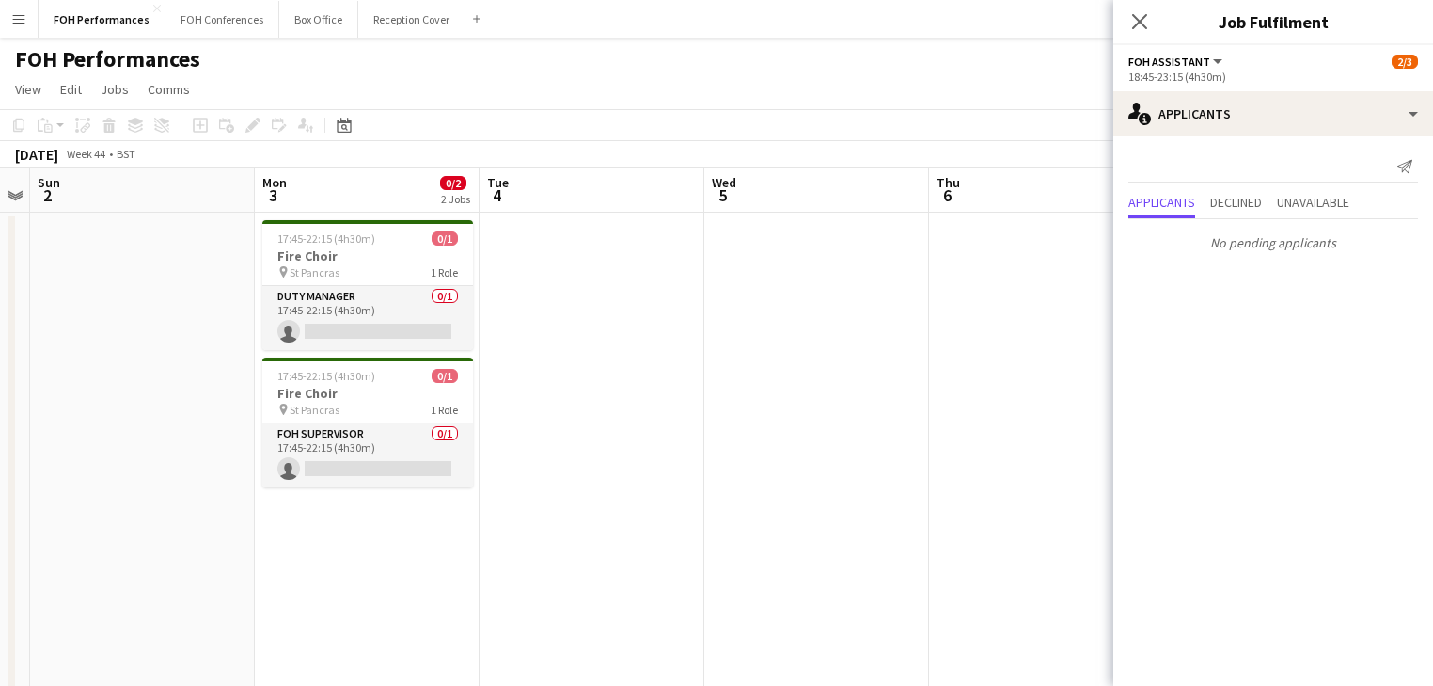
drag, startPoint x: 447, startPoint y: 335, endPoint x: 45, endPoint y: 311, distance: 402.3
click at [1131, 24] on icon "Close pop-in" at bounding box center [1140, 21] width 18 height 18
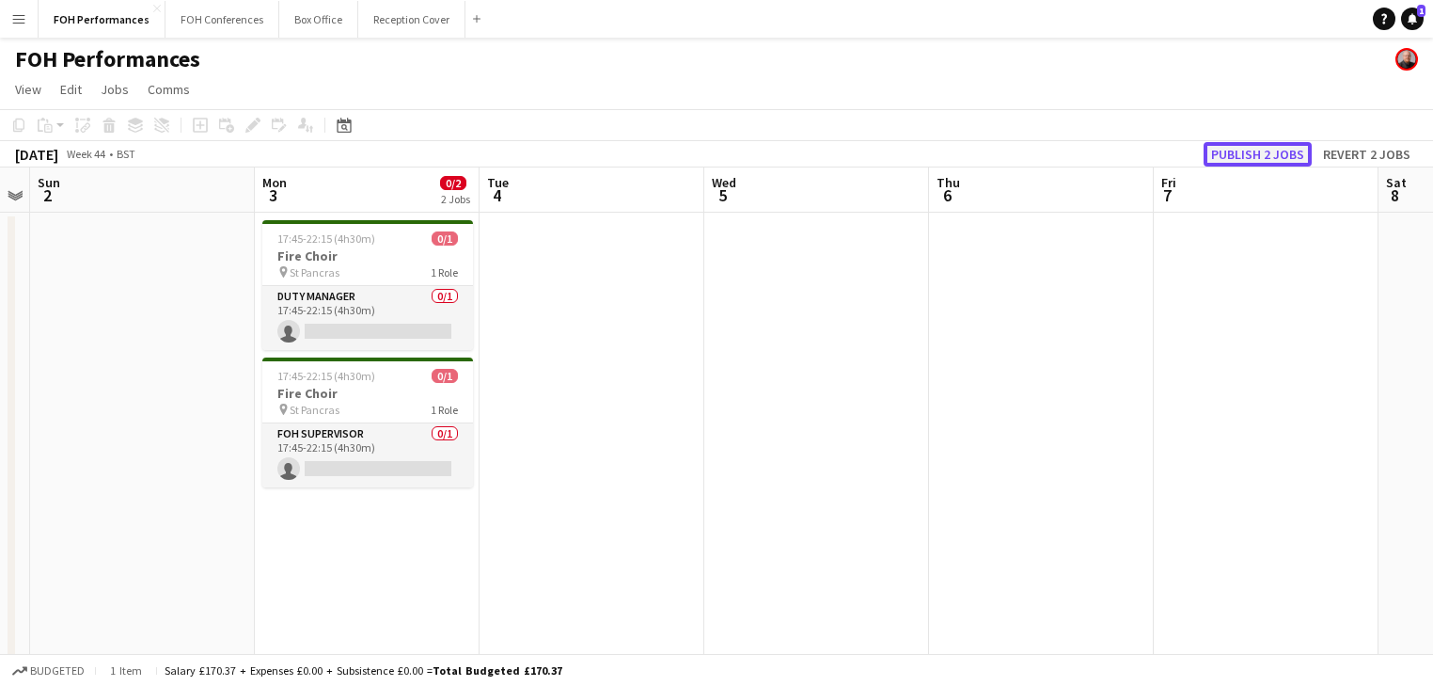
click at [1266, 154] on button "Publish 2 jobs" at bounding box center [1258, 154] width 108 height 24
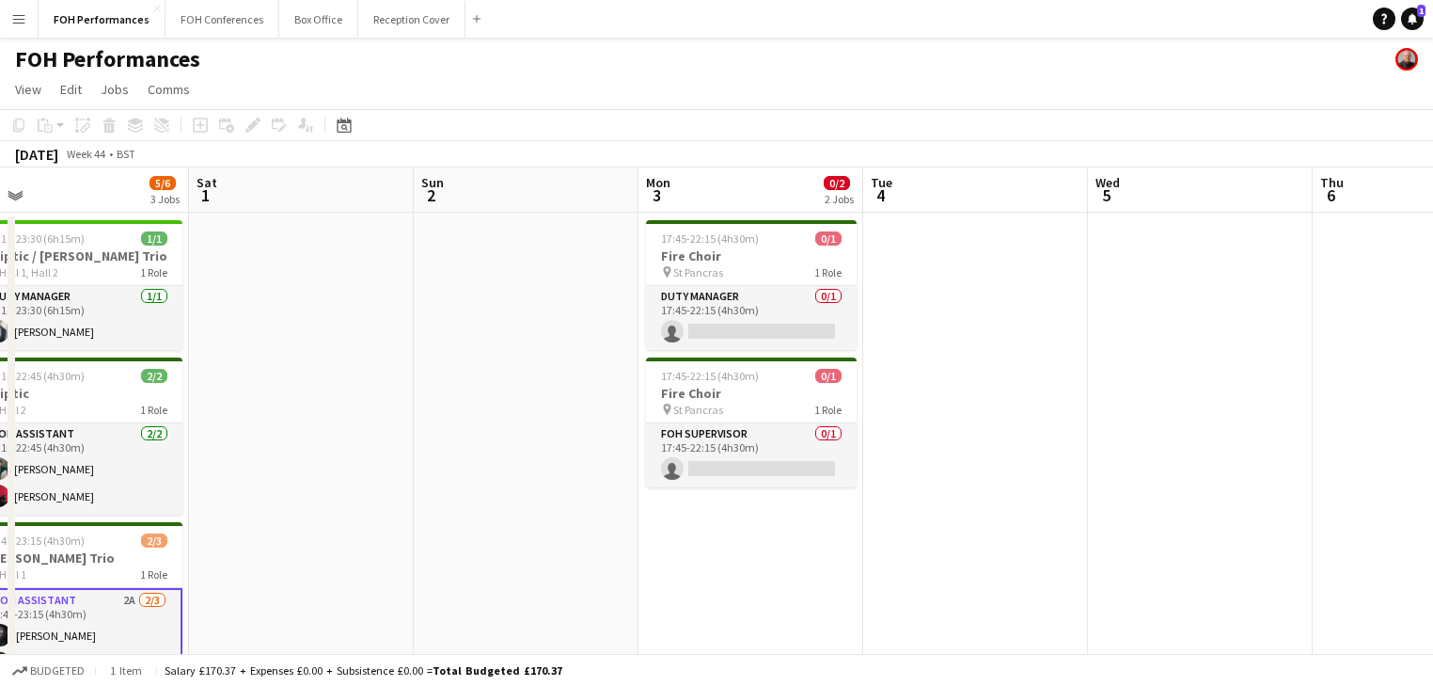
drag, startPoint x: 459, startPoint y: 277, endPoint x: 998, endPoint y: 277, distance: 538.9
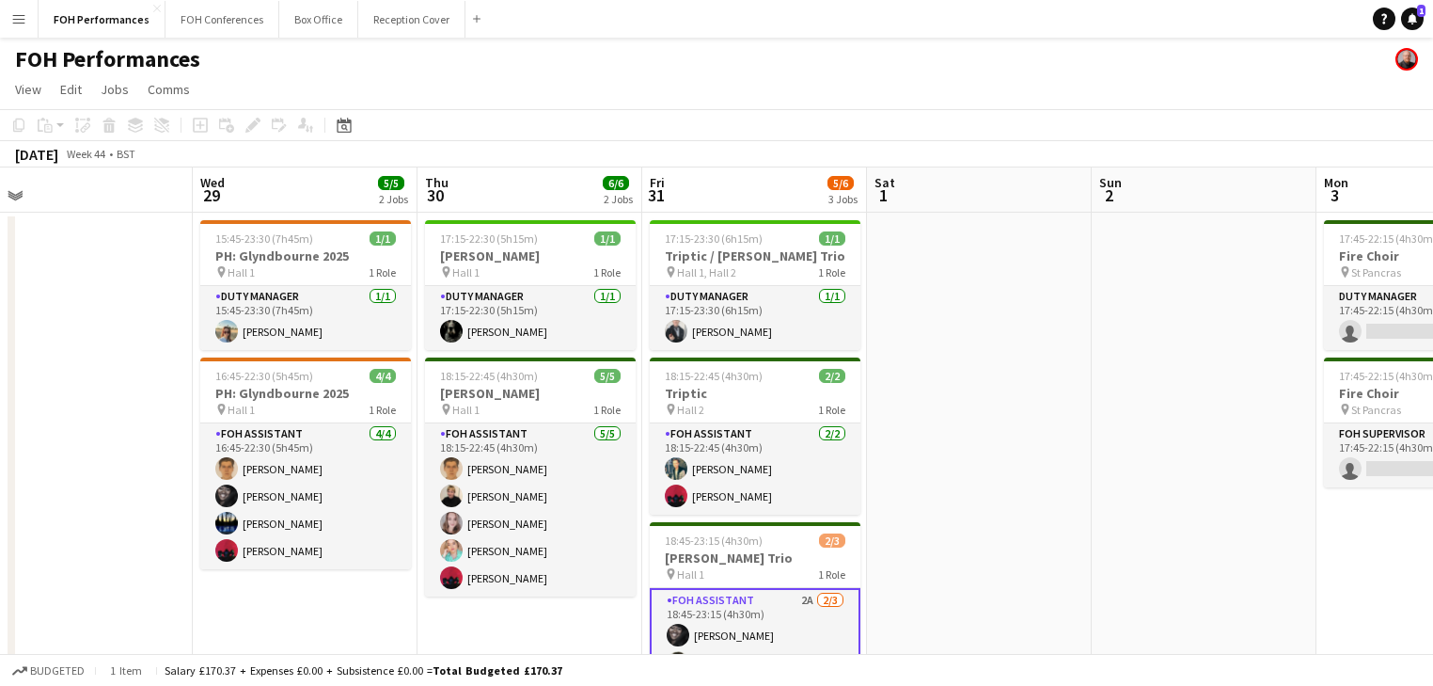
drag, startPoint x: 406, startPoint y: 387, endPoint x: 793, endPoint y: 403, distance: 386.9
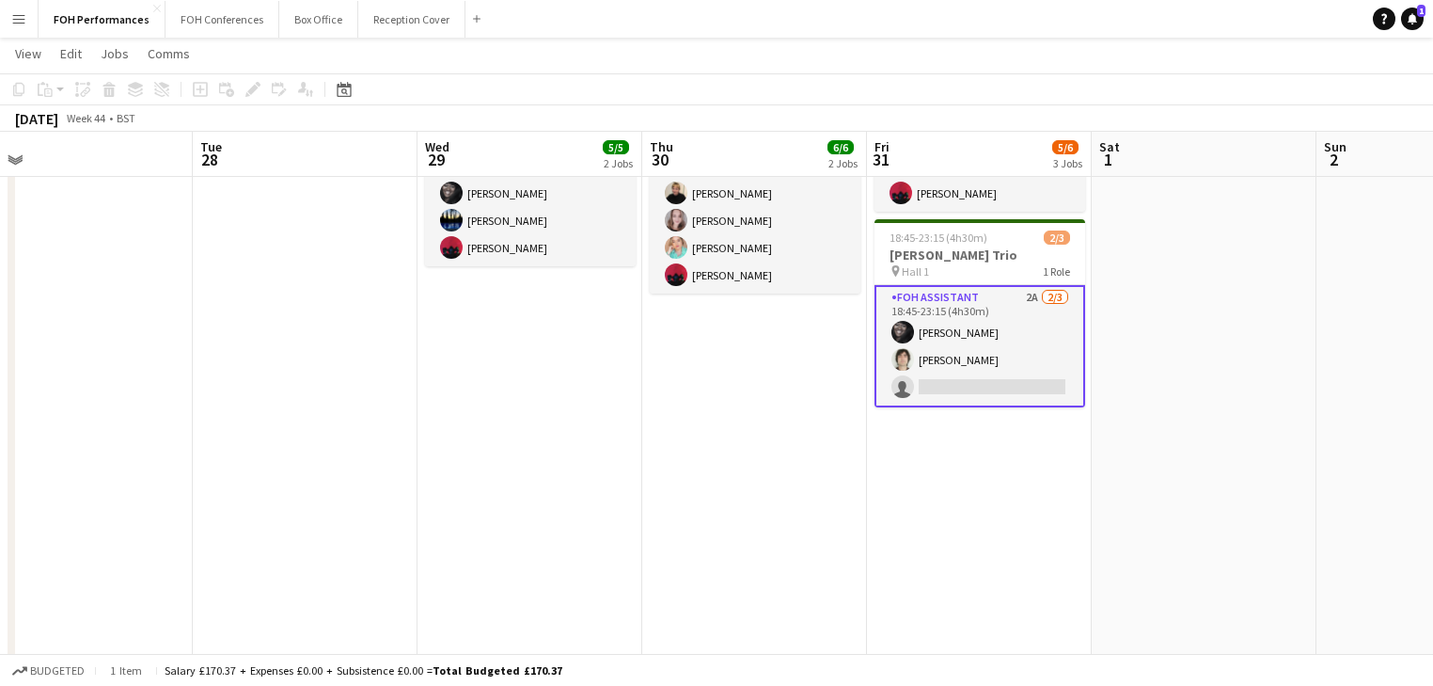
click at [920, 332] on app-card-role "FOH Assistant 2A [DATE] 18:45-23:15 (4h30m) [PERSON_NAME] [PERSON_NAME] single-…" at bounding box center [980, 346] width 211 height 122
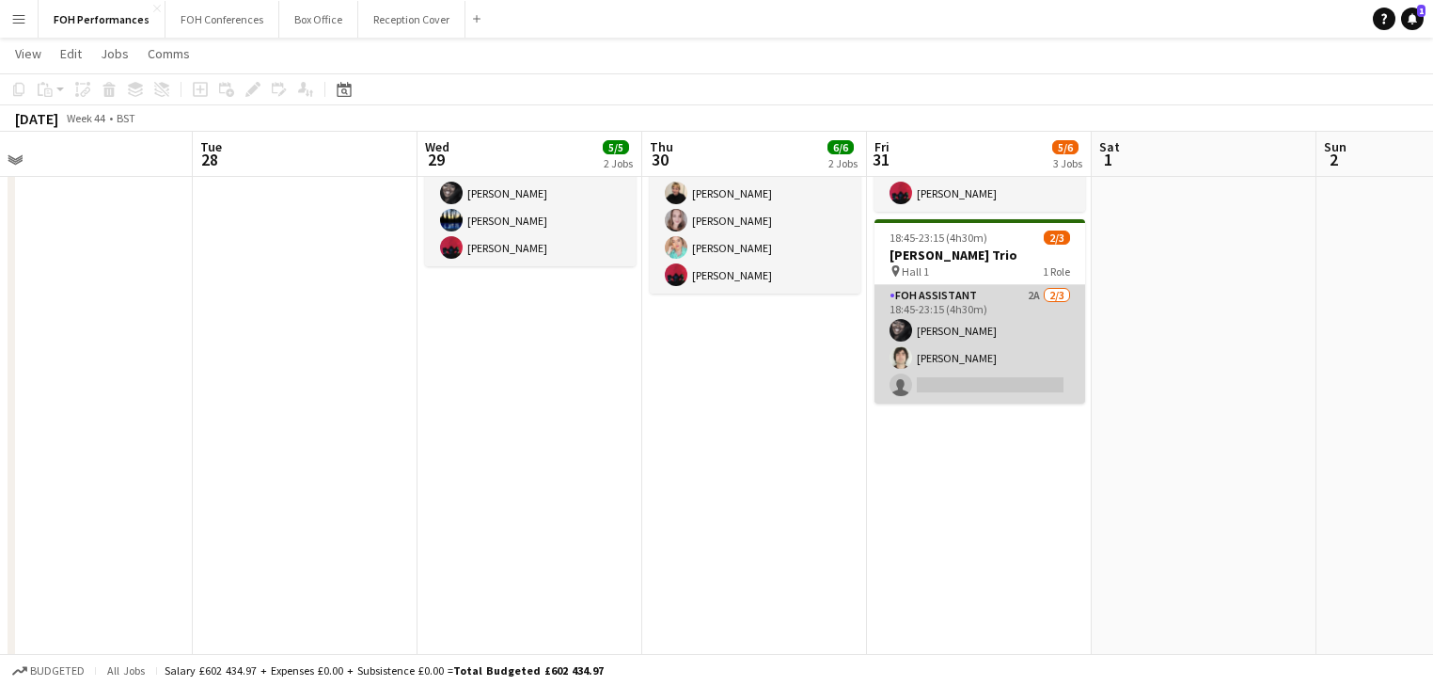
click at [1019, 381] on app-card-role "FOH Assistant 2A [DATE] 18:45-23:15 (4h30m) [PERSON_NAME] [PERSON_NAME] single-…" at bounding box center [980, 344] width 211 height 119
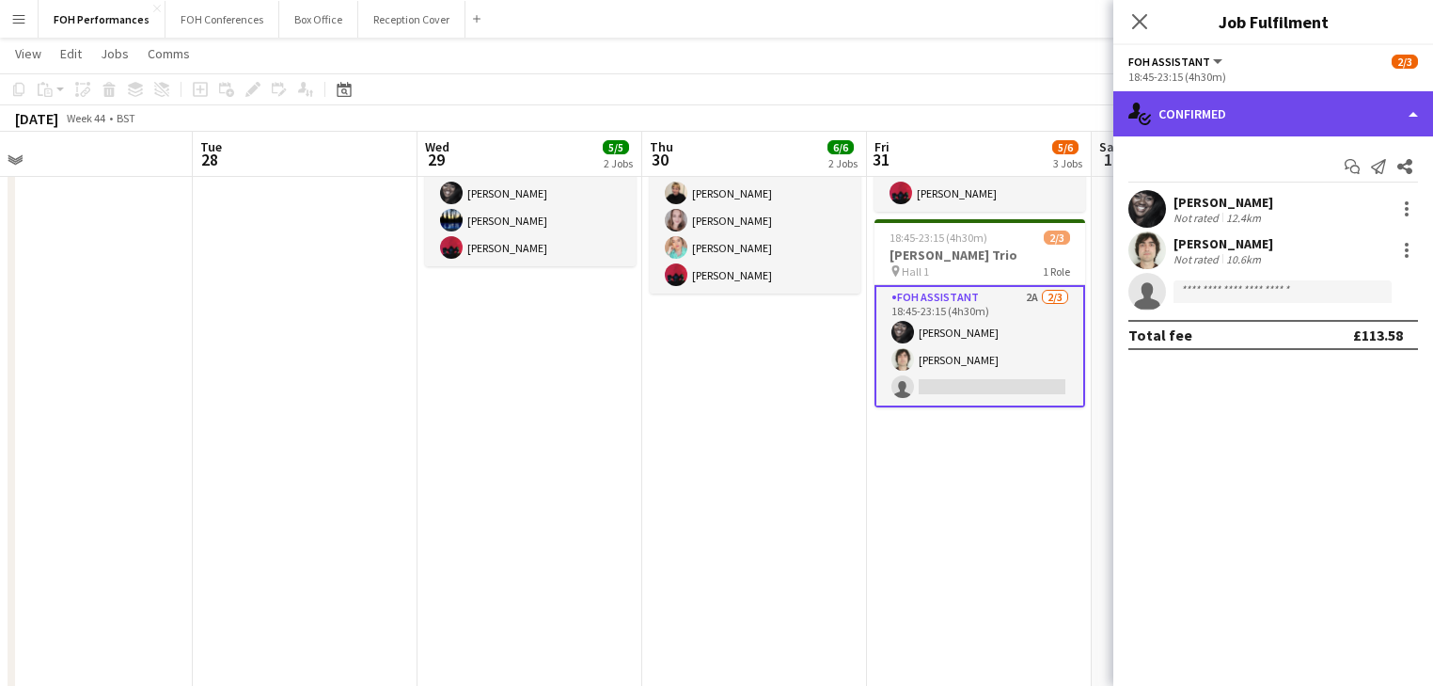
click at [1250, 112] on div "single-neutral-actions-check-2 Confirmed" at bounding box center [1274, 113] width 320 height 45
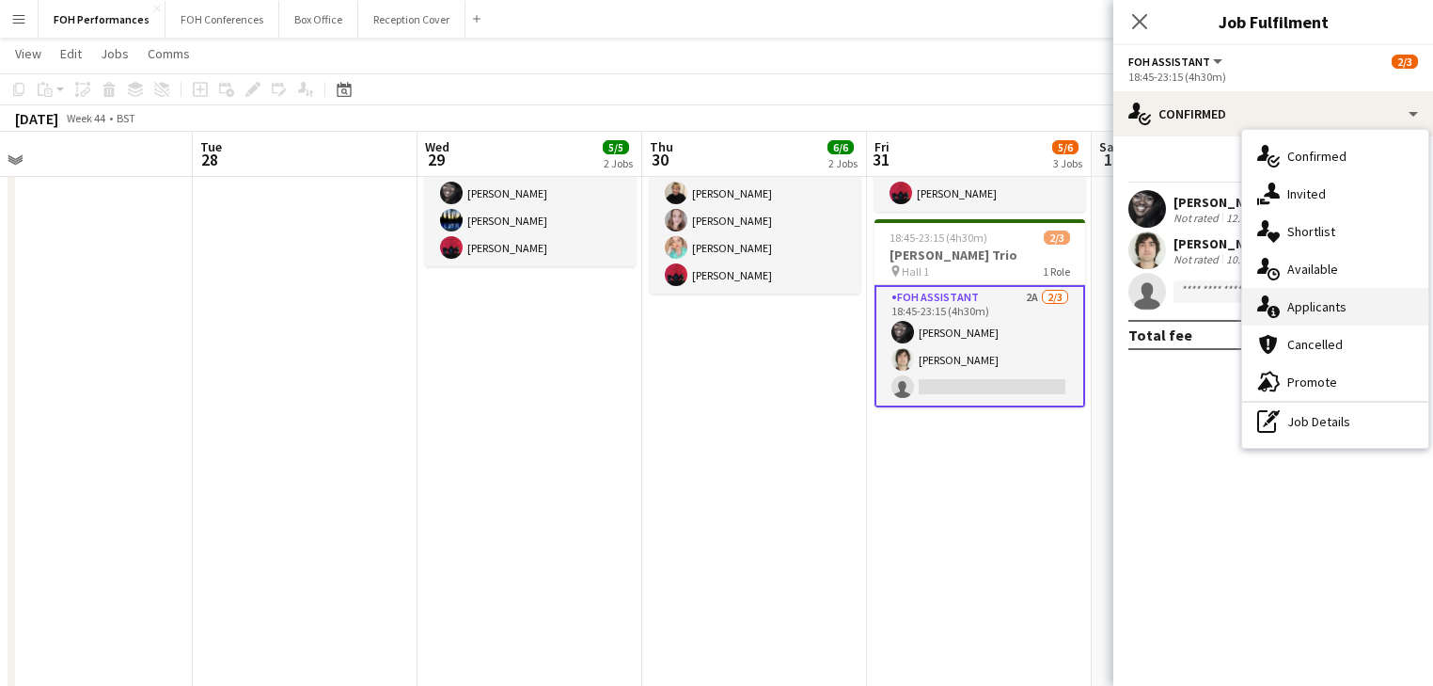
click at [1331, 307] on span "Applicants" at bounding box center [1317, 306] width 59 height 17
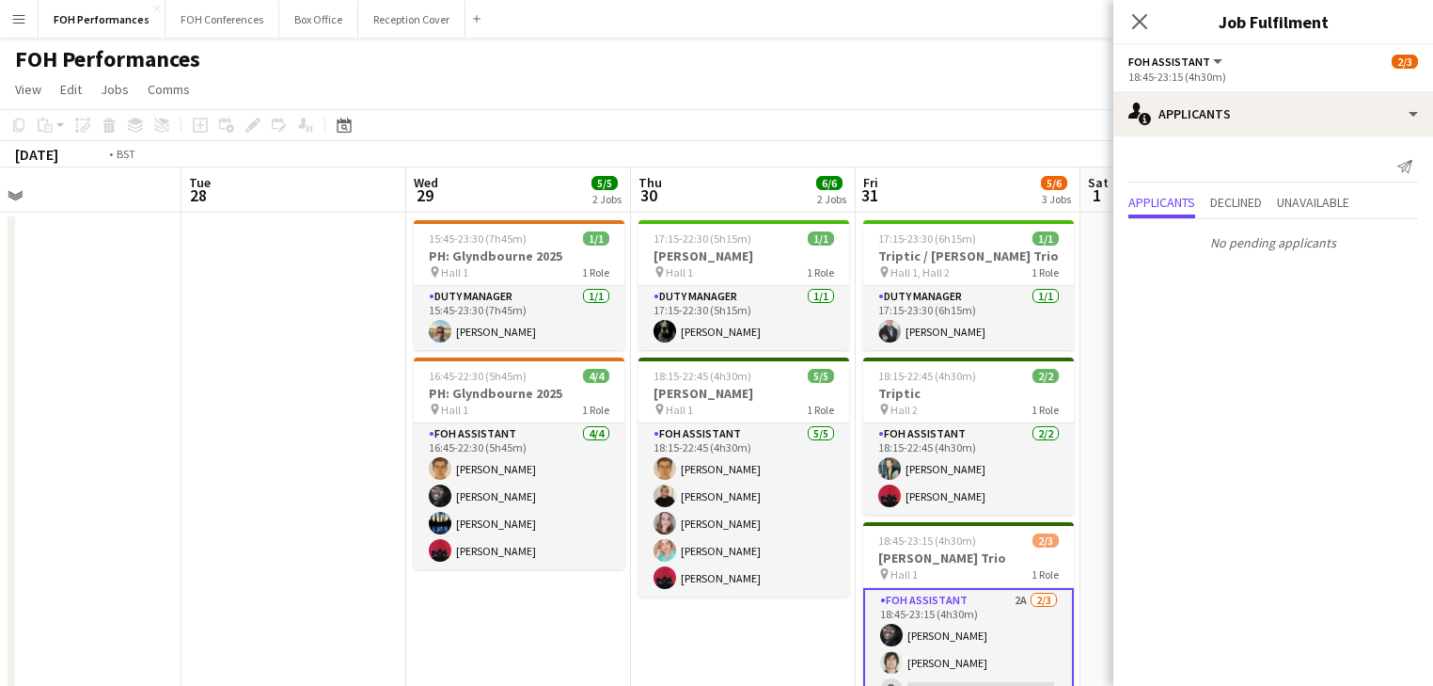
drag, startPoint x: 293, startPoint y: 403, endPoint x: 957, endPoint y: 384, distance: 664.3
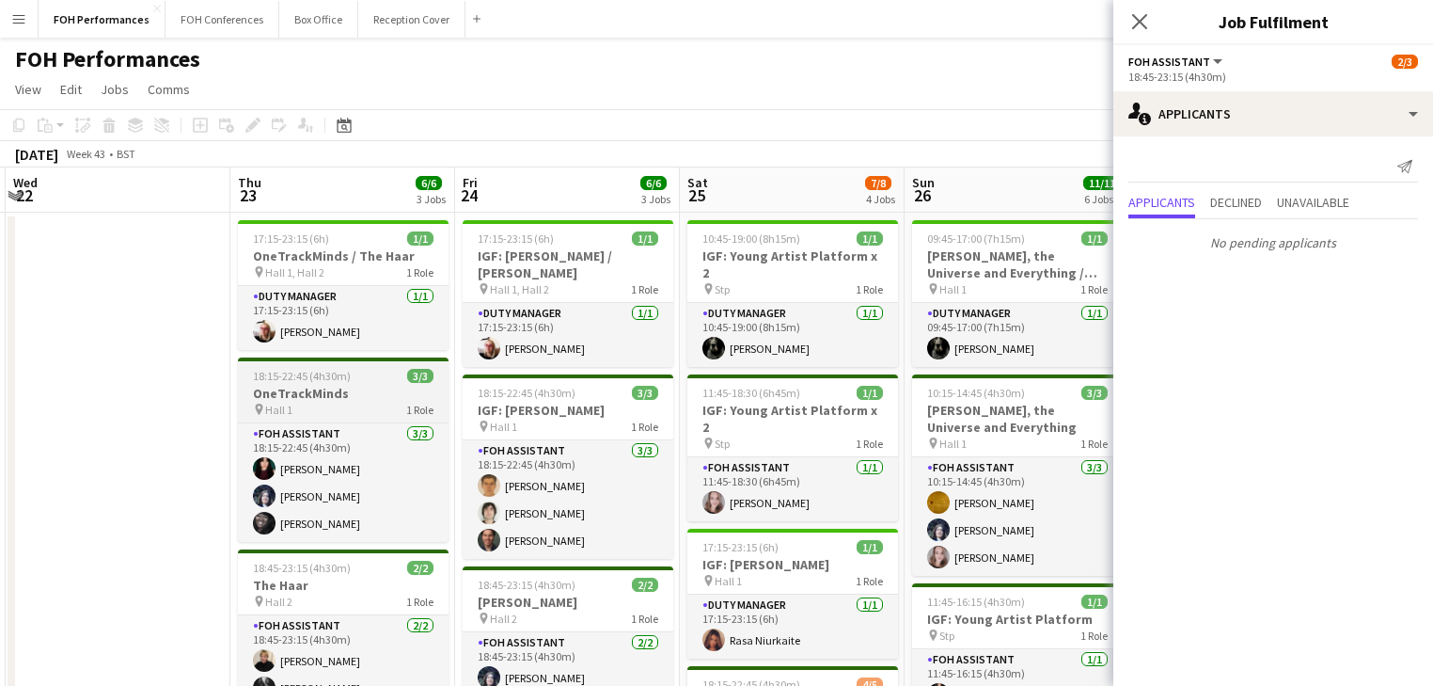
drag, startPoint x: 454, startPoint y: 425, endPoint x: 255, endPoint y: 419, distance: 199.5
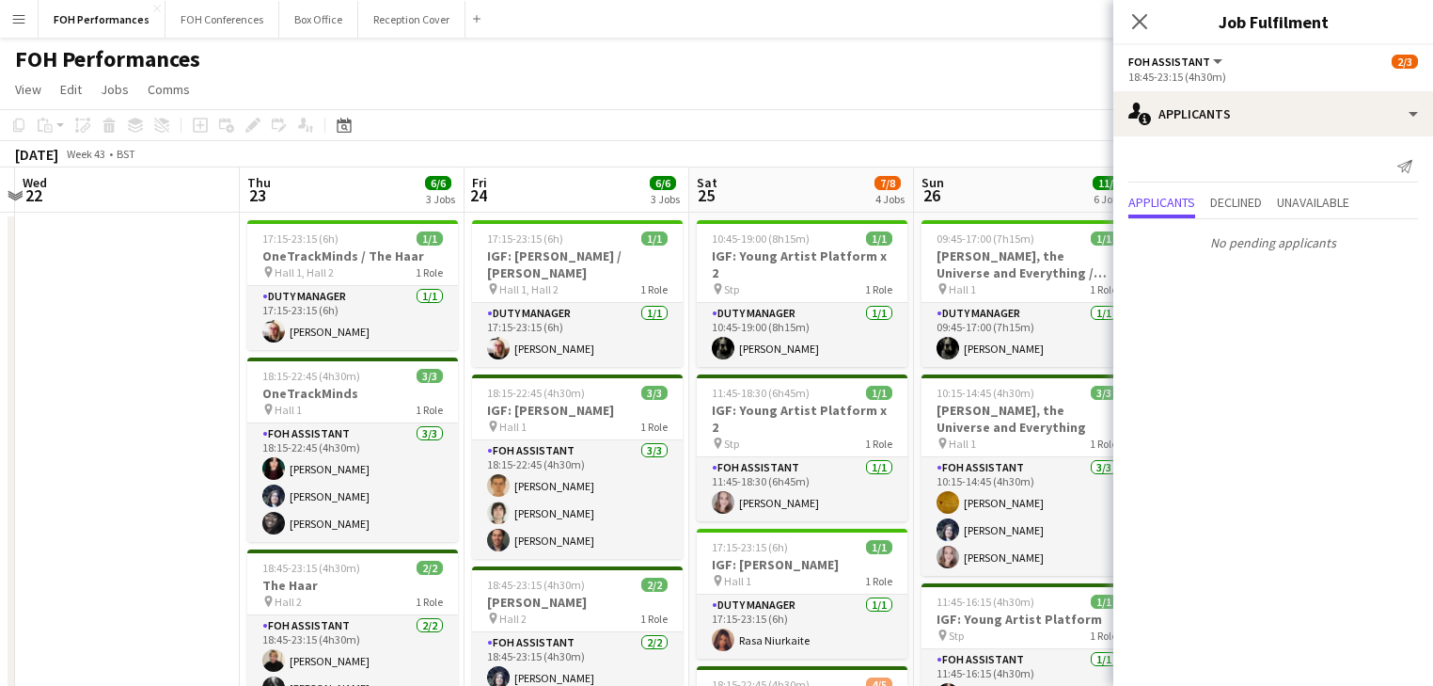
click at [1273, 467] on body "Menu Boards Boards Boards All jobs Status Workforce Workforce My Workforce Recr…" at bounding box center [716, 676] width 1433 height 1353
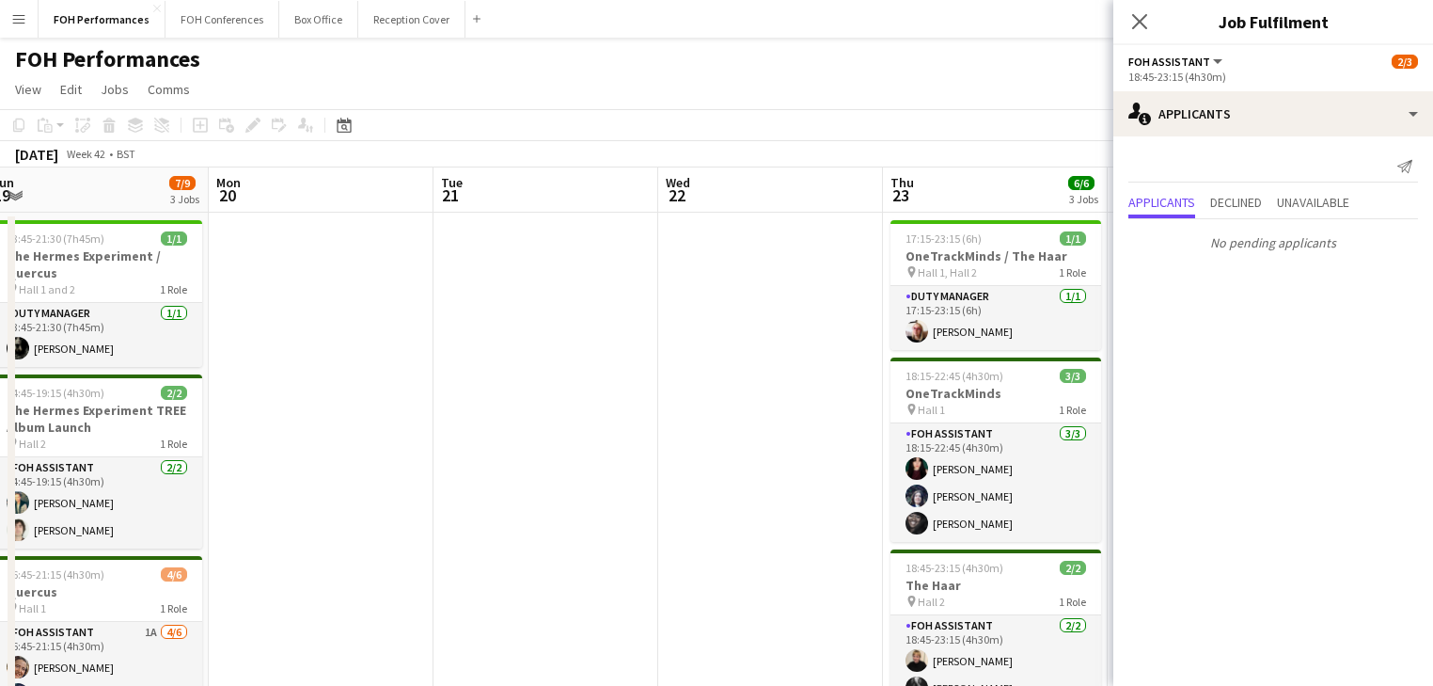
drag, startPoint x: 402, startPoint y: 467, endPoint x: 1084, endPoint y: 489, distance: 683.2
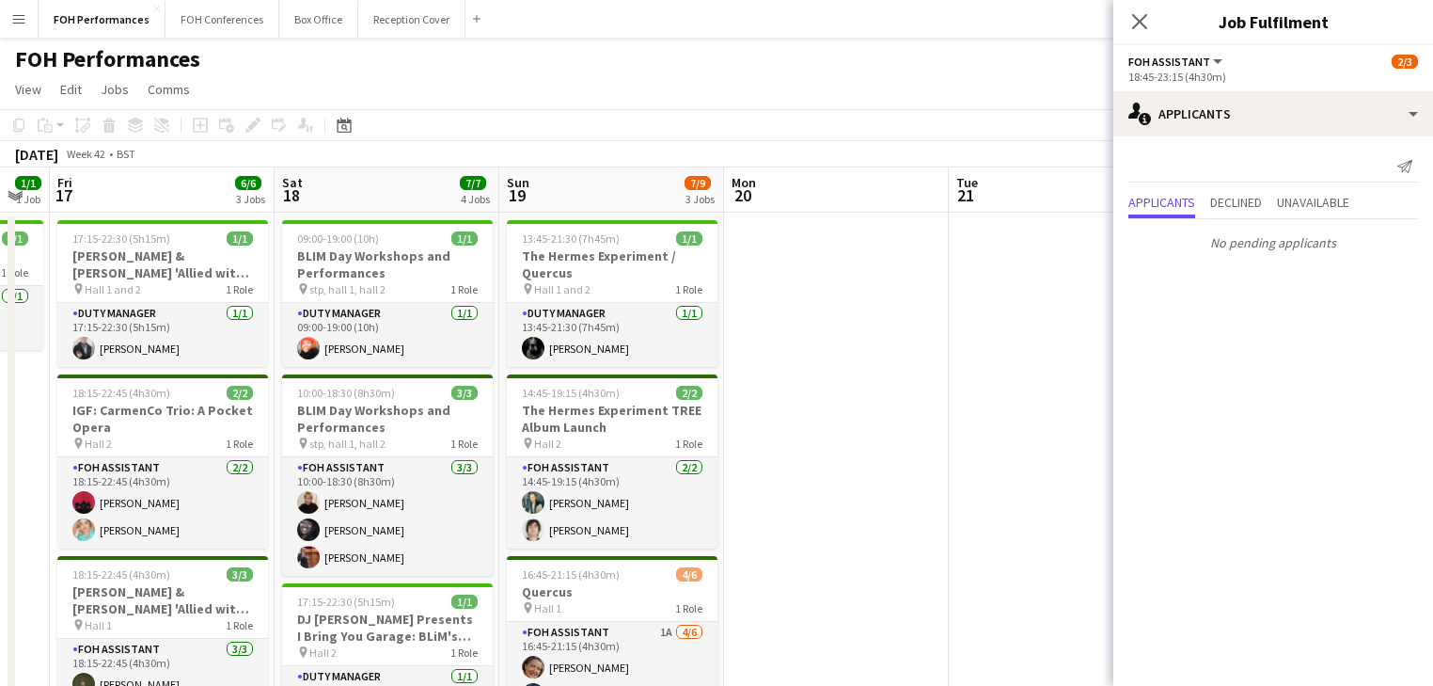
scroll to position [0, 613]
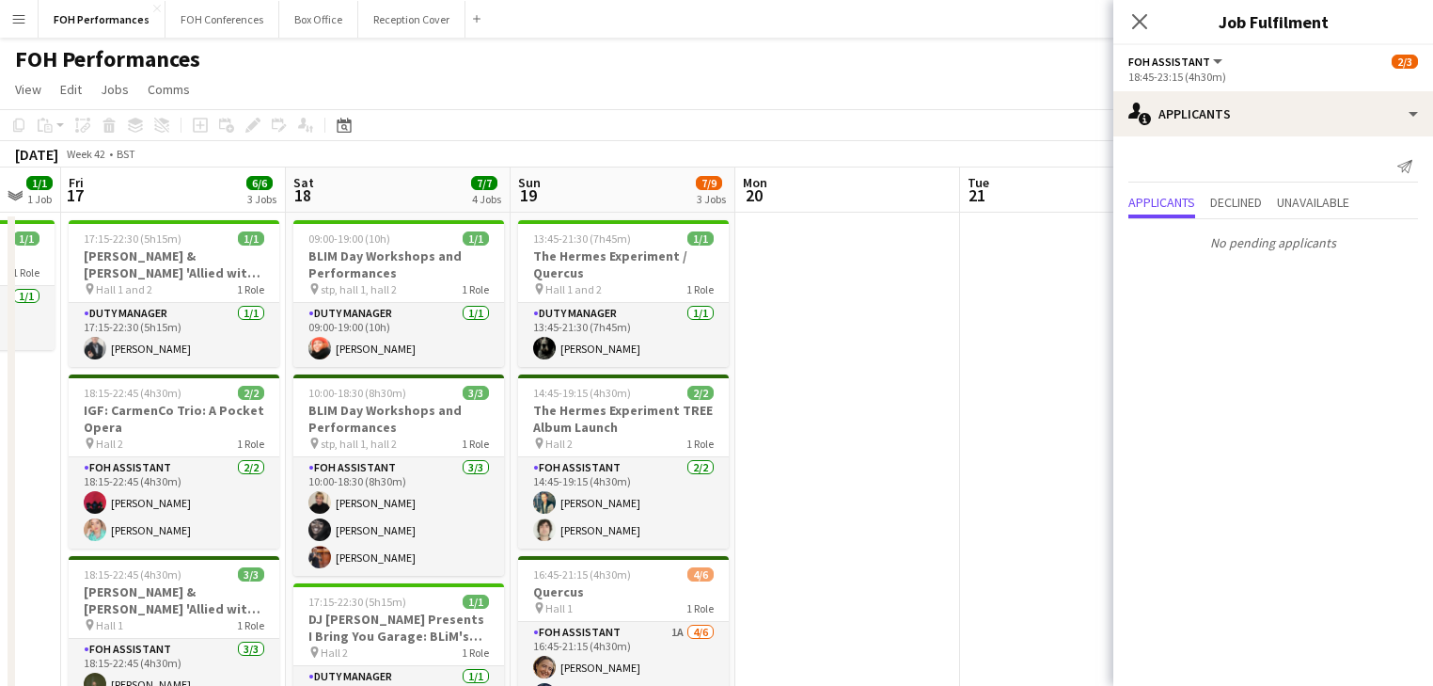
drag, startPoint x: 711, startPoint y: 477, endPoint x: 1163, endPoint y: 487, distance: 451.6
click at [1163, 487] on body "Menu Boards Boards Boards All jobs Status Workforce Workforce My Workforce Recr…" at bounding box center [716, 676] width 1433 height 1353
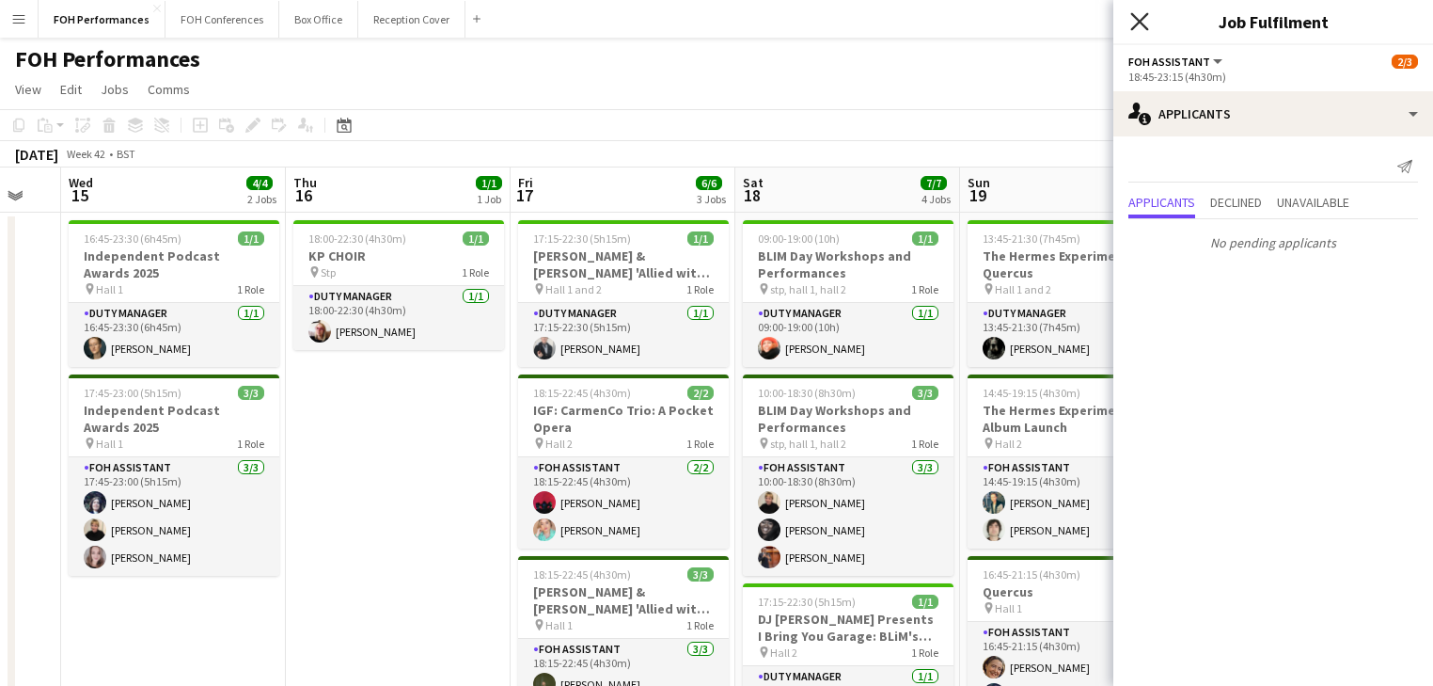
click at [1146, 22] on icon "Close pop-in" at bounding box center [1140, 21] width 18 height 18
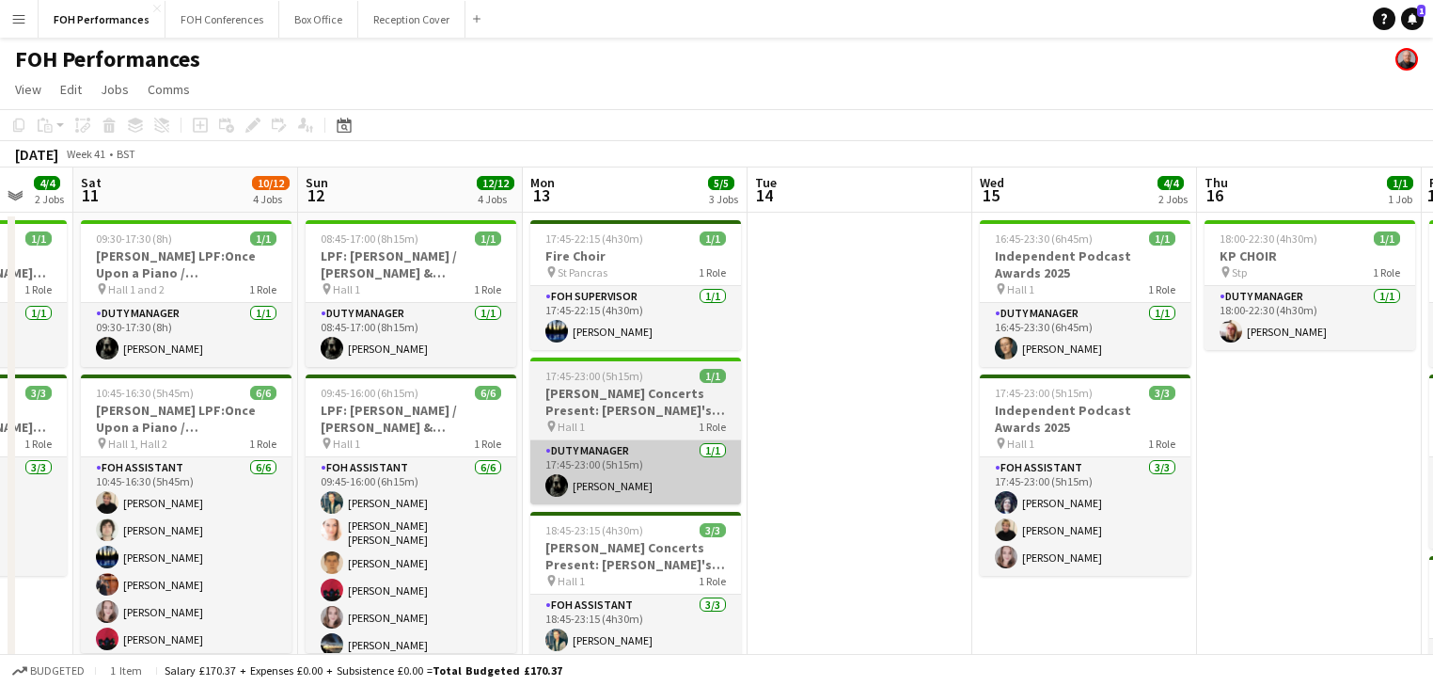
drag, startPoint x: 914, startPoint y: 452, endPoint x: 733, endPoint y: 470, distance: 182.4
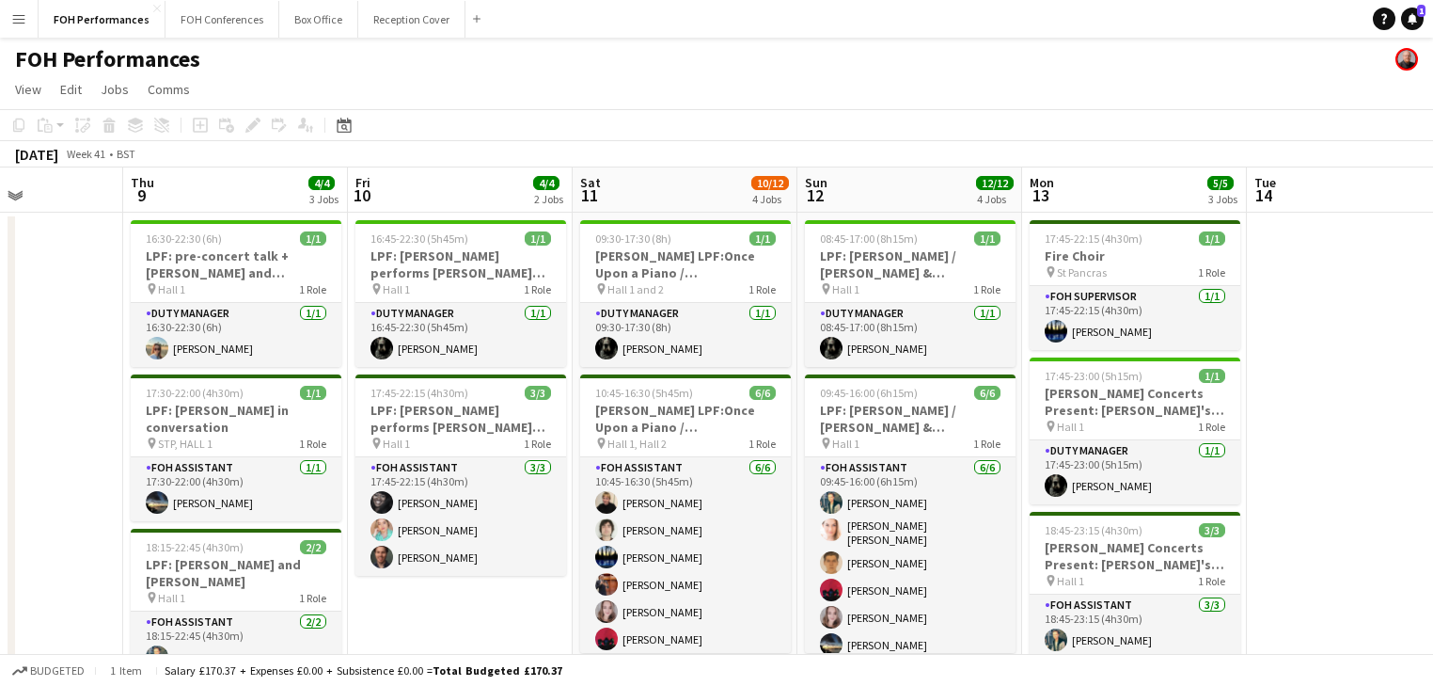
drag, startPoint x: 994, startPoint y: 493, endPoint x: 1277, endPoint y: 495, distance: 283.1
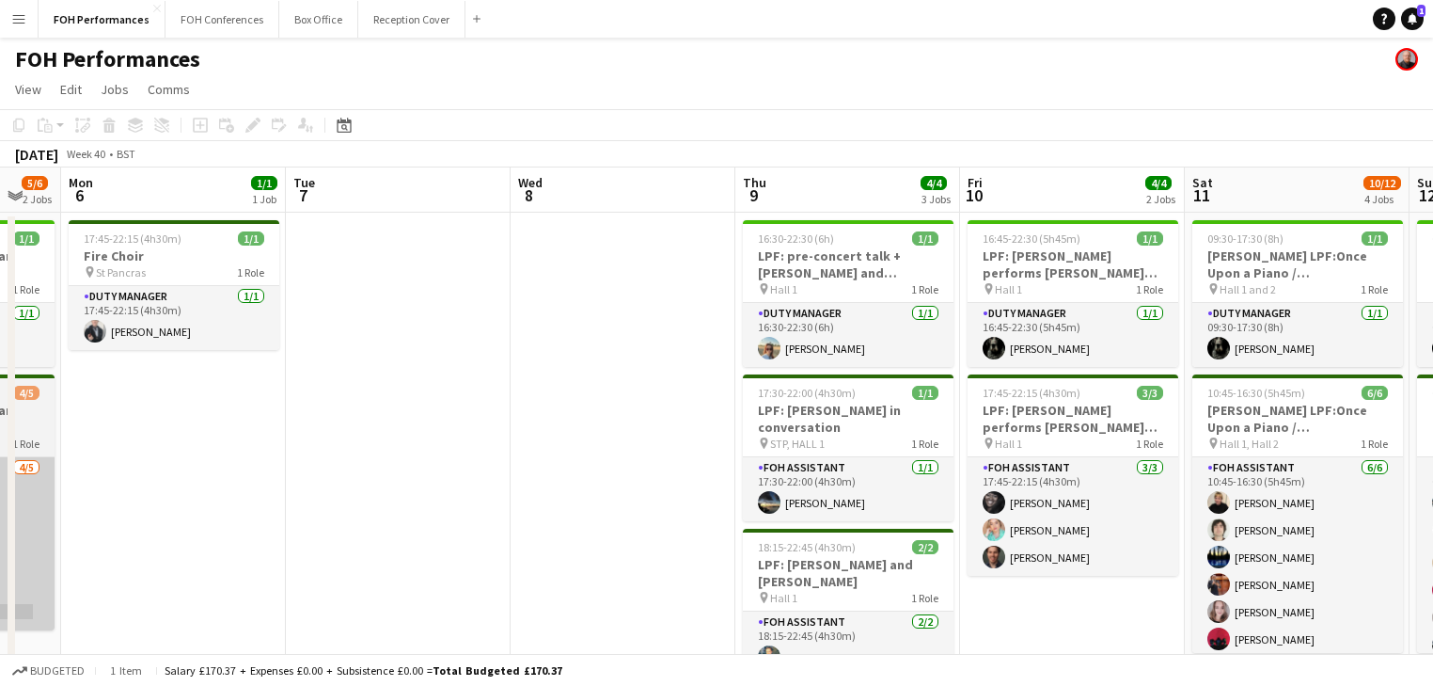
drag, startPoint x: 880, startPoint y: 485, endPoint x: 483, endPoint y: 465, distance: 398.4
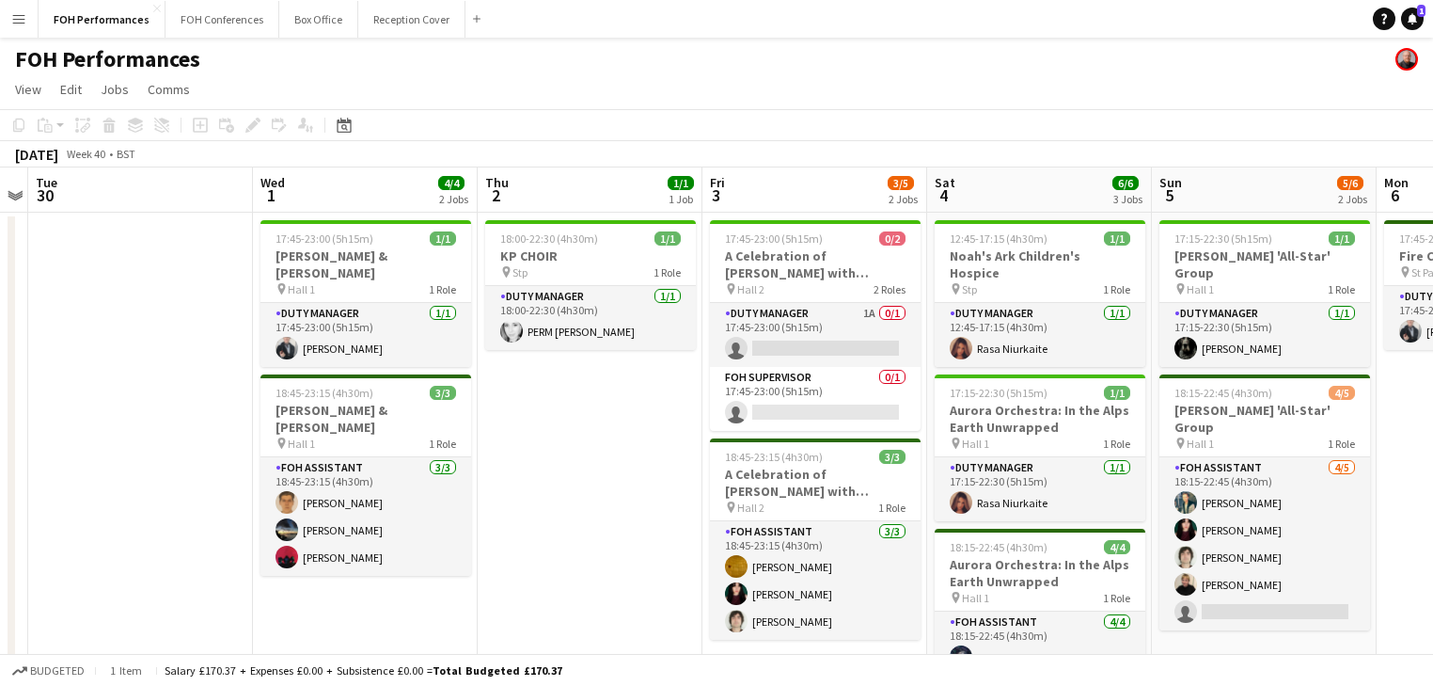
drag, startPoint x: 445, startPoint y: 454, endPoint x: 1223, endPoint y: 512, distance: 780.0
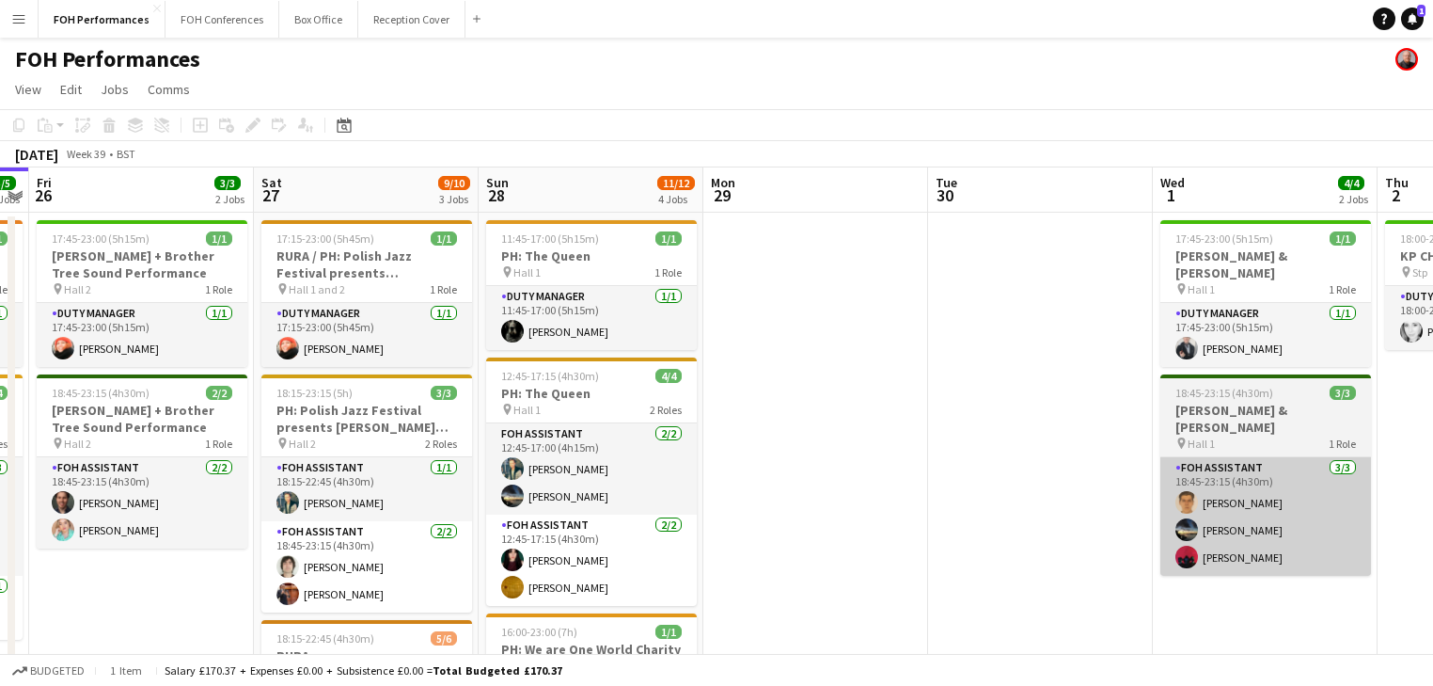
drag, startPoint x: 399, startPoint y: 422, endPoint x: 1239, endPoint y: 426, distance: 839.9
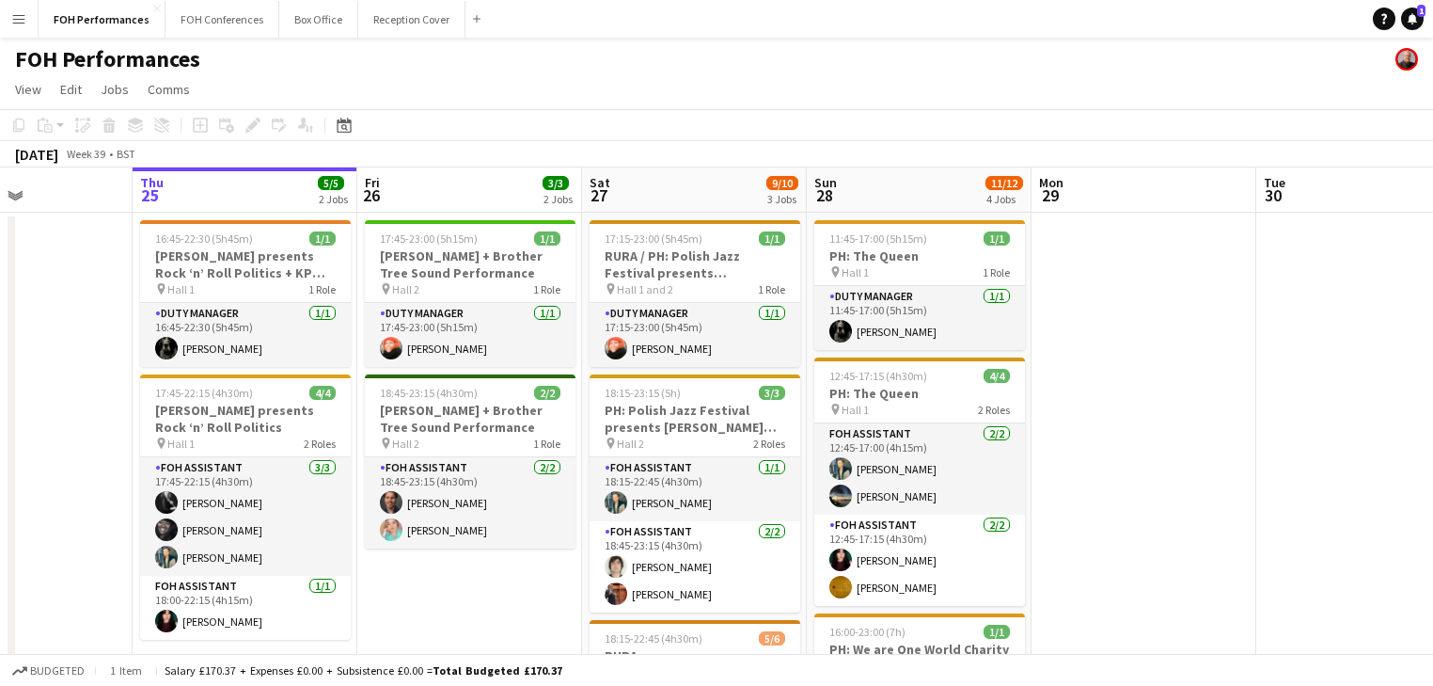
drag, startPoint x: 1080, startPoint y: 435, endPoint x: 1263, endPoint y: 444, distance: 183.6
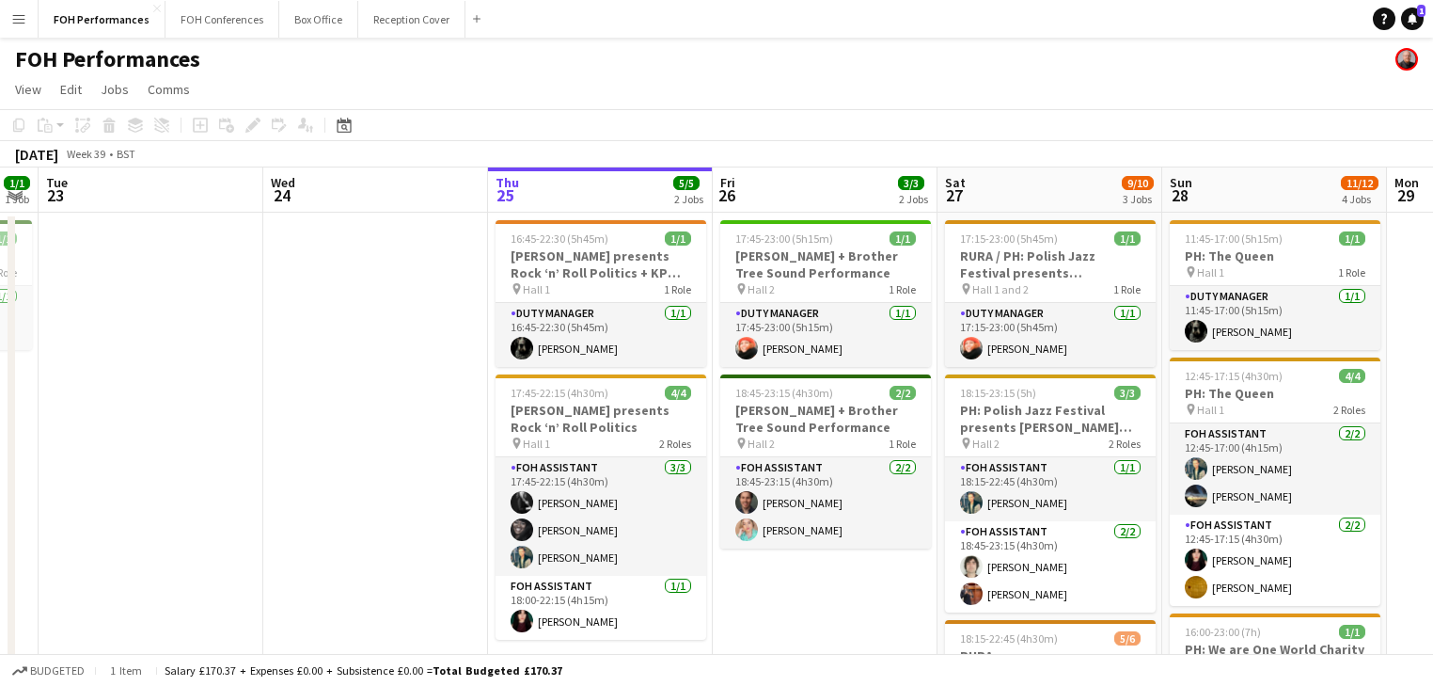
scroll to position [0, 749]
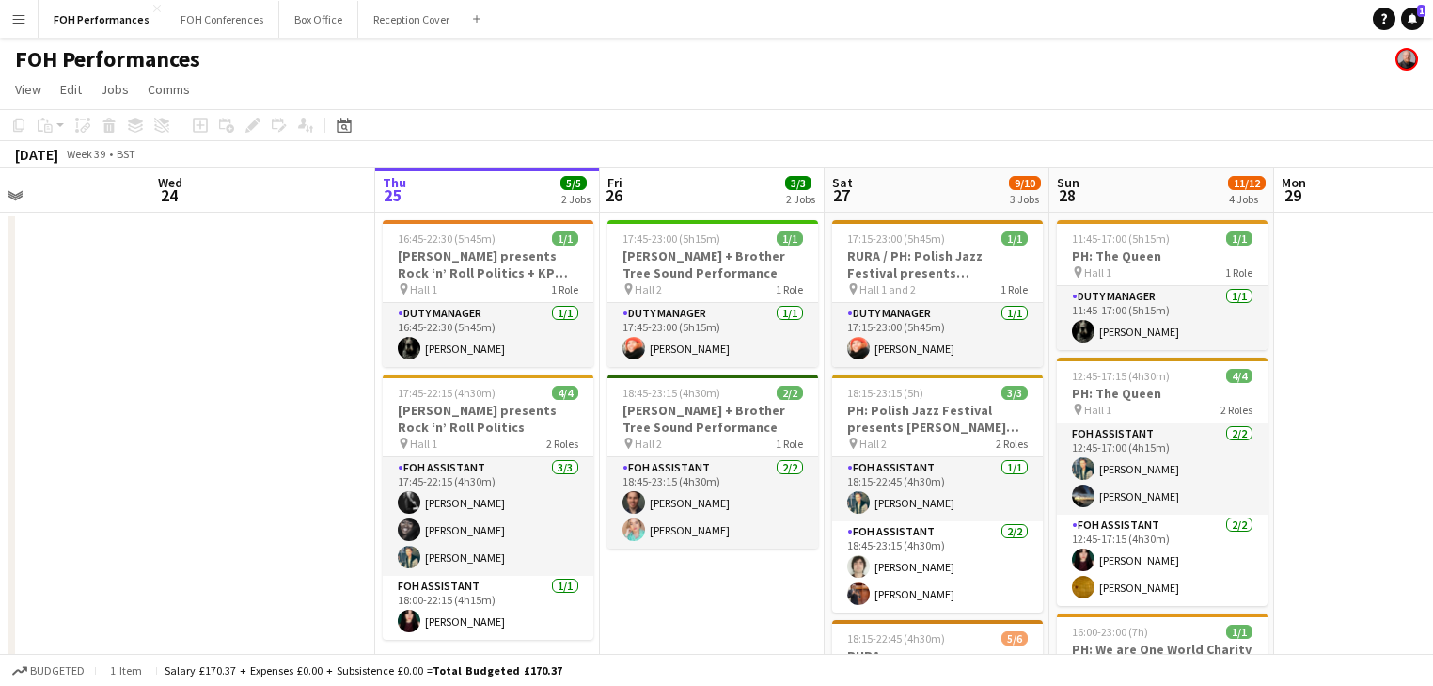
drag, startPoint x: 496, startPoint y: 435, endPoint x: 457, endPoint y: 399, distance: 53.2
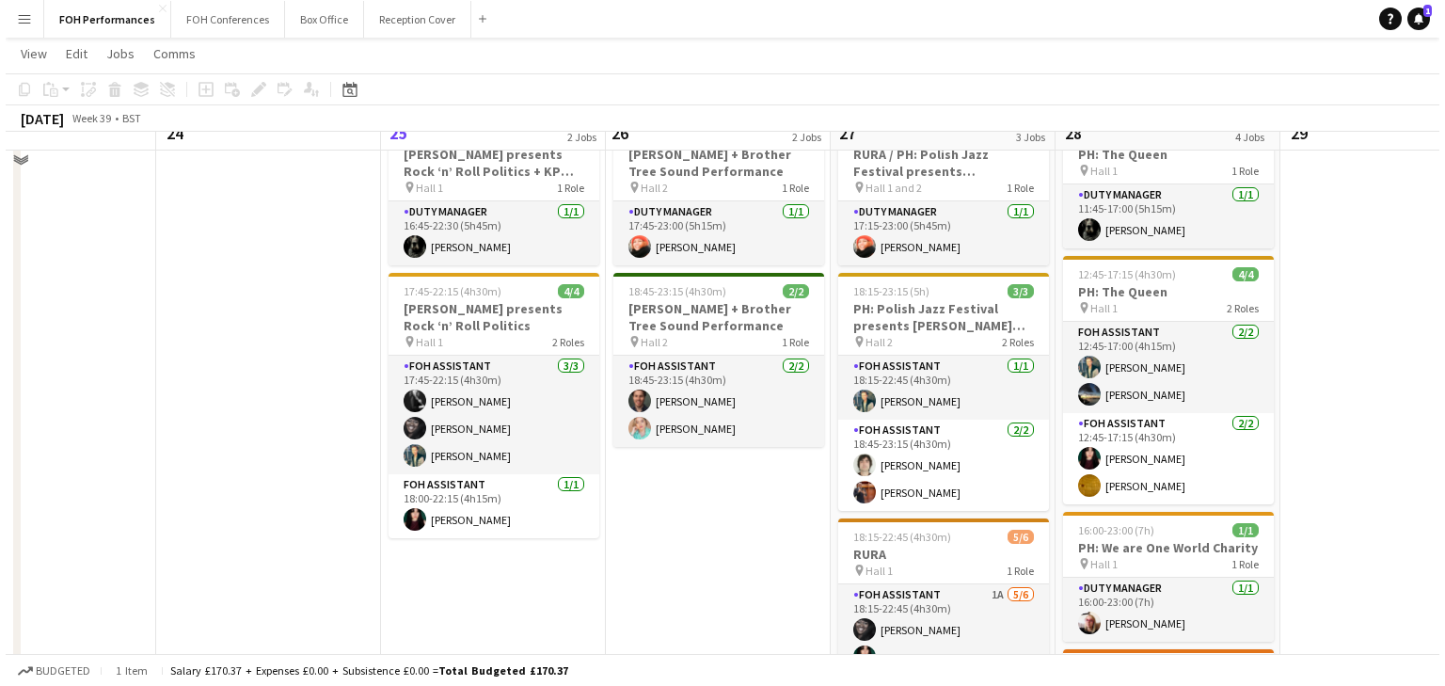
scroll to position [0, 0]
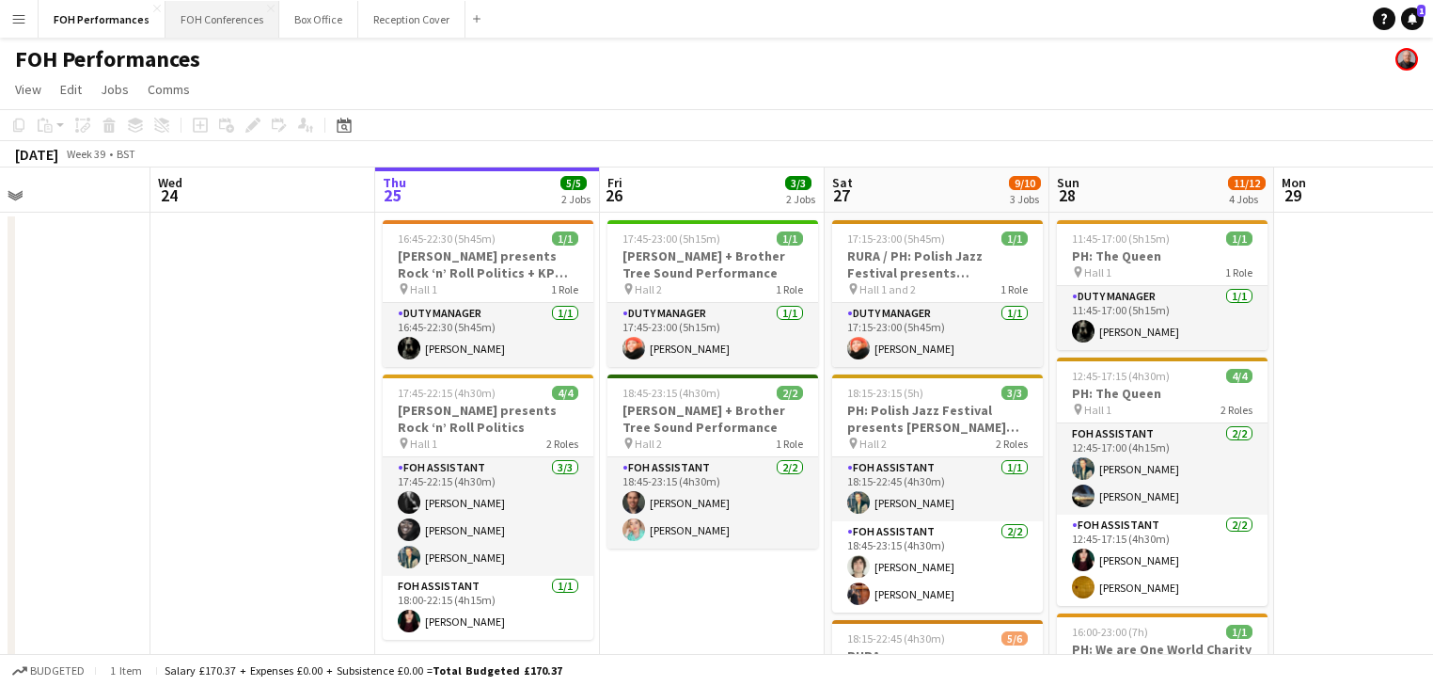
click at [207, 23] on button "FOH Conferences Close" at bounding box center [223, 19] width 114 height 37
